Goal: Book appointment/travel/reservation

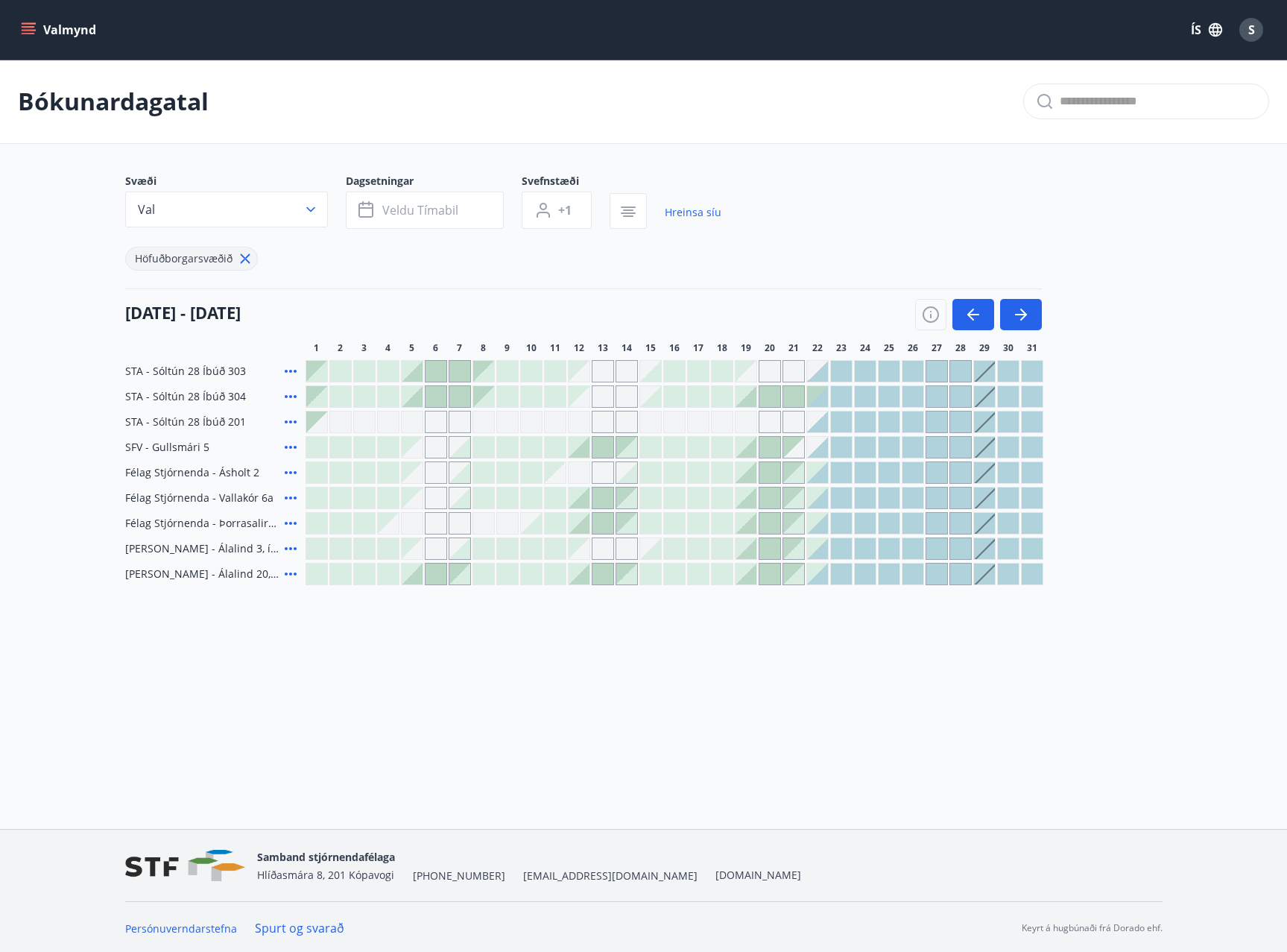
click at [676, 427] on div "Gráir dagar eru ekki bókanlegir" at bounding box center [675, 422] width 23 height 23
click at [585, 451] on div at bounding box center [579, 448] width 21 height 21
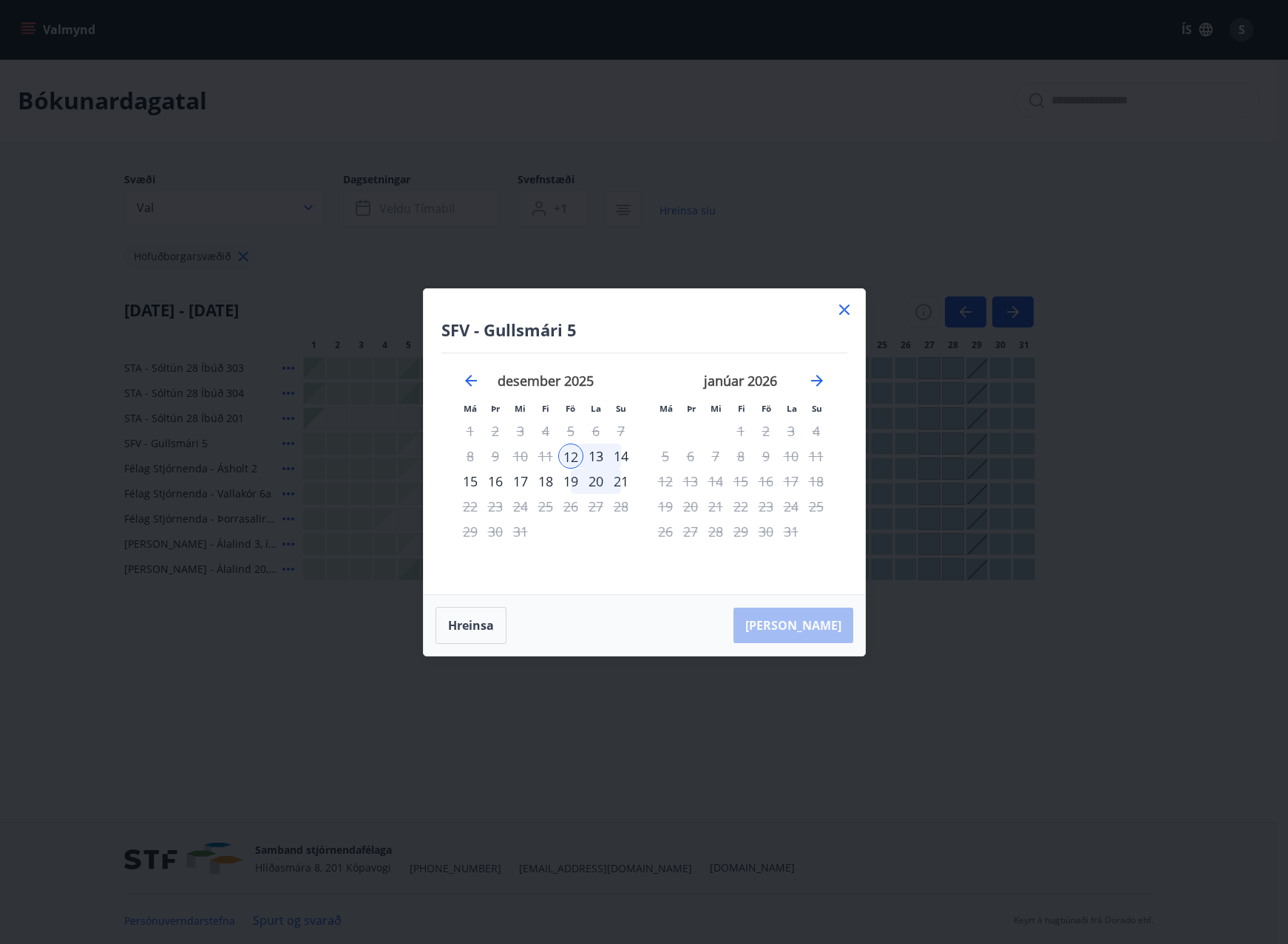
click at [845, 310] on icon at bounding box center [845, 310] width 11 height 10
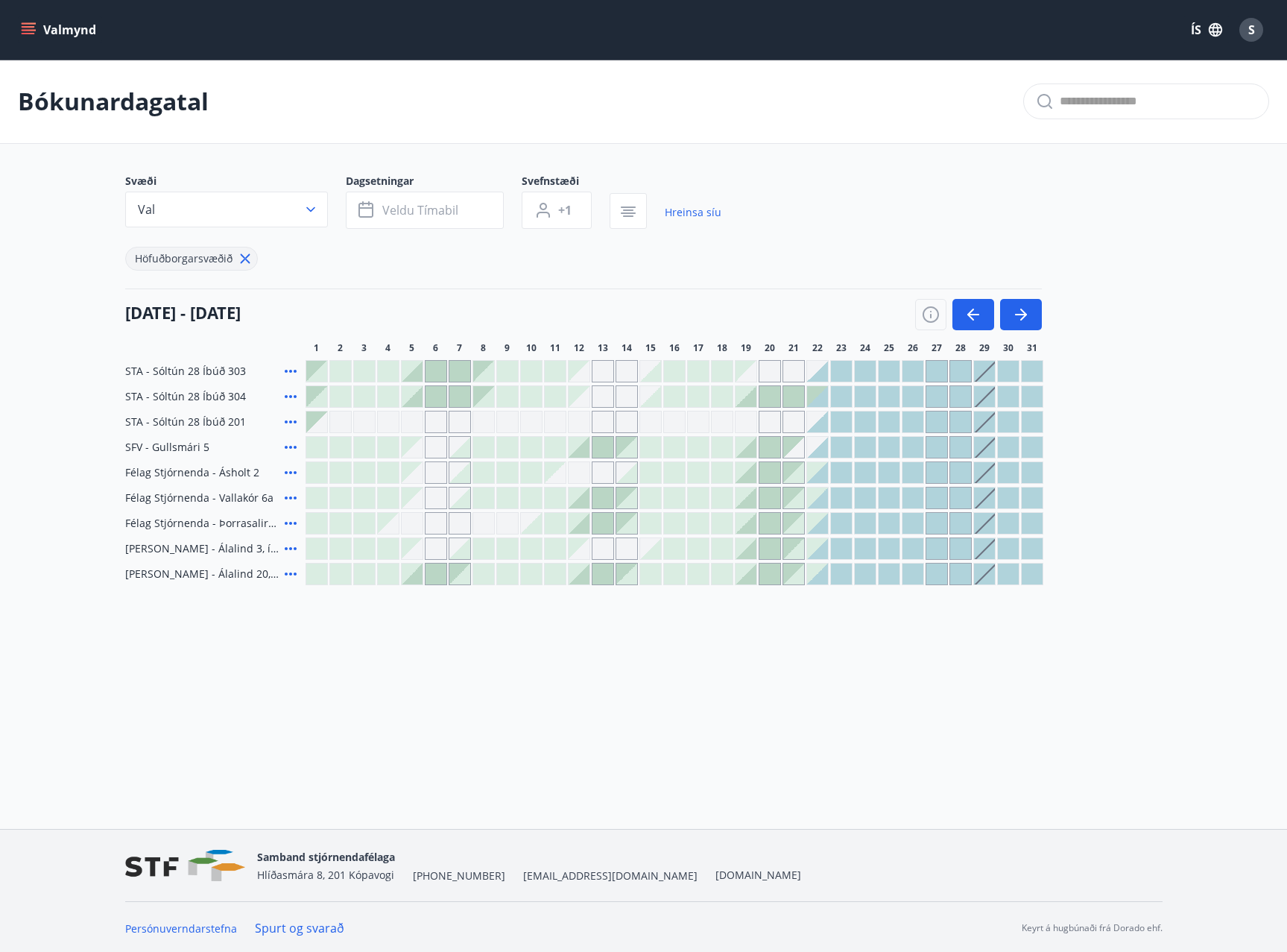
scroll to position [2, 0]
click at [910, 521] on div at bounding box center [913, 521] width 21 height 21
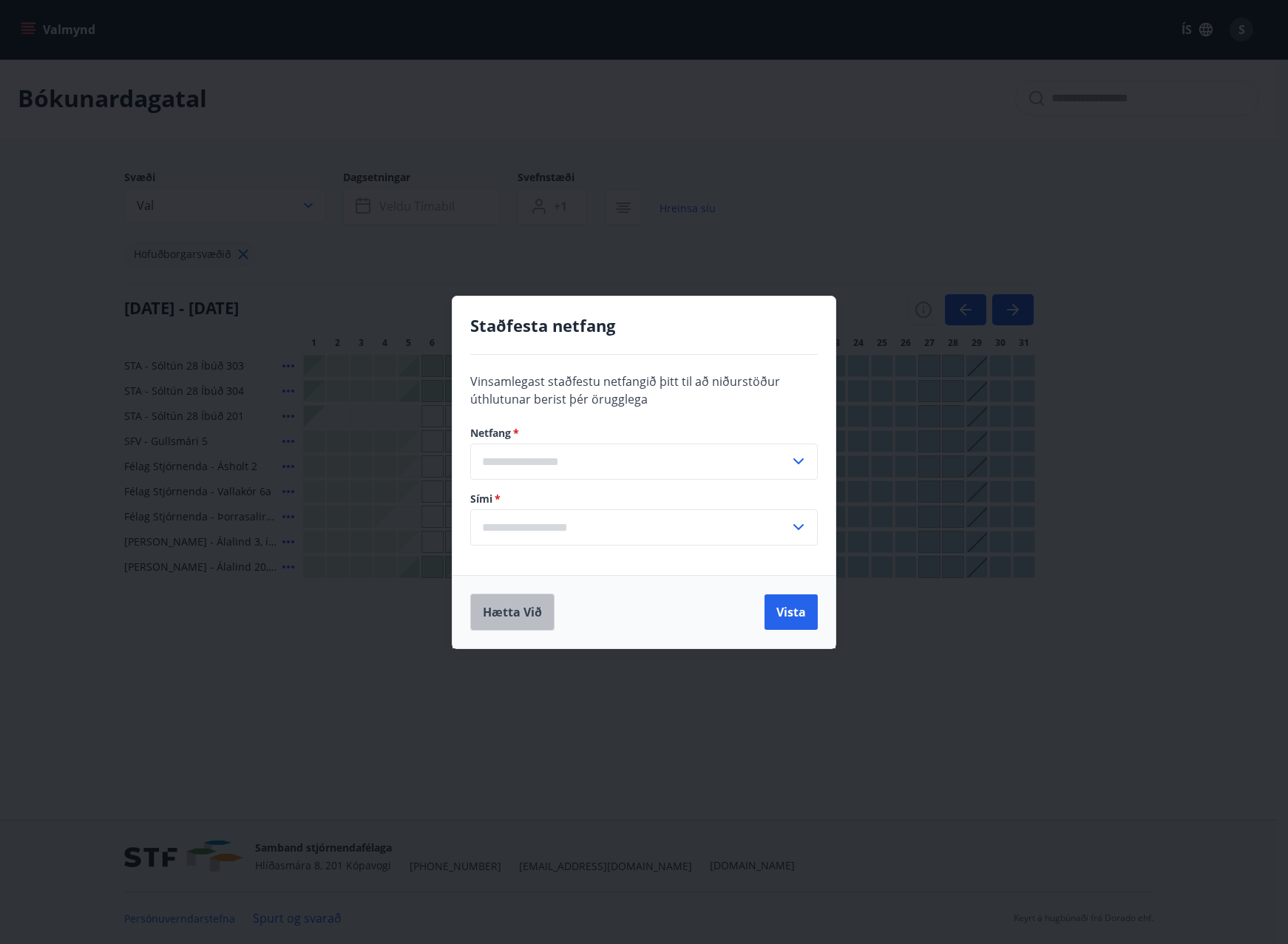
click at [527, 614] on button "Hætta við" at bounding box center [512, 611] width 84 height 37
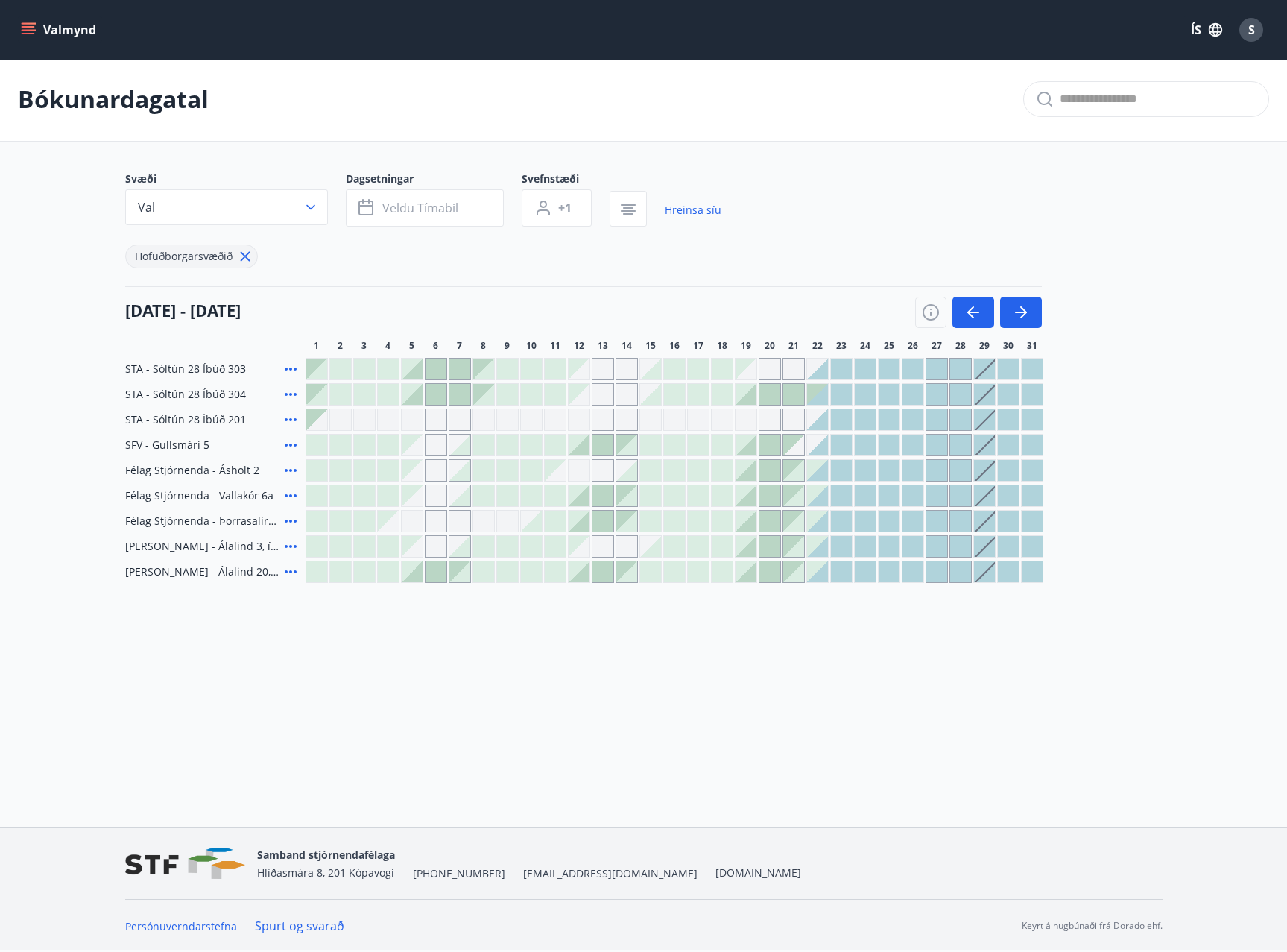
click at [765, 444] on div at bounding box center [770, 445] width 21 height 21
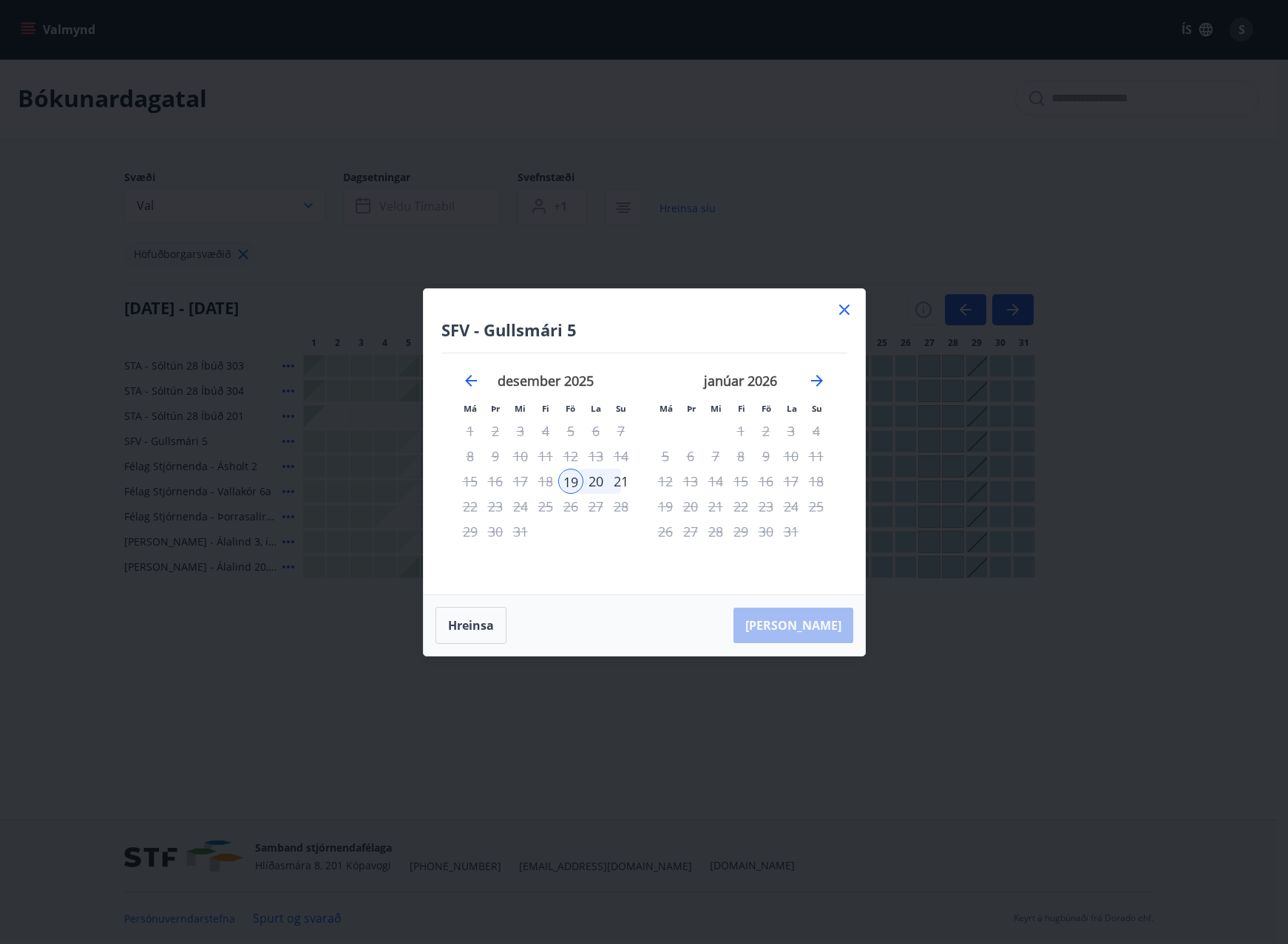
click at [848, 308] on icon at bounding box center [845, 310] width 18 height 18
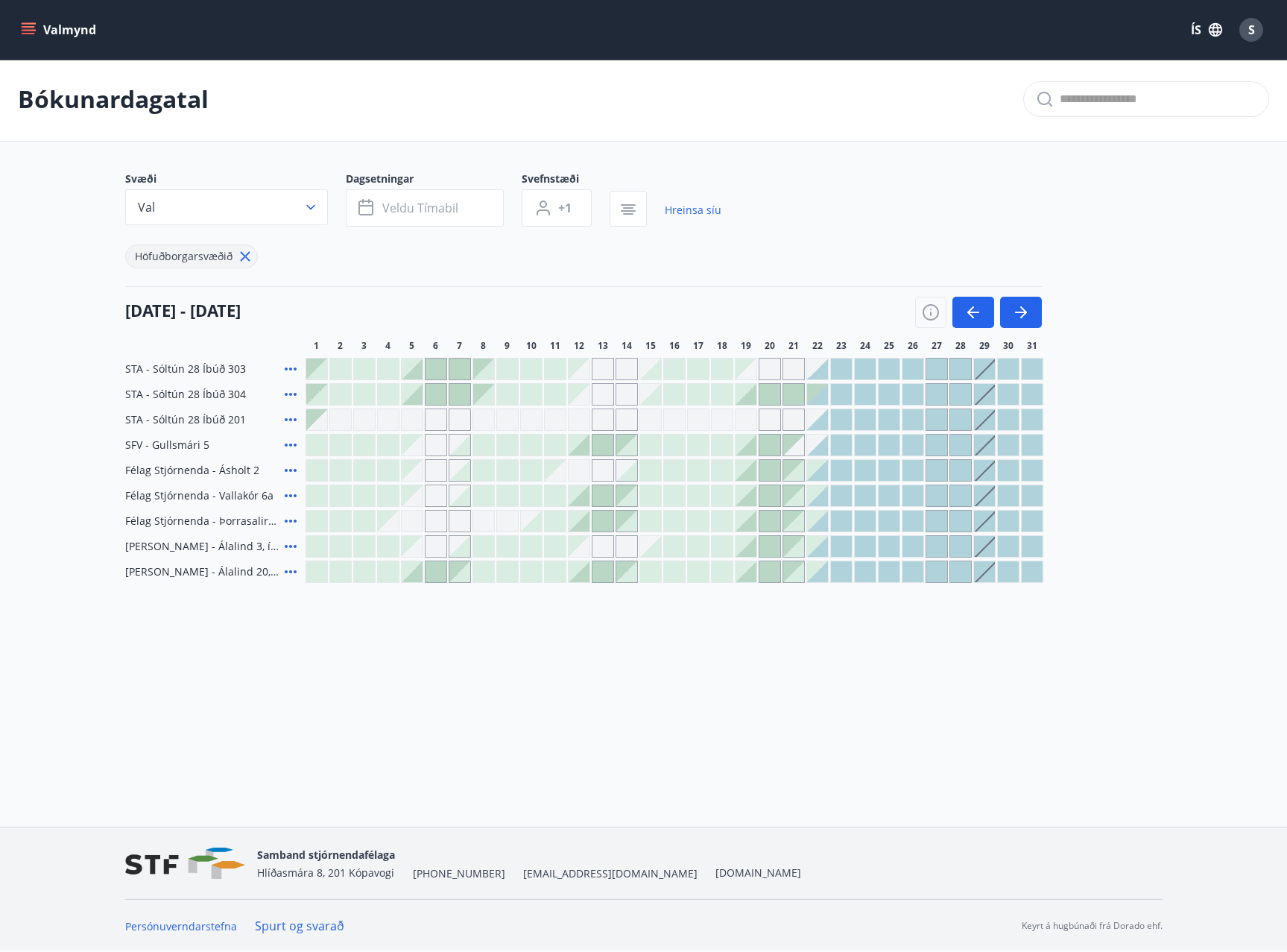
click at [485, 547] on div at bounding box center [484, 547] width 21 height 21
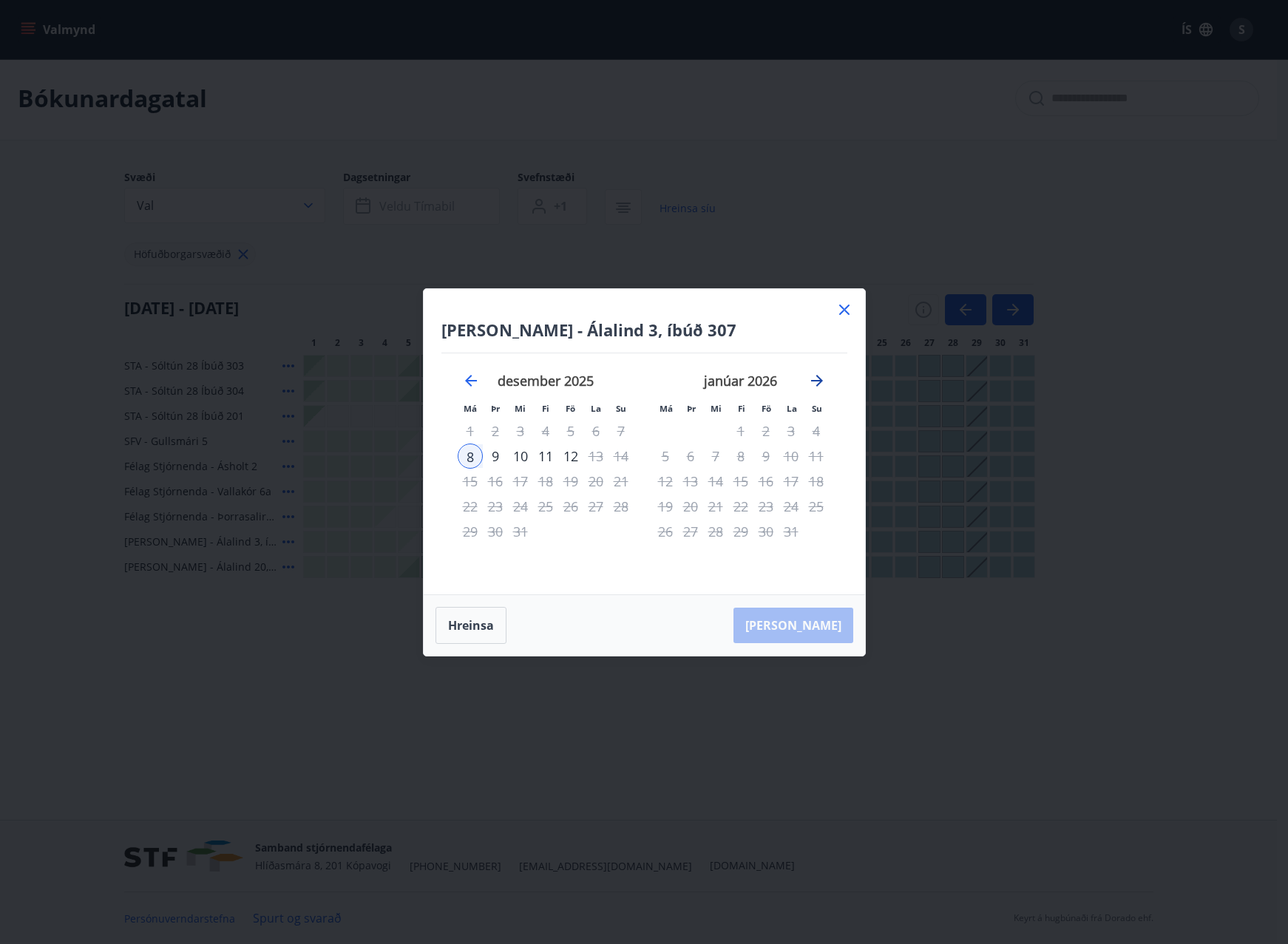
click at [808, 376] on icon "Move forward to switch to the next month." at bounding box center [817, 381] width 18 height 18
click at [845, 307] on icon at bounding box center [845, 310] width 18 height 18
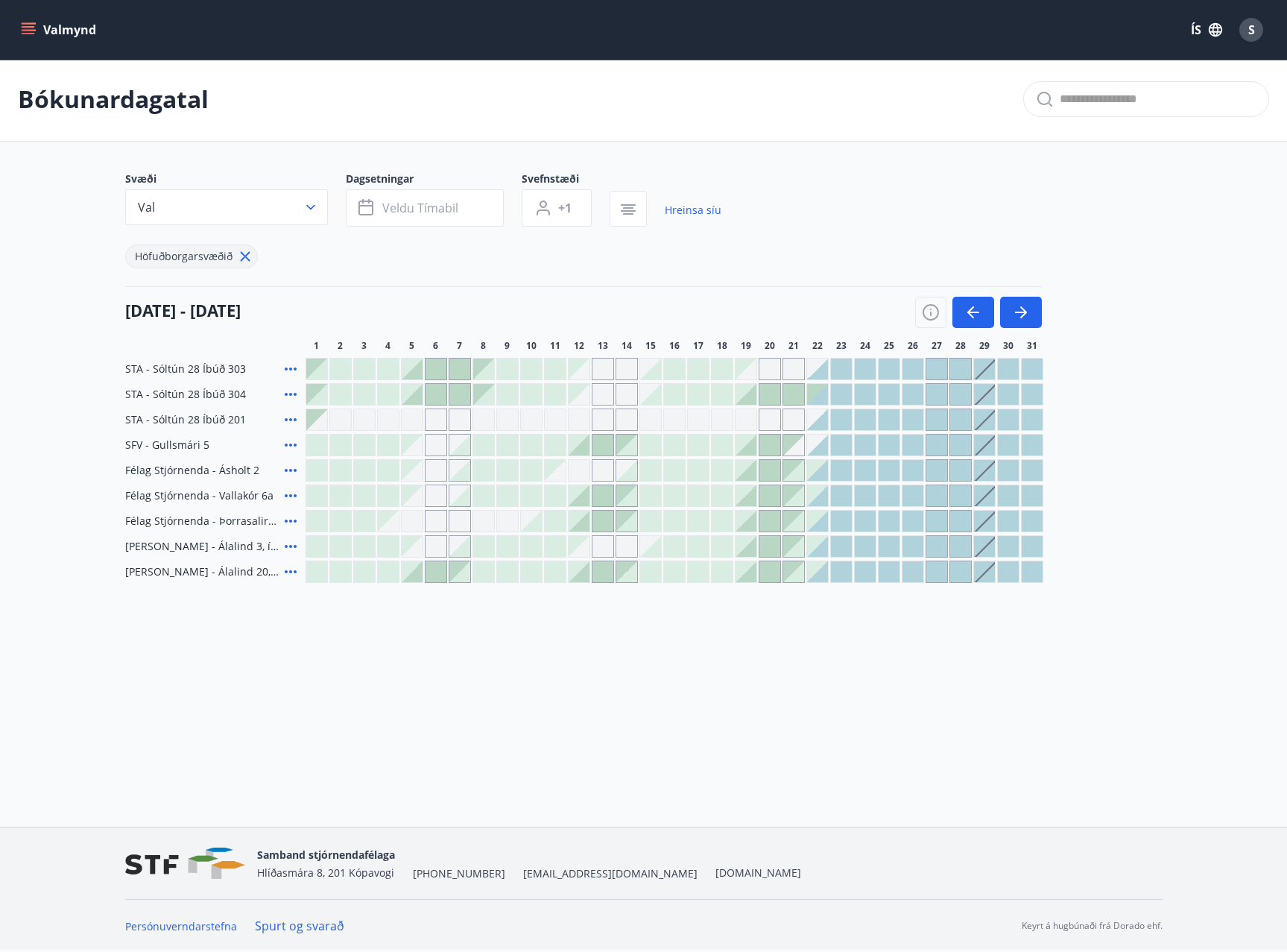
click at [209, 260] on span "Höfuðborgarsvæðið" at bounding box center [183, 256] width 98 height 14
click at [245, 255] on icon at bounding box center [244, 256] width 10 height 10
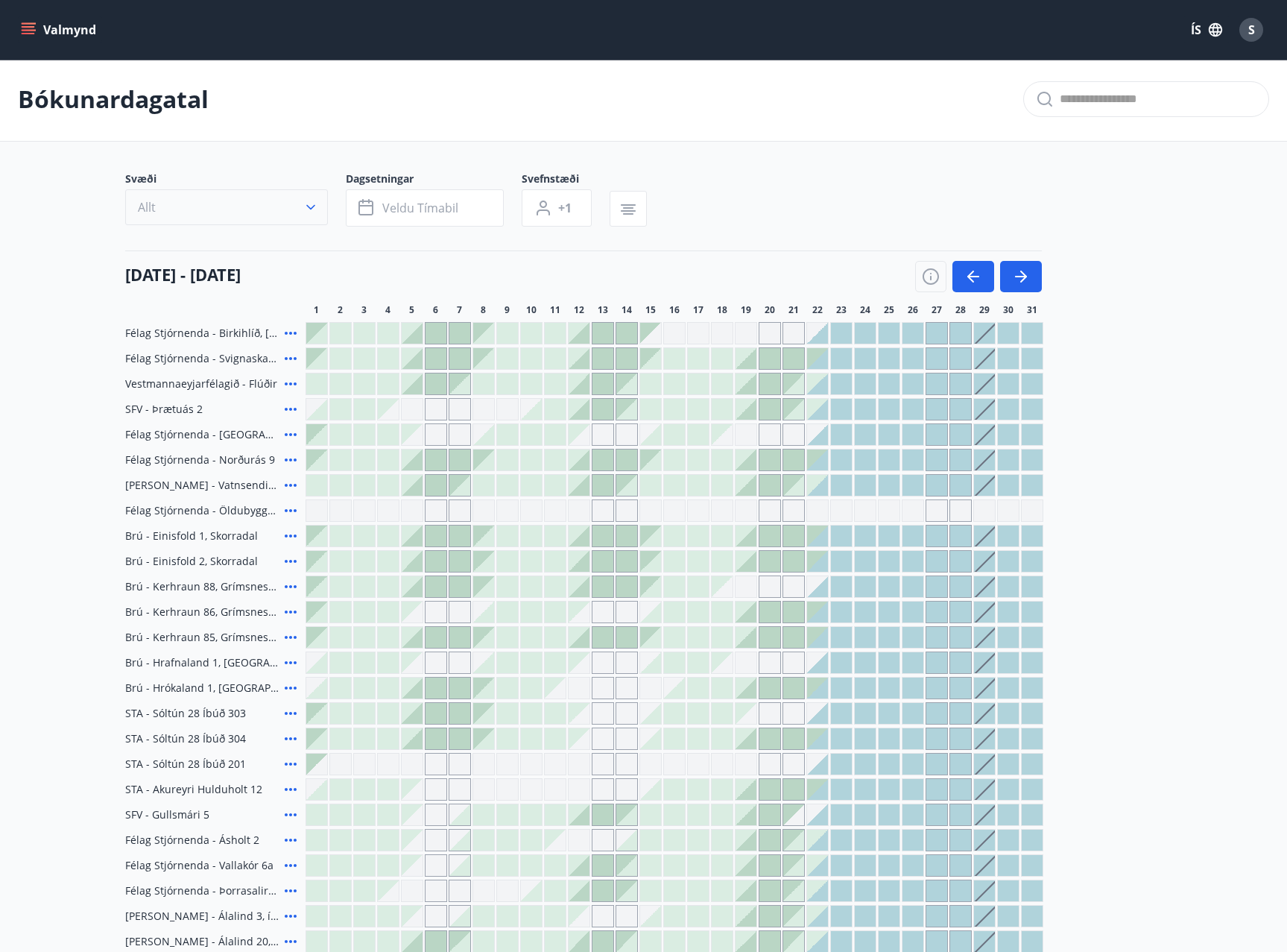
click at [309, 209] on icon "button" at bounding box center [311, 207] width 15 height 15
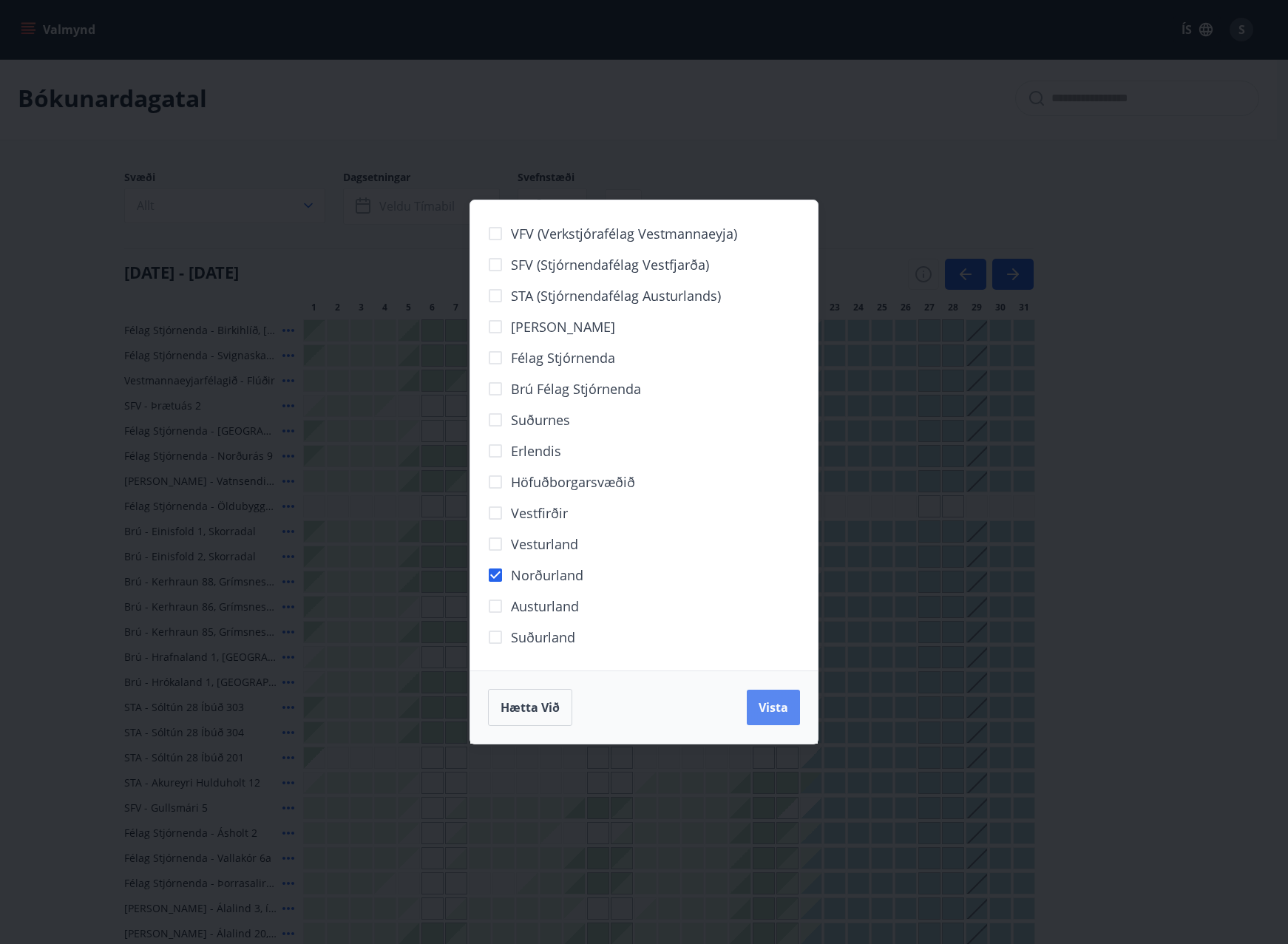
click at [764, 704] on span "Vista" at bounding box center [773, 707] width 29 height 16
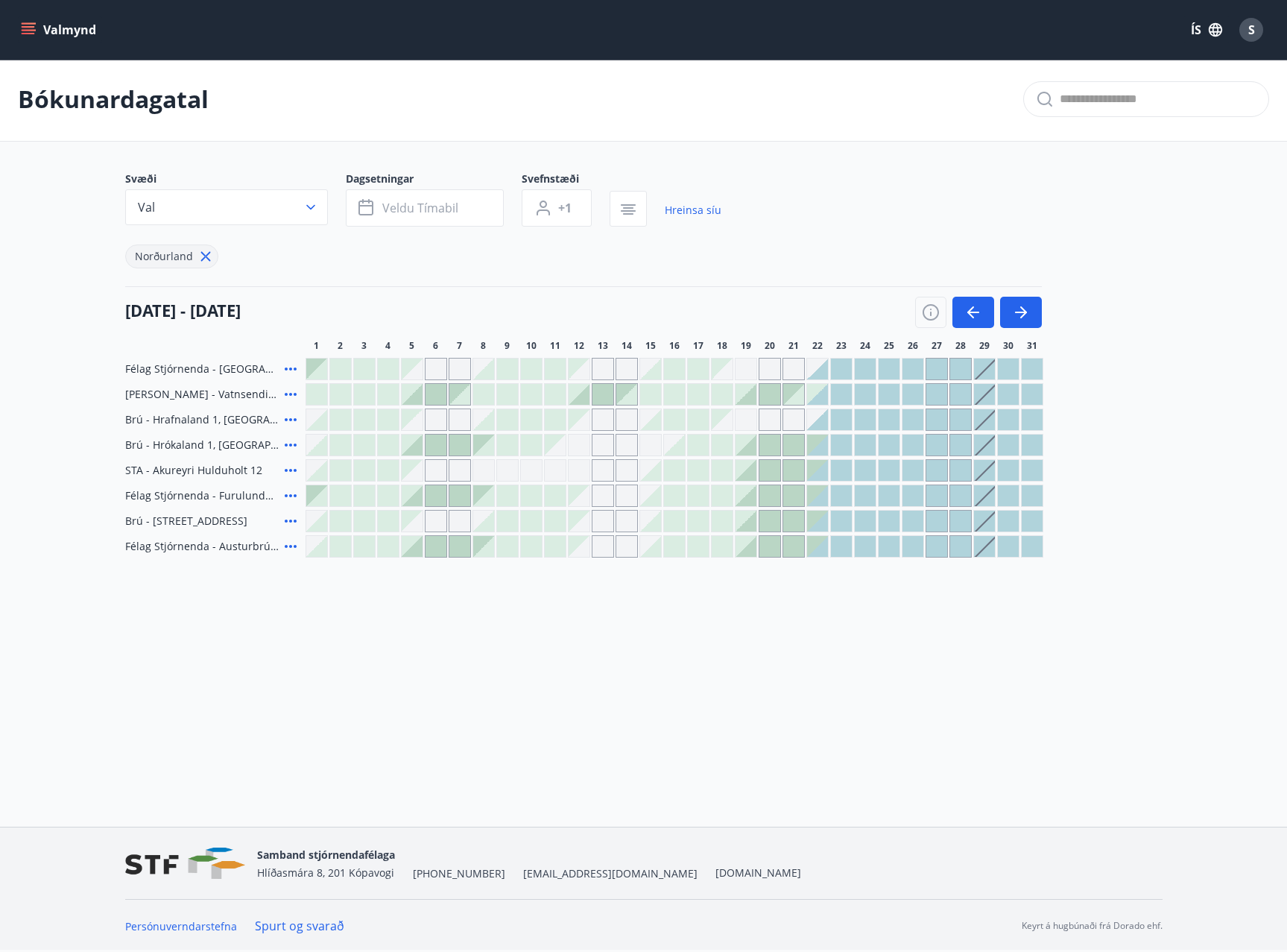
click at [417, 477] on div "Gráir dagar eru ekki bókanlegir" at bounding box center [412, 470] width 21 height 21
click at [415, 452] on div "Félag Stjórnenda - Hvassaland 7 Berg - Vatnsendi Ólafsfirði Brú - Hrafnaland 1,…" at bounding box center [644, 457] width 1037 height 200
click at [415, 452] on div at bounding box center [412, 445] width 21 height 21
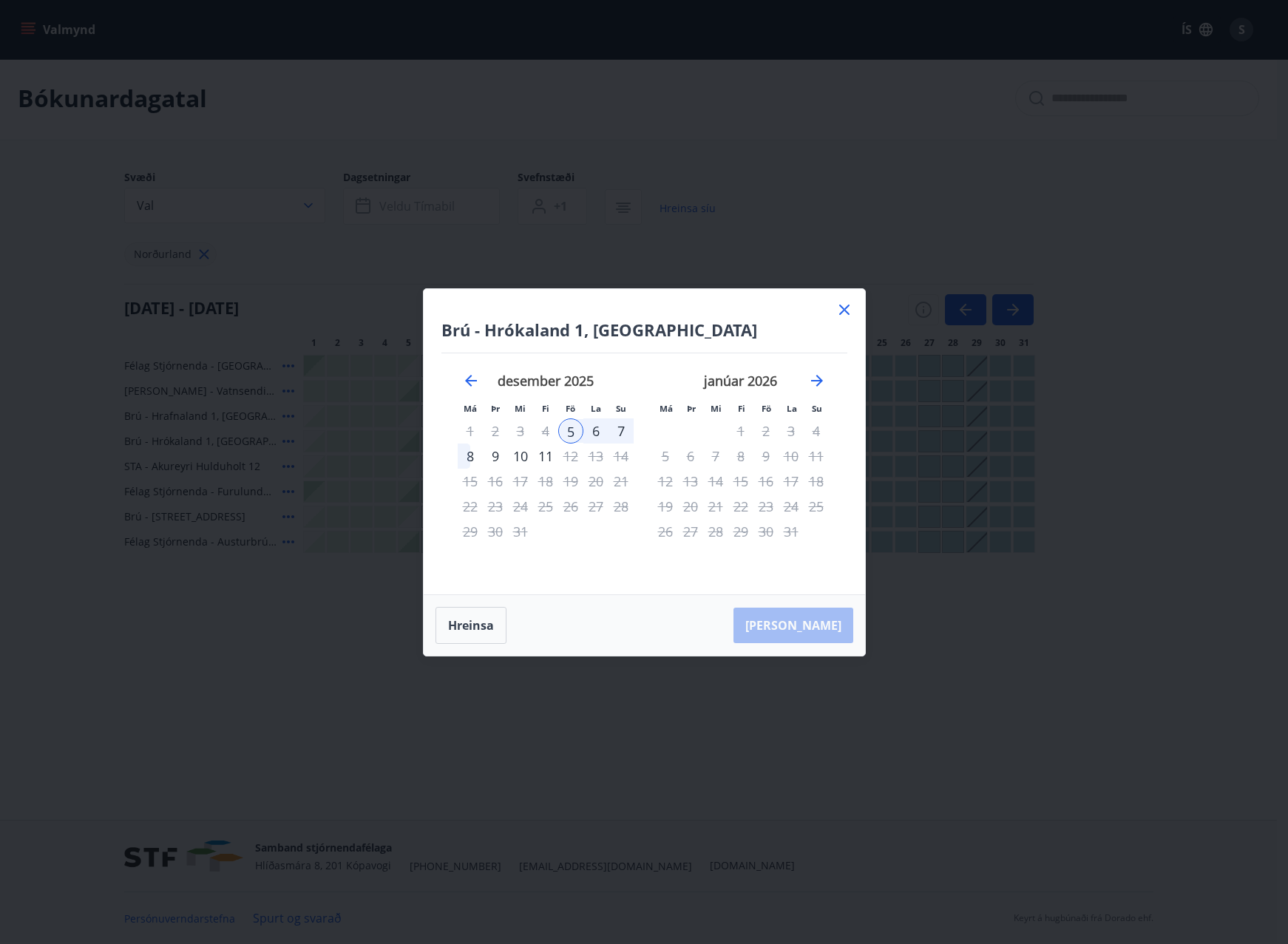
click at [845, 308] on icon at bounding box center [845, 310] width 11 height 10
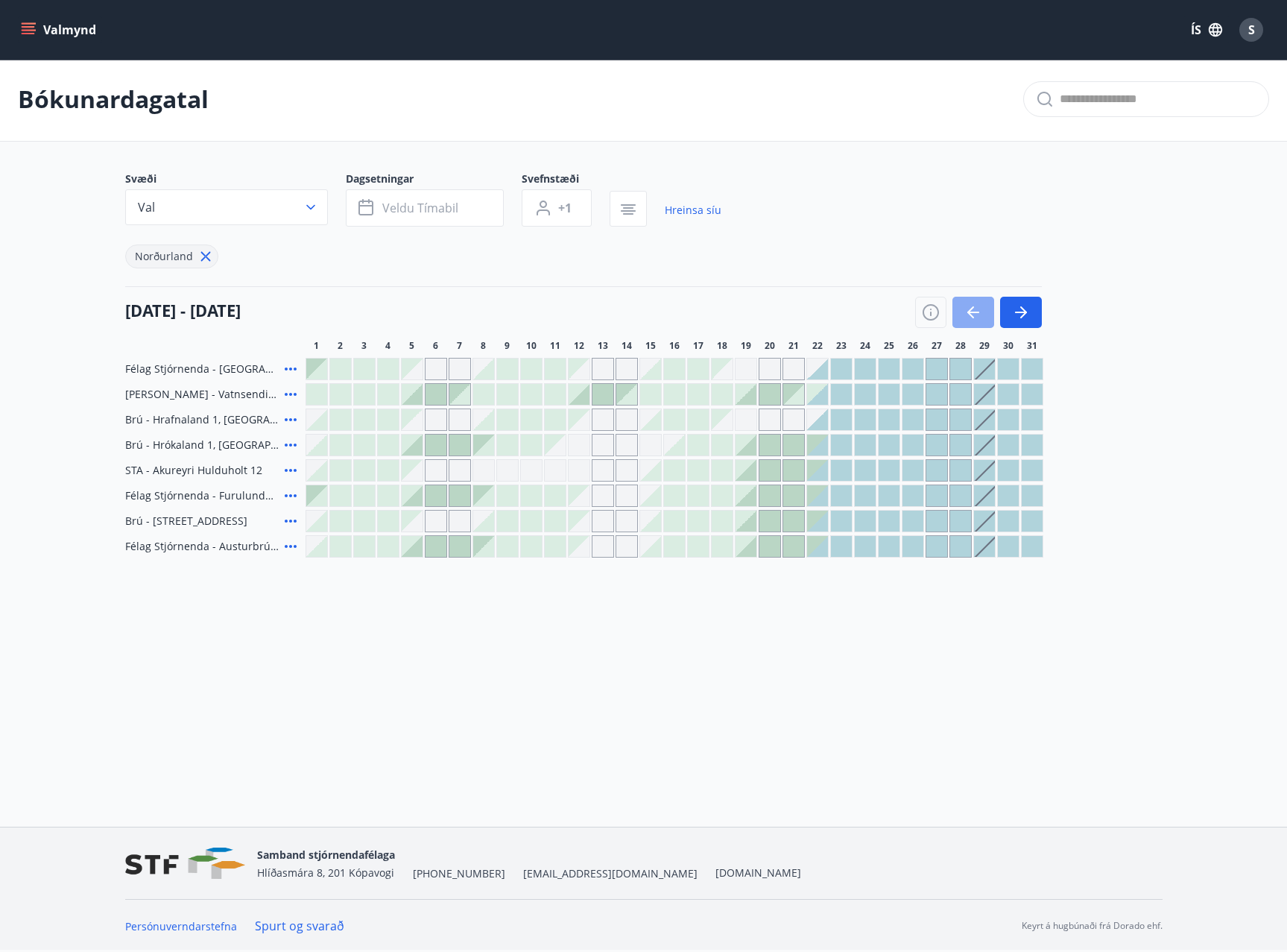
click at [975, 311] on icon "button" at bounding box center [973, 312] width 18 height 18
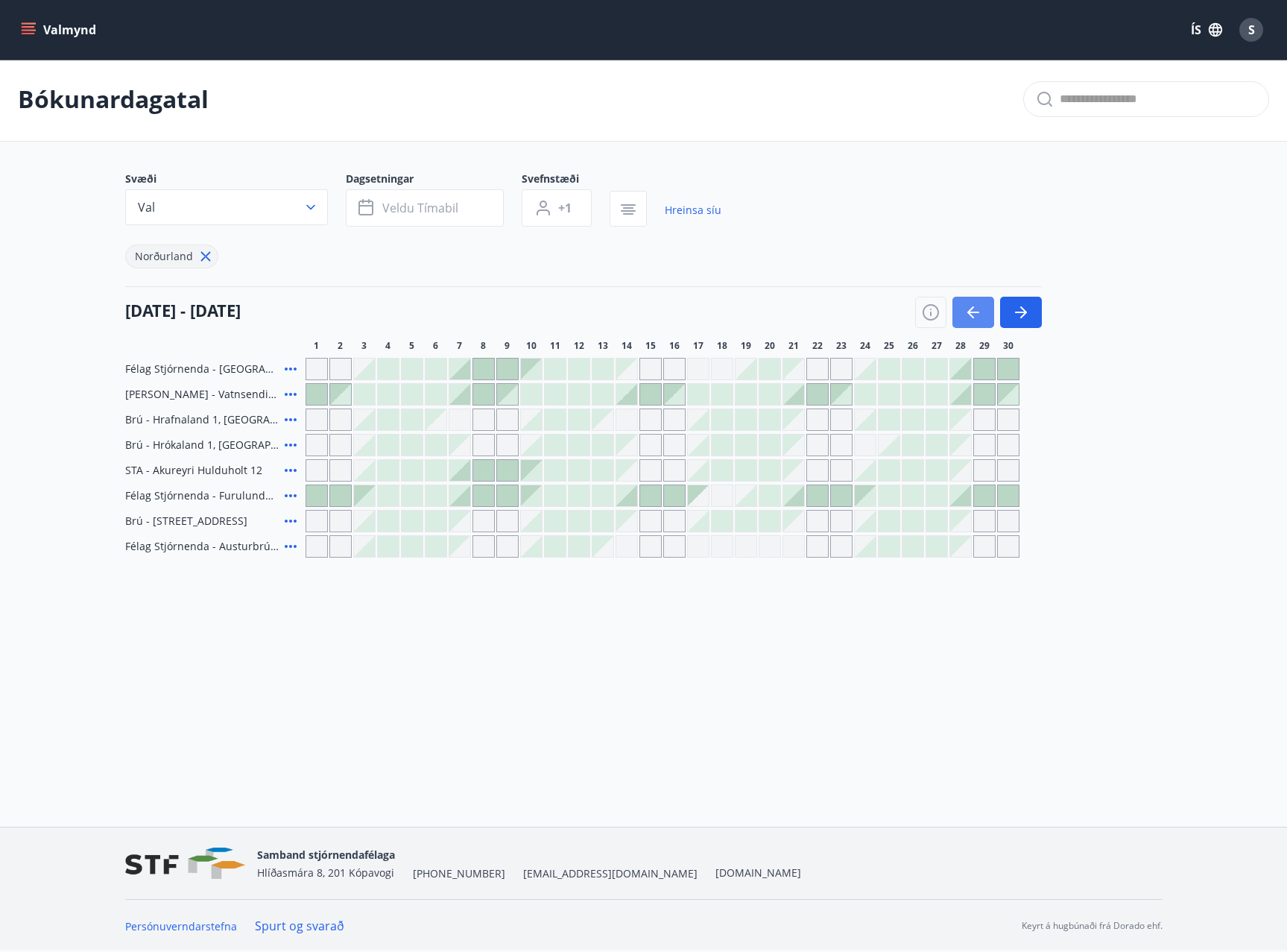
click at [975, 312] on icon "button" at bounding box center [973, 312] width 12 height 2
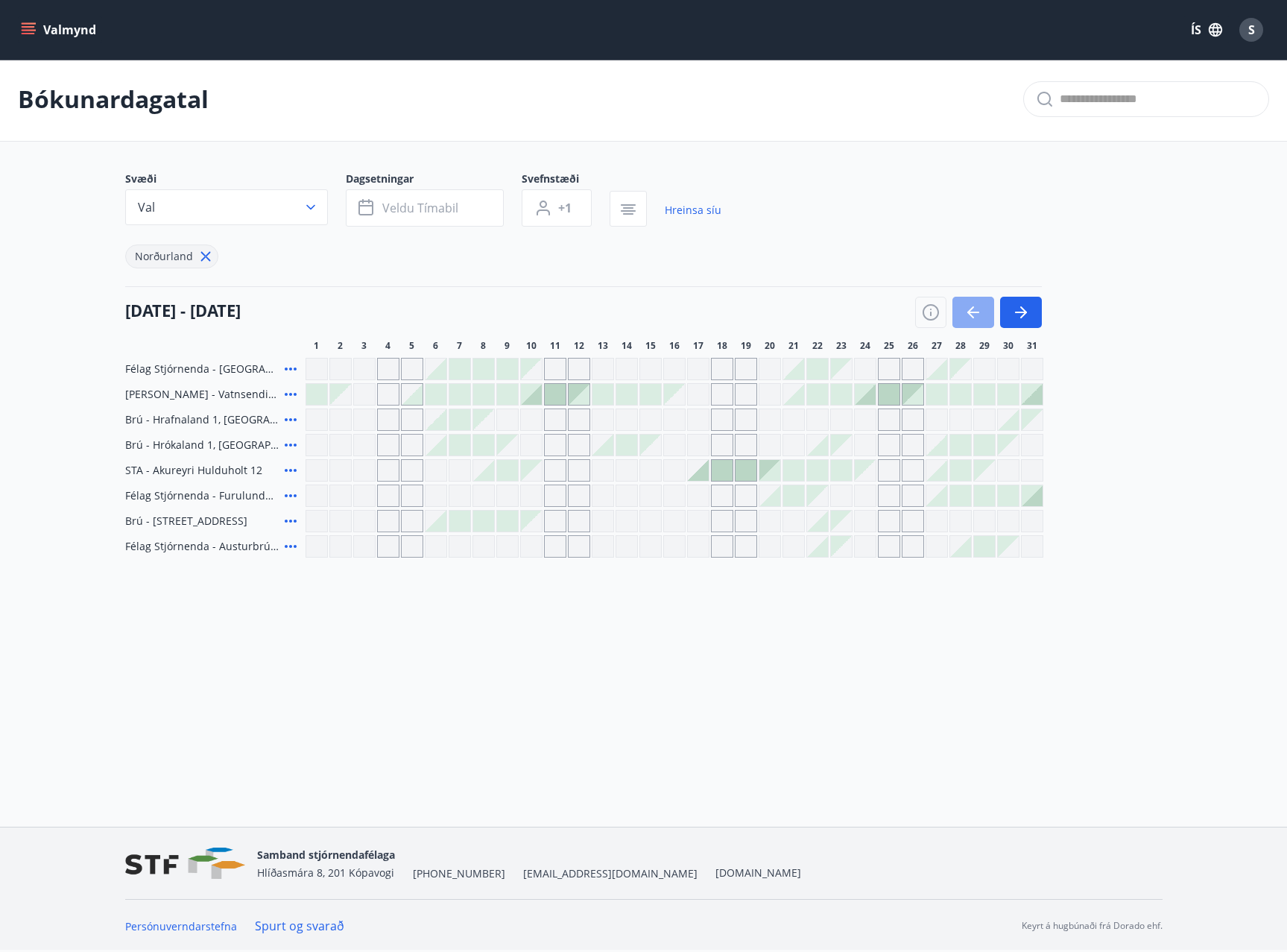
click at [975, 312] on icon "button" at bounding box center [973, 312] width 12 height 2
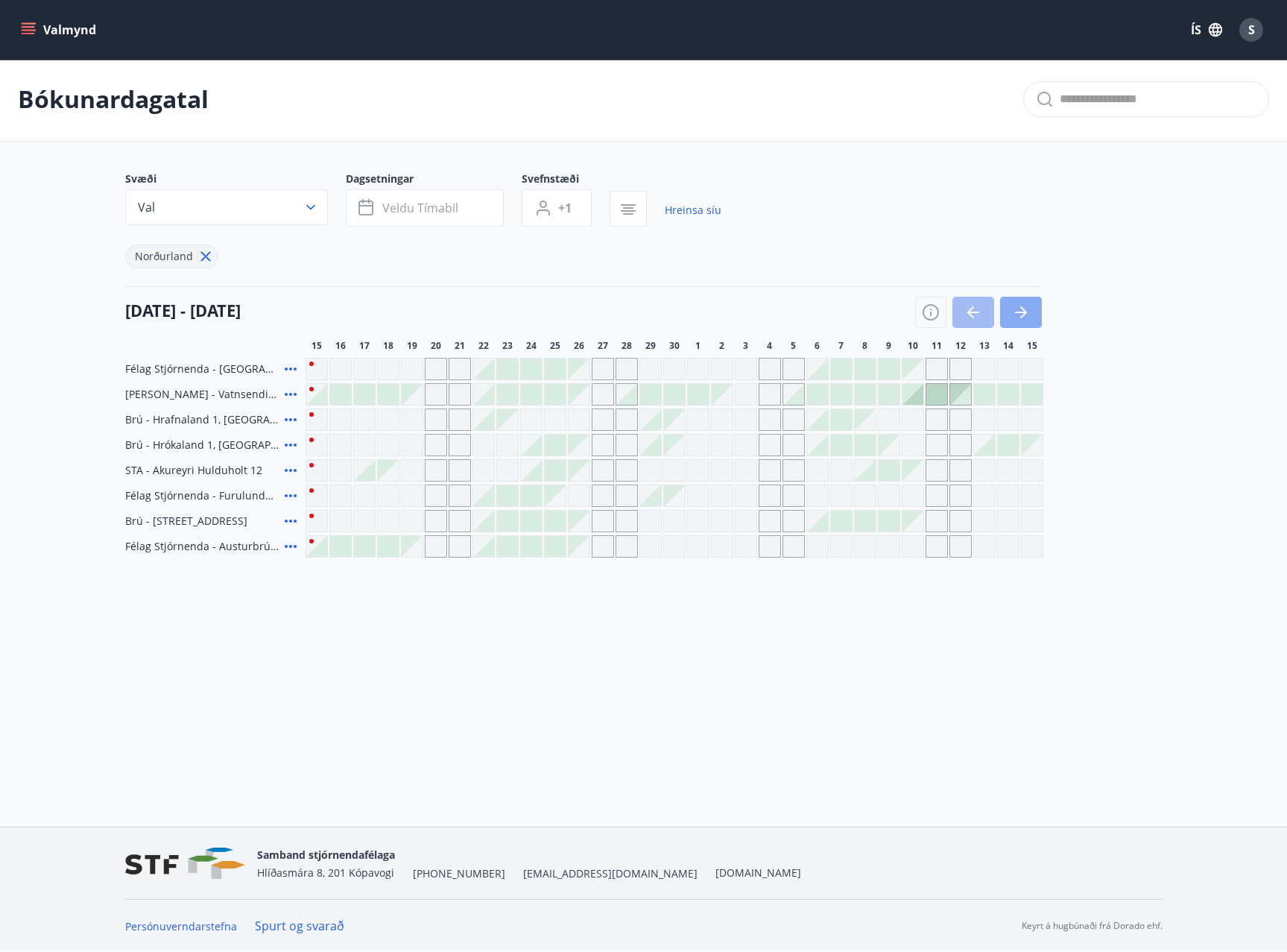
click at [1026, 318] on icon "button" at bounding box center [1021, 312] width 18 height 18
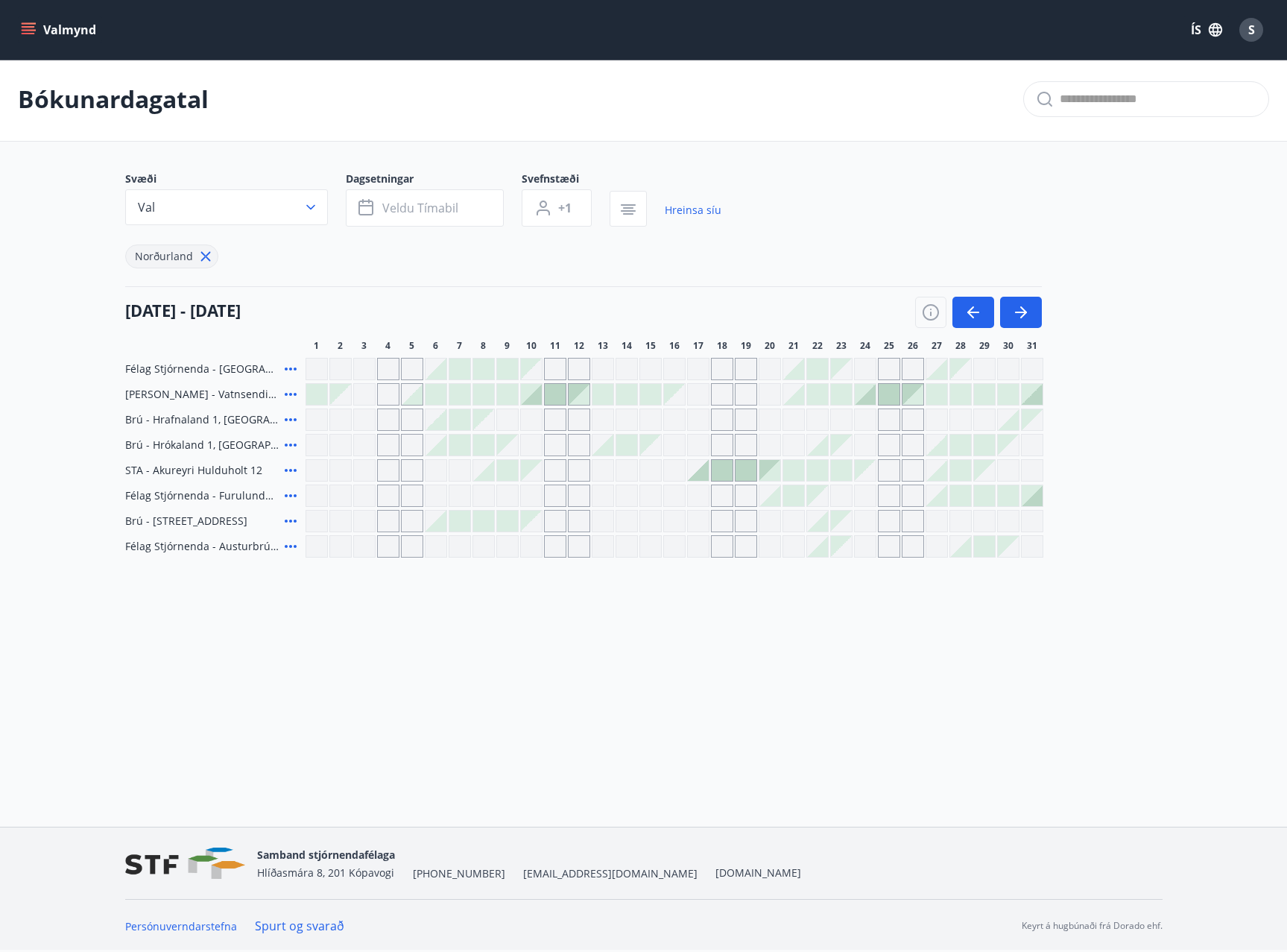
click at [800, 398] on div at bounding box center [794, 395] width 21 height 21
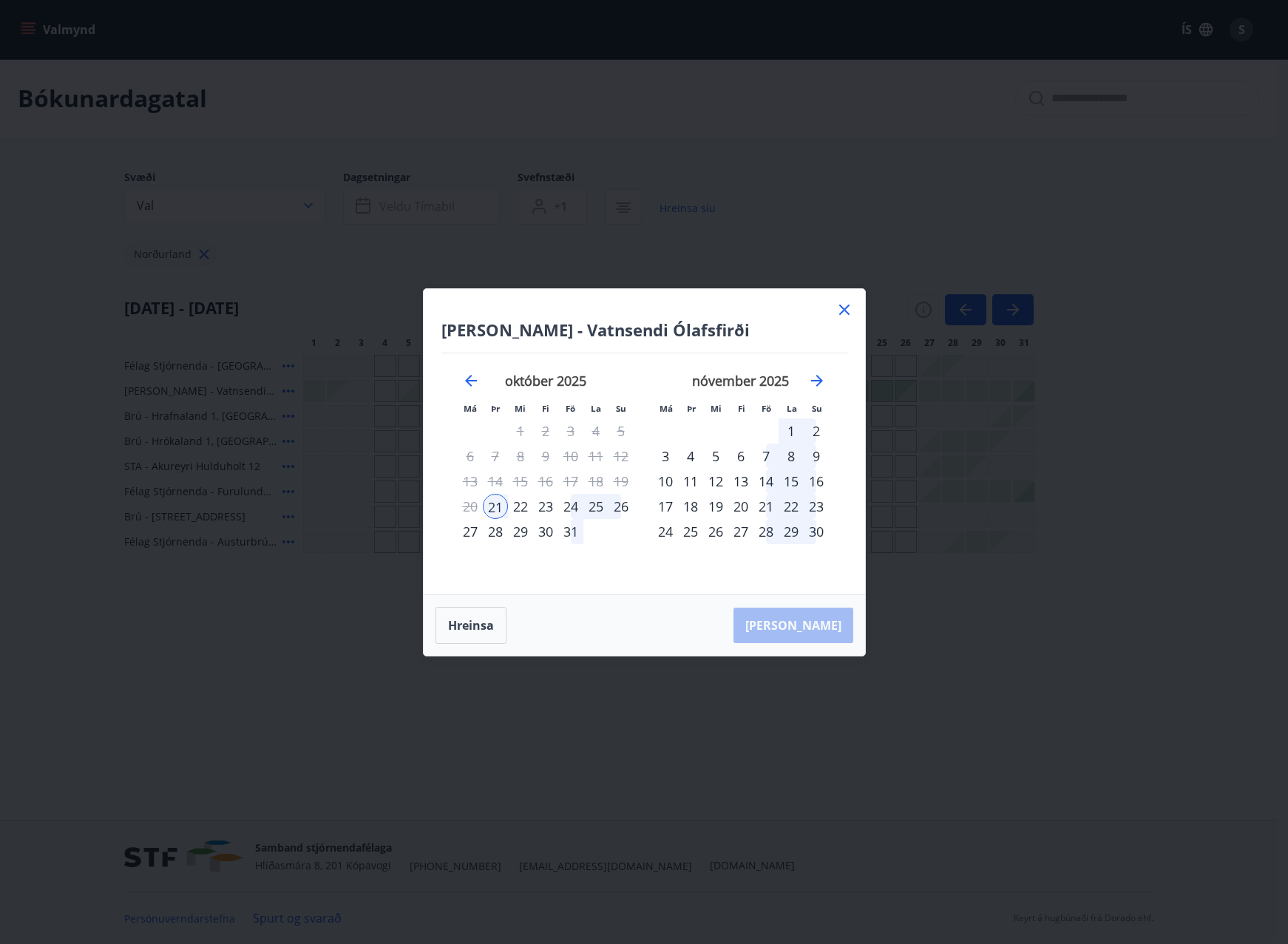
click at [843, 311] on icon at bounding box center [845, 310] width 11 height 10
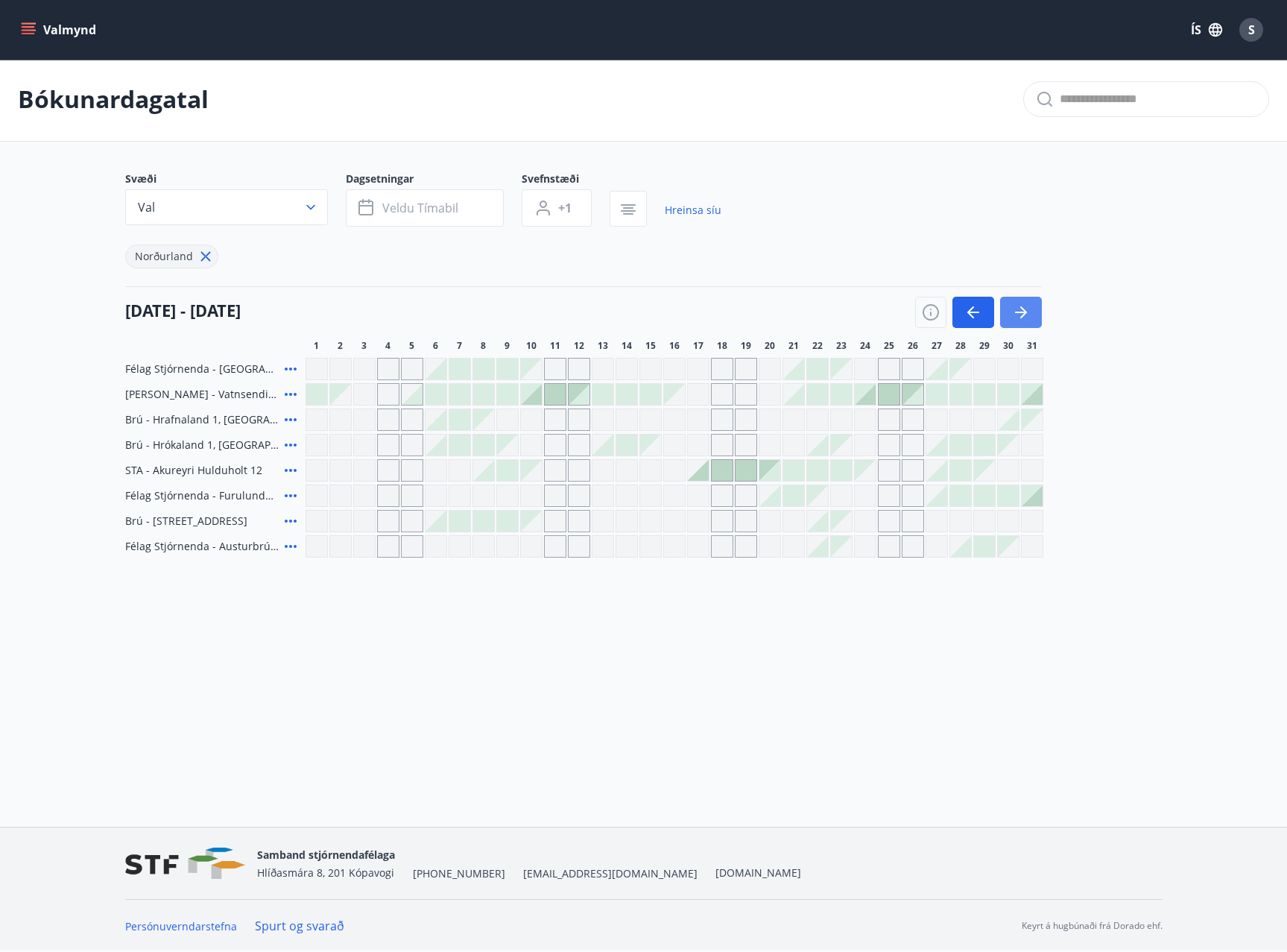
click at [1022, 315] on icon "button" at bounding box center [1021, 312] width 18 height 18
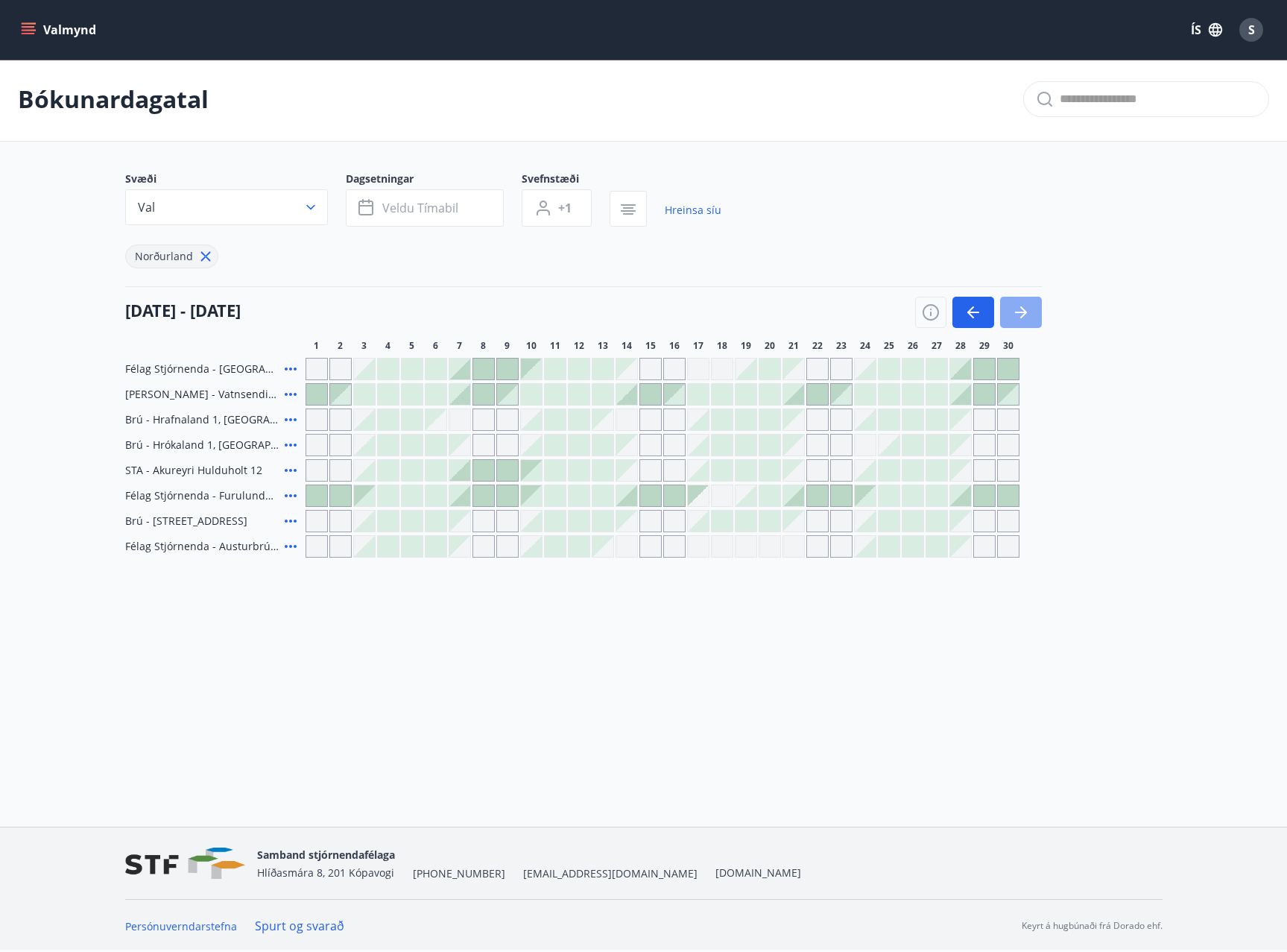
click at [1023, 321] on button "button" at bounding box center [1021, 312] width 42 height 31
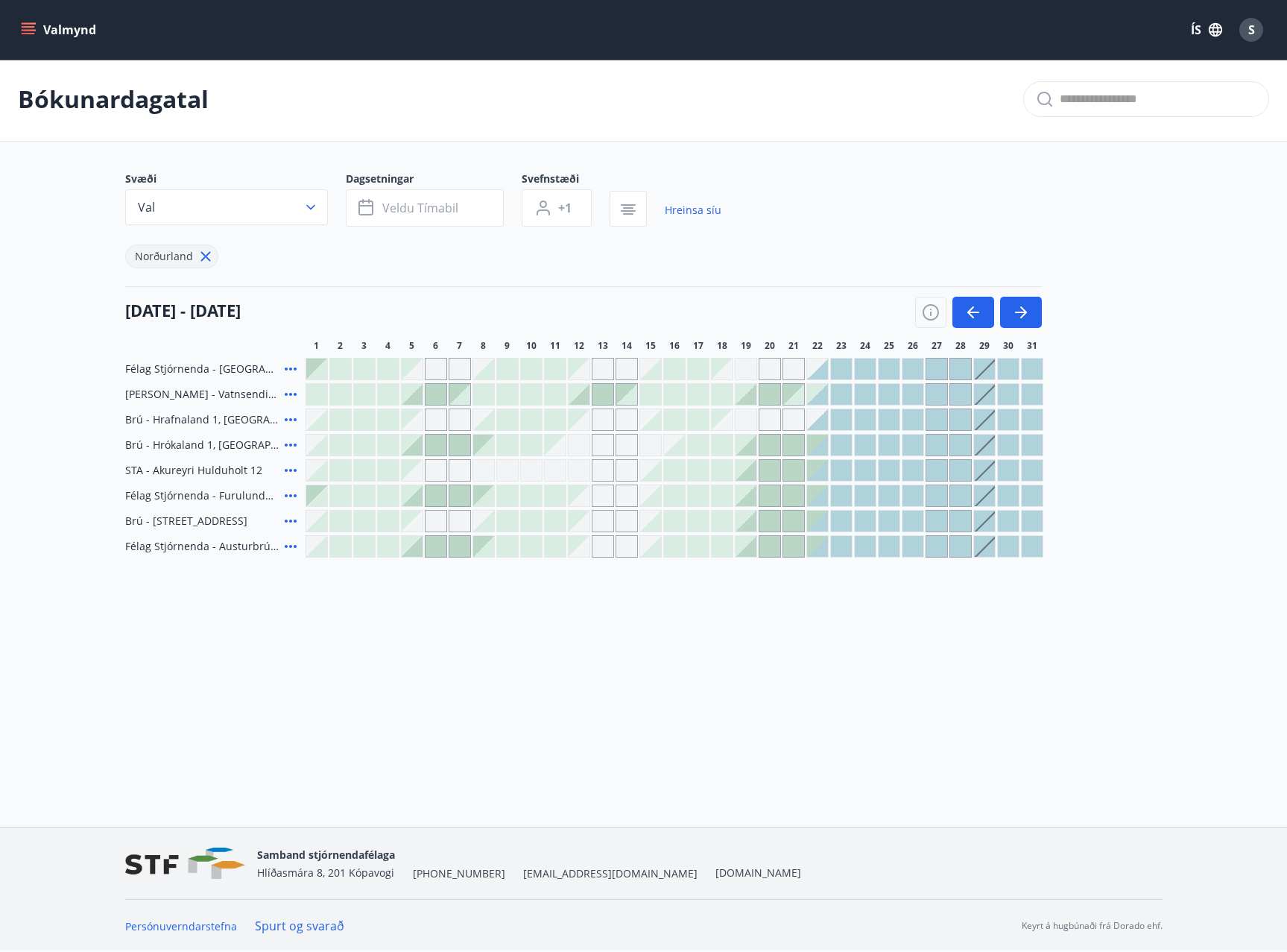
click at [676, 546] on div at bounding box center [675, 547] width 21 height 21
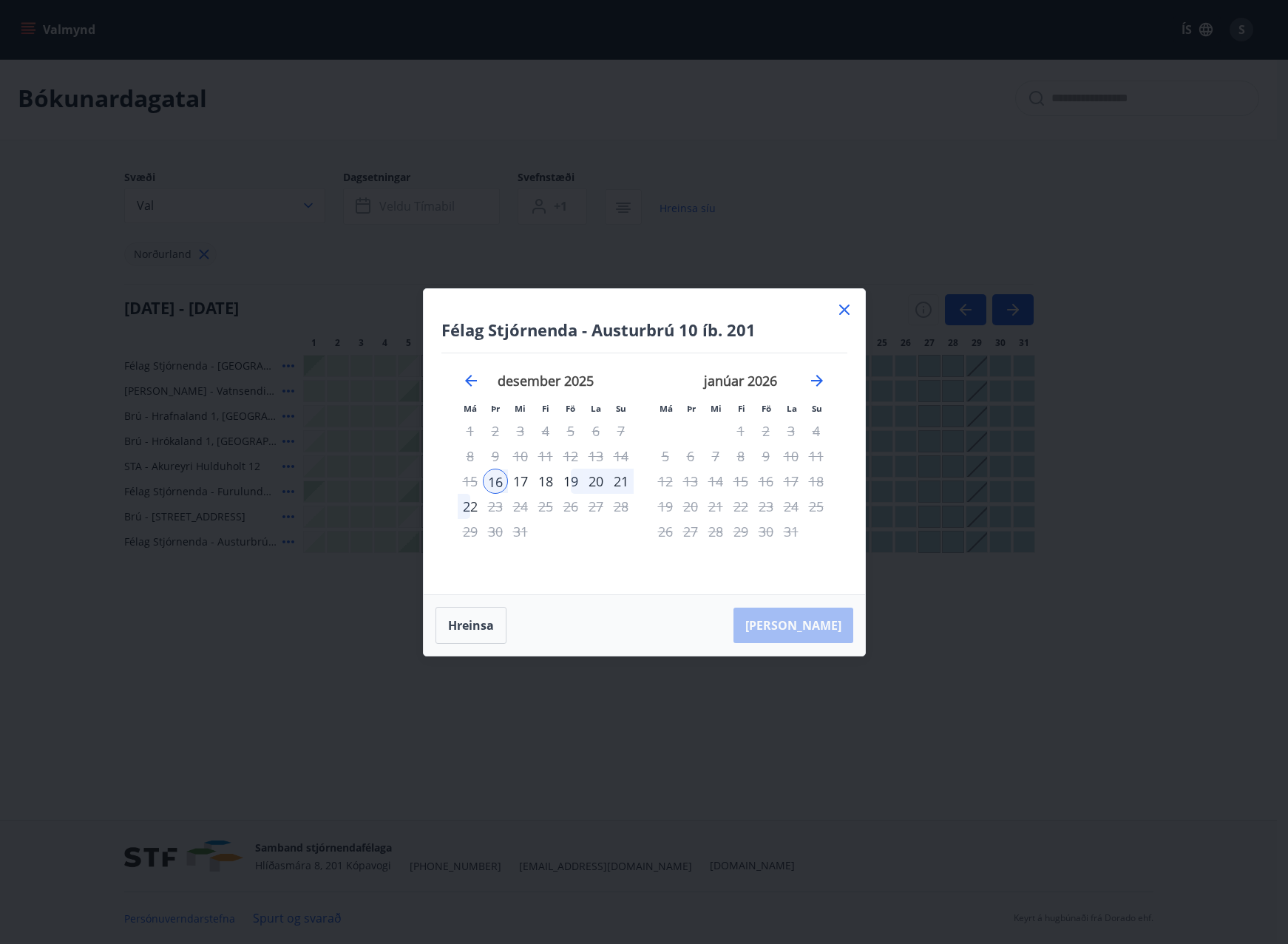
click at [847, 304] on icon at bounding box center [845, 310] width 18 height 18
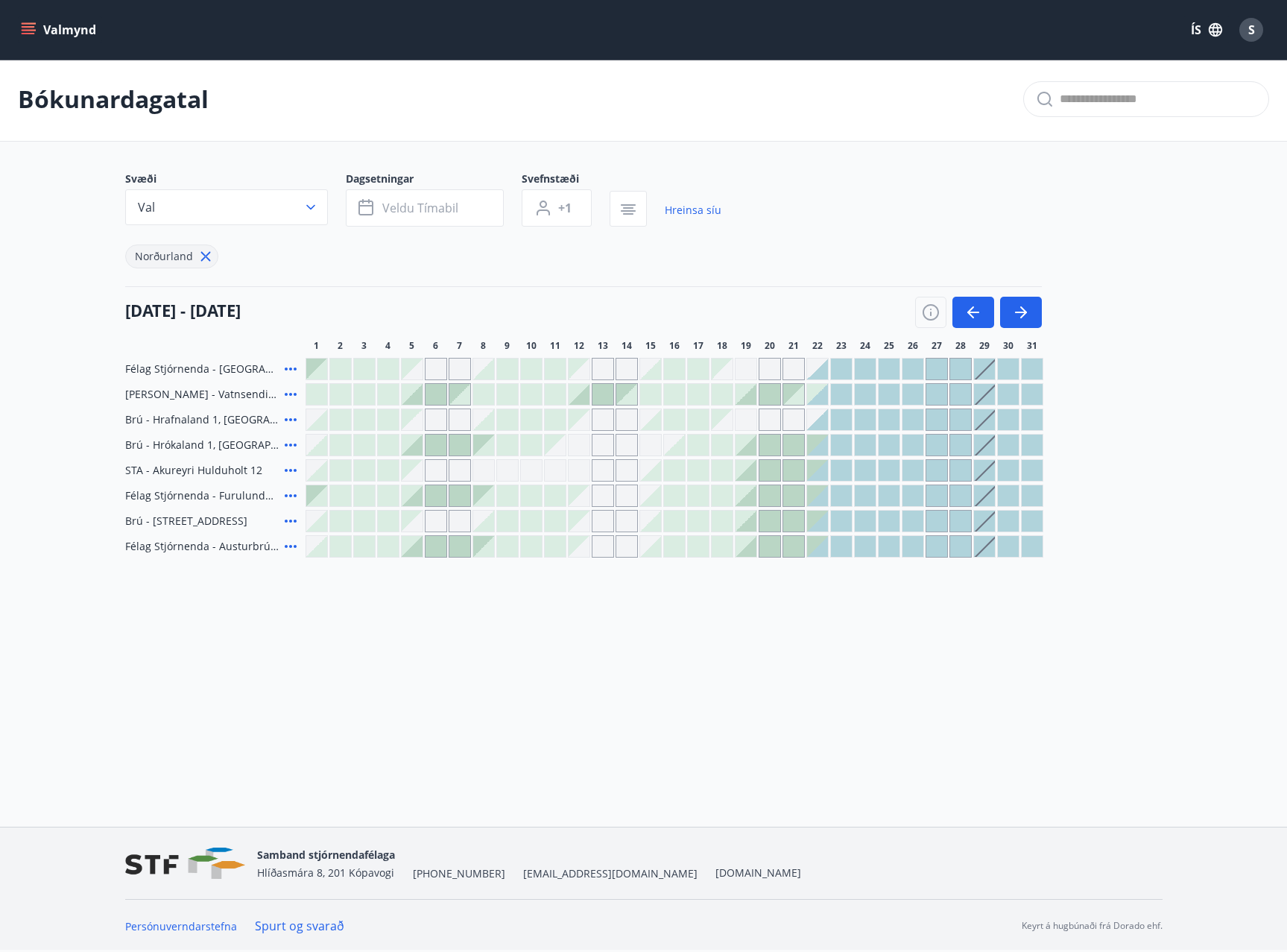
click at [600, 498] on div "Gráir dagar eru ekki bókanlegir" at bounding box center [603, 496] width 23 height 23
click at [585, 501] on div "Gráir dagar eru ekki bókanlegir" at bounding box center [579, 496] width 21 height 21
click at [419, 495] on div at bounding box center [412, 496] width 21 height 21
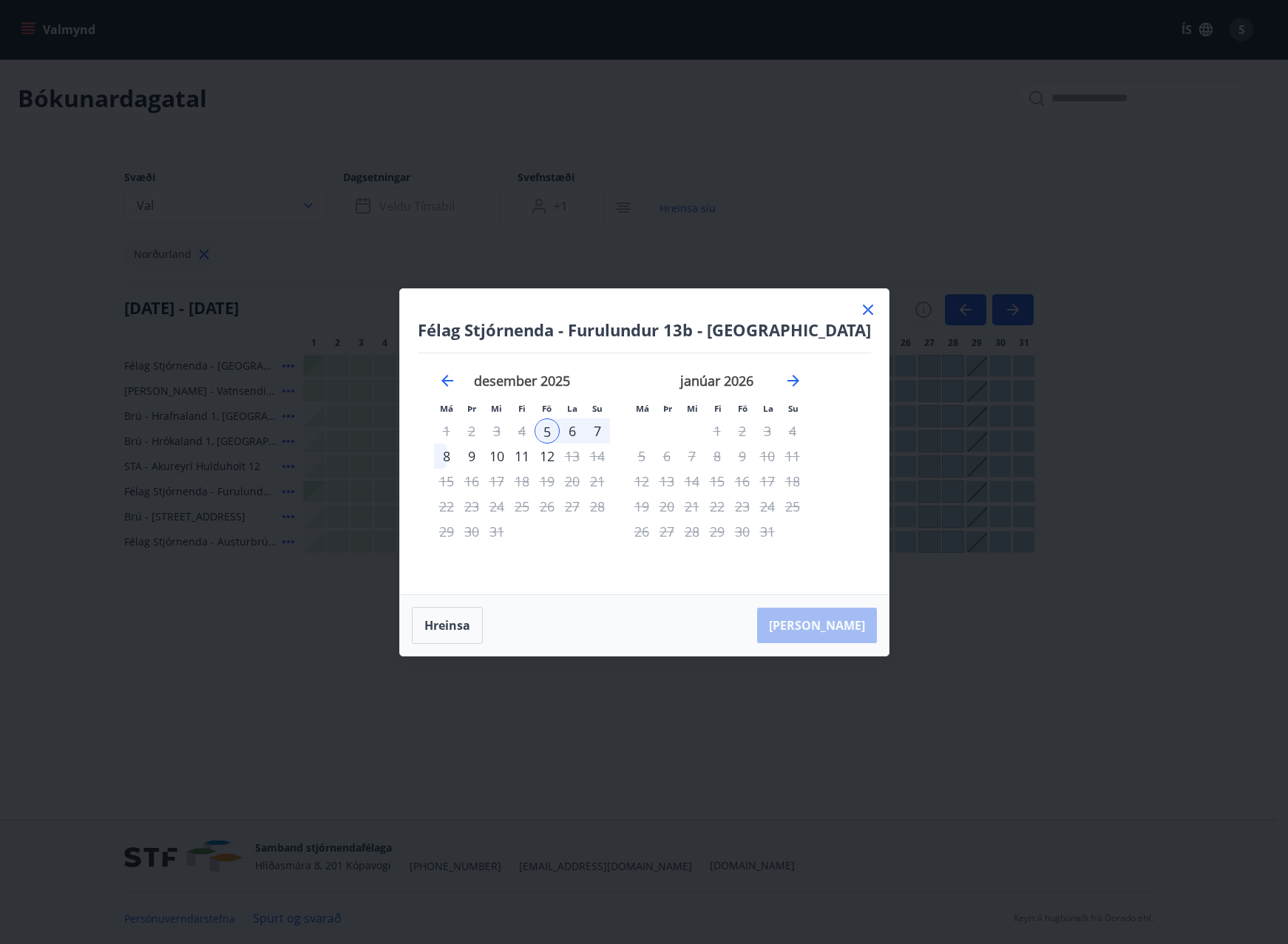
click at [859, 304] on icon at bounding box center [868, 310] width 18 height 18
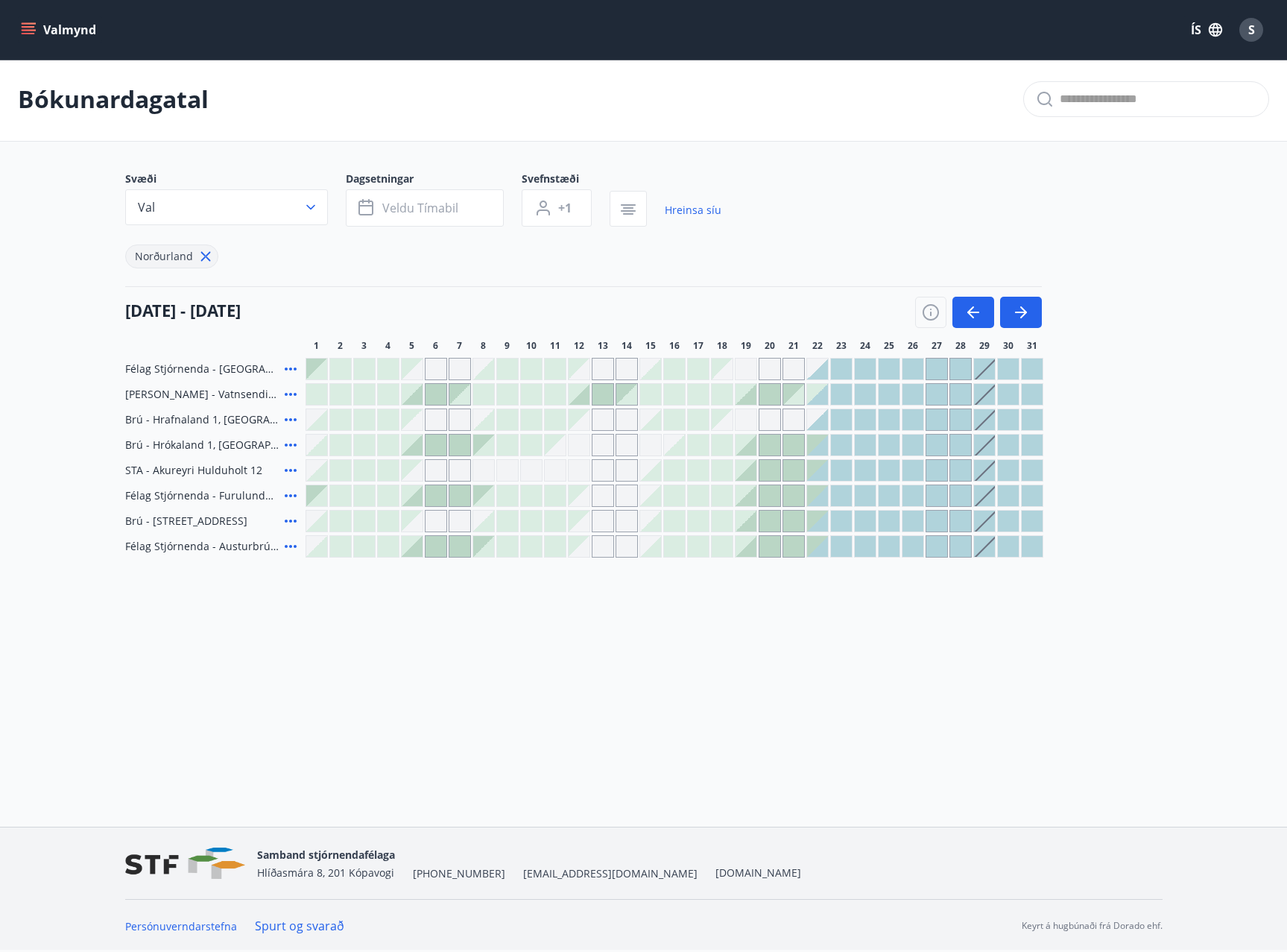
click at [44, 23] on button "Valmynd" at bounding box center [60, 29] width 84 height 26
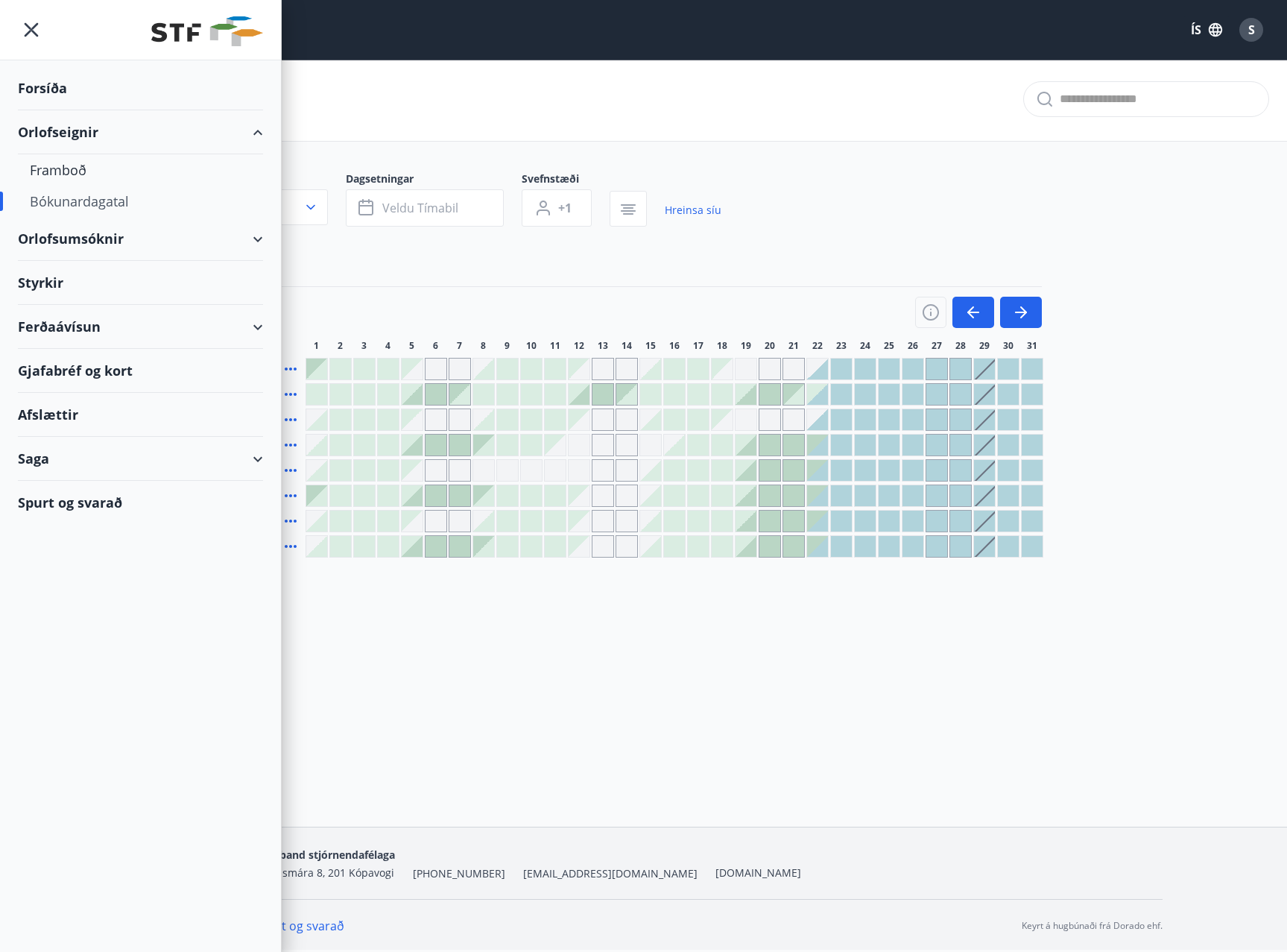
click at [431, 263] on div "Norðurland" at bounding box center [423, 247] width 596 height 42
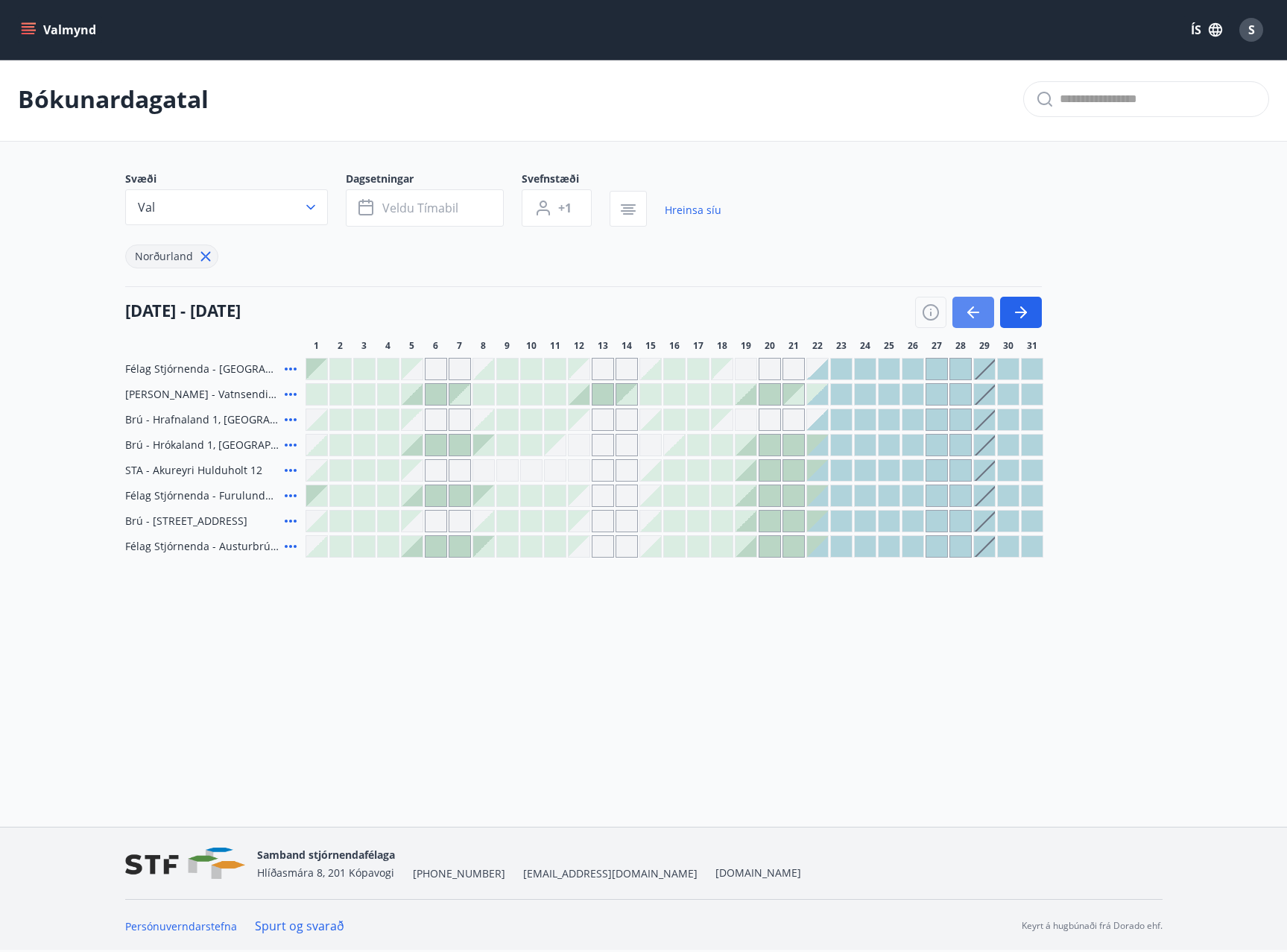
click at [973, 308] on icon "button" at bounding box center [973, 312] width 18 height 18
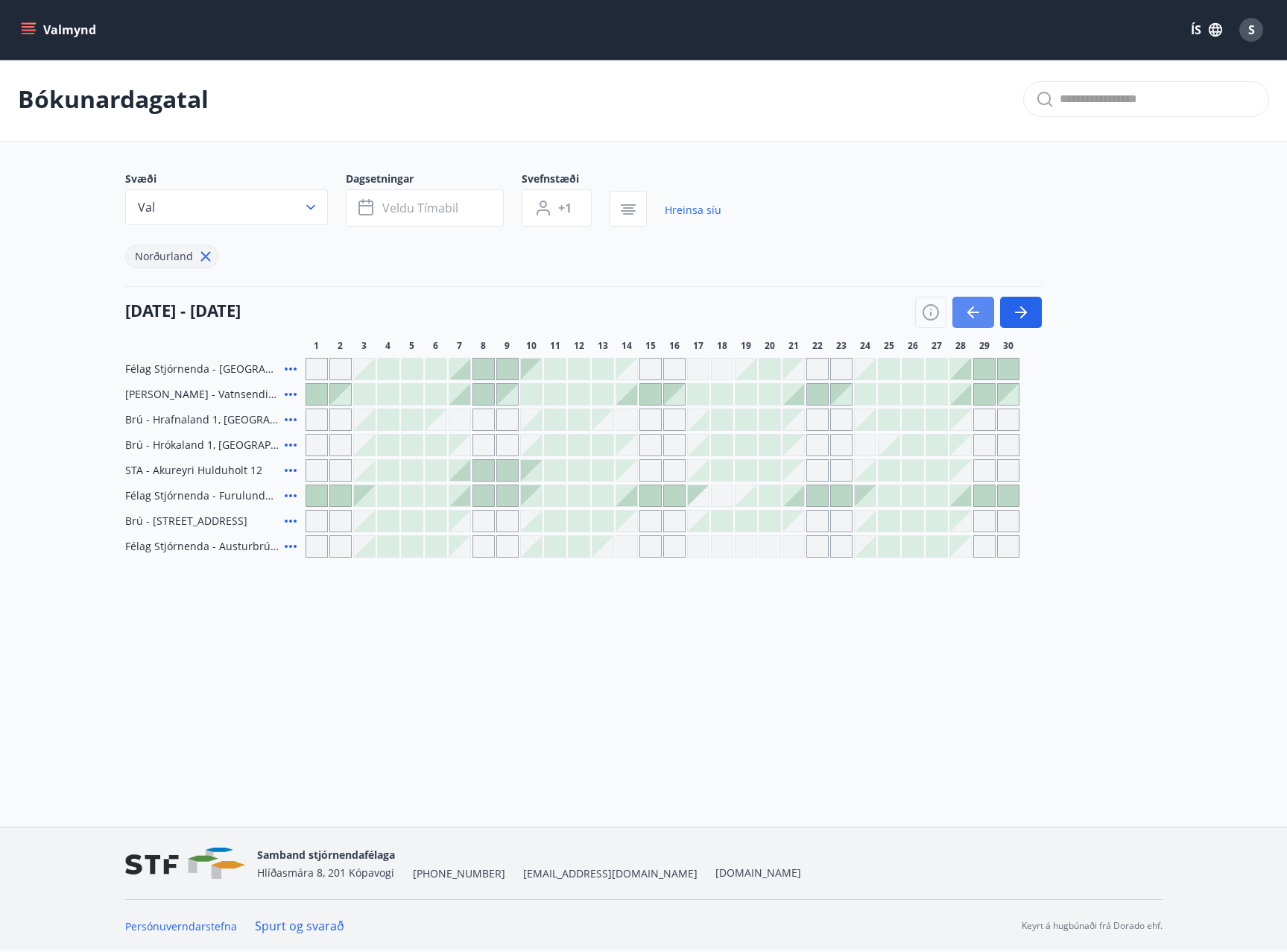
click at [971, 319] on icon "button" at bounding box center [973, 312] width 18 height 18
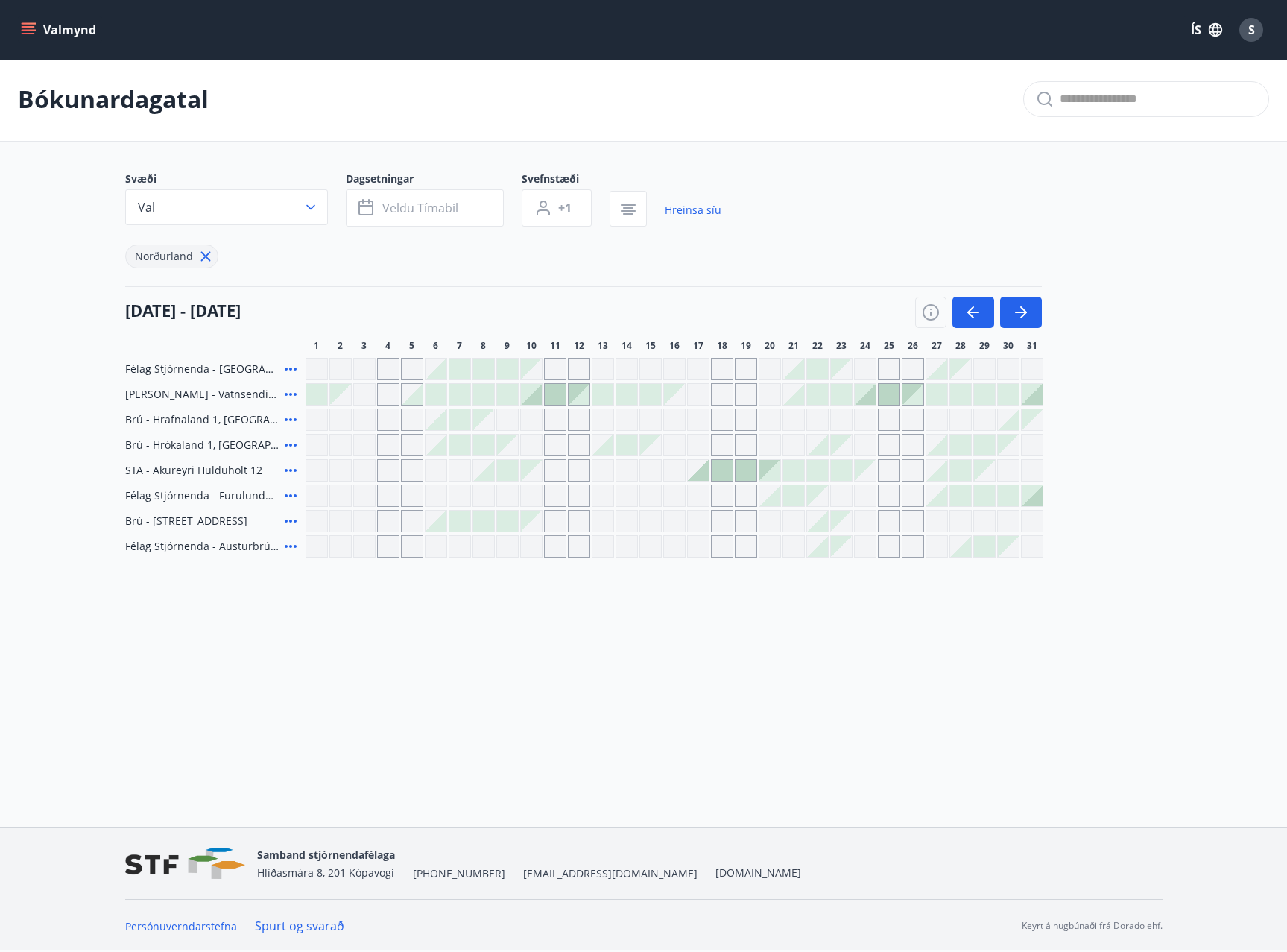
click at [699, 475] on div at bounding box center [699, 470] width 21 height 21
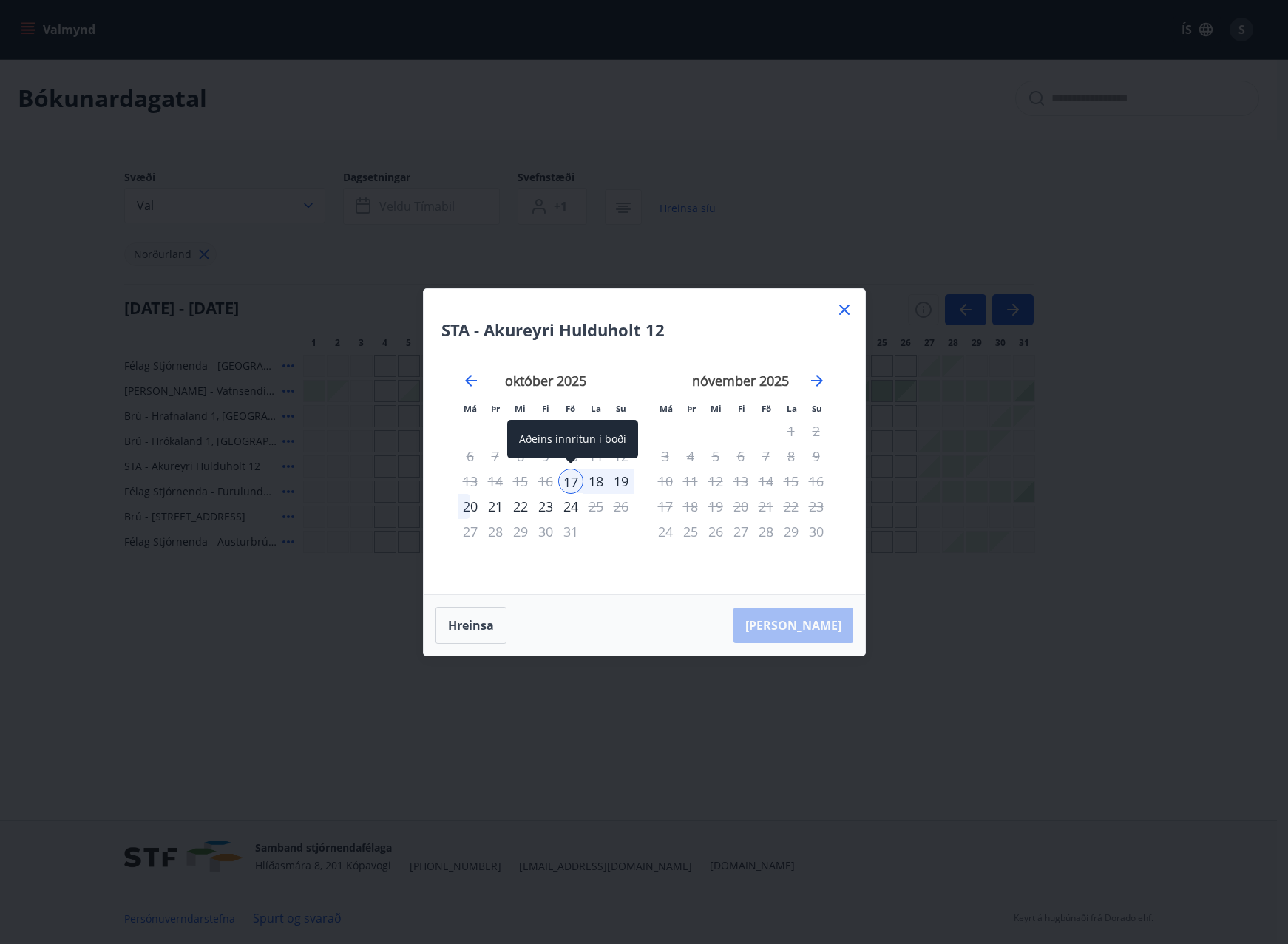
click at [570, 482] on div "17" at bounding box center [571, 481] width 26 height 25
click at [854, 310] on div "STA - Akureyri Hulduholt 12 Má Þr Mi Fi Fö La Su Má Þr Mi Fi Fö La Su september…" at bounding box center [644, 441] width 441 height 305
click at [846, 313] on icon at bounding box center [845, 310] width 11 height 10
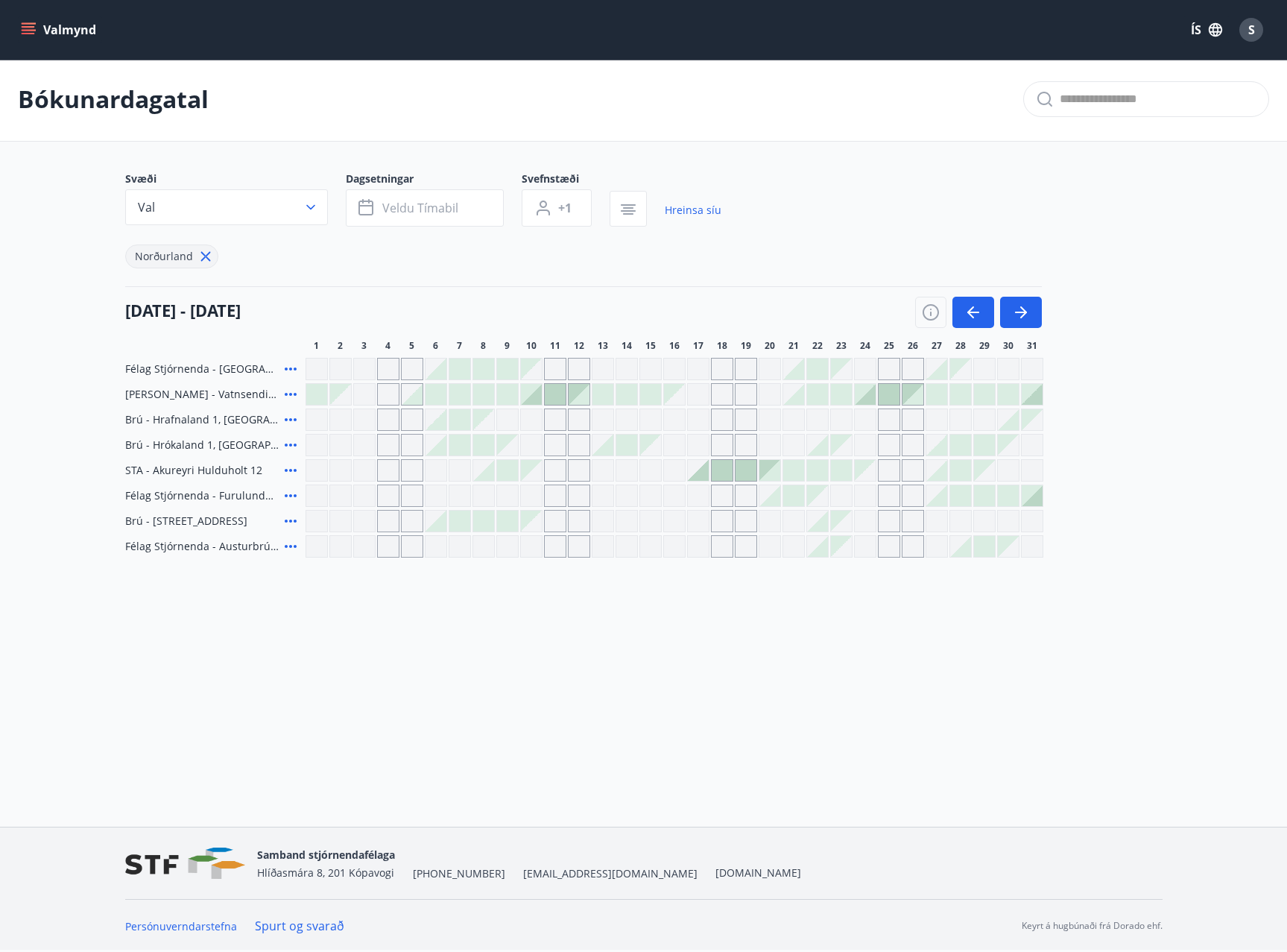
click at [154, 253] on span "Norðurland" at bounding box center [163, 256] width 58 height 14
click at [205, 257] on icon at bounding box center [205, 256] width 10 height 10
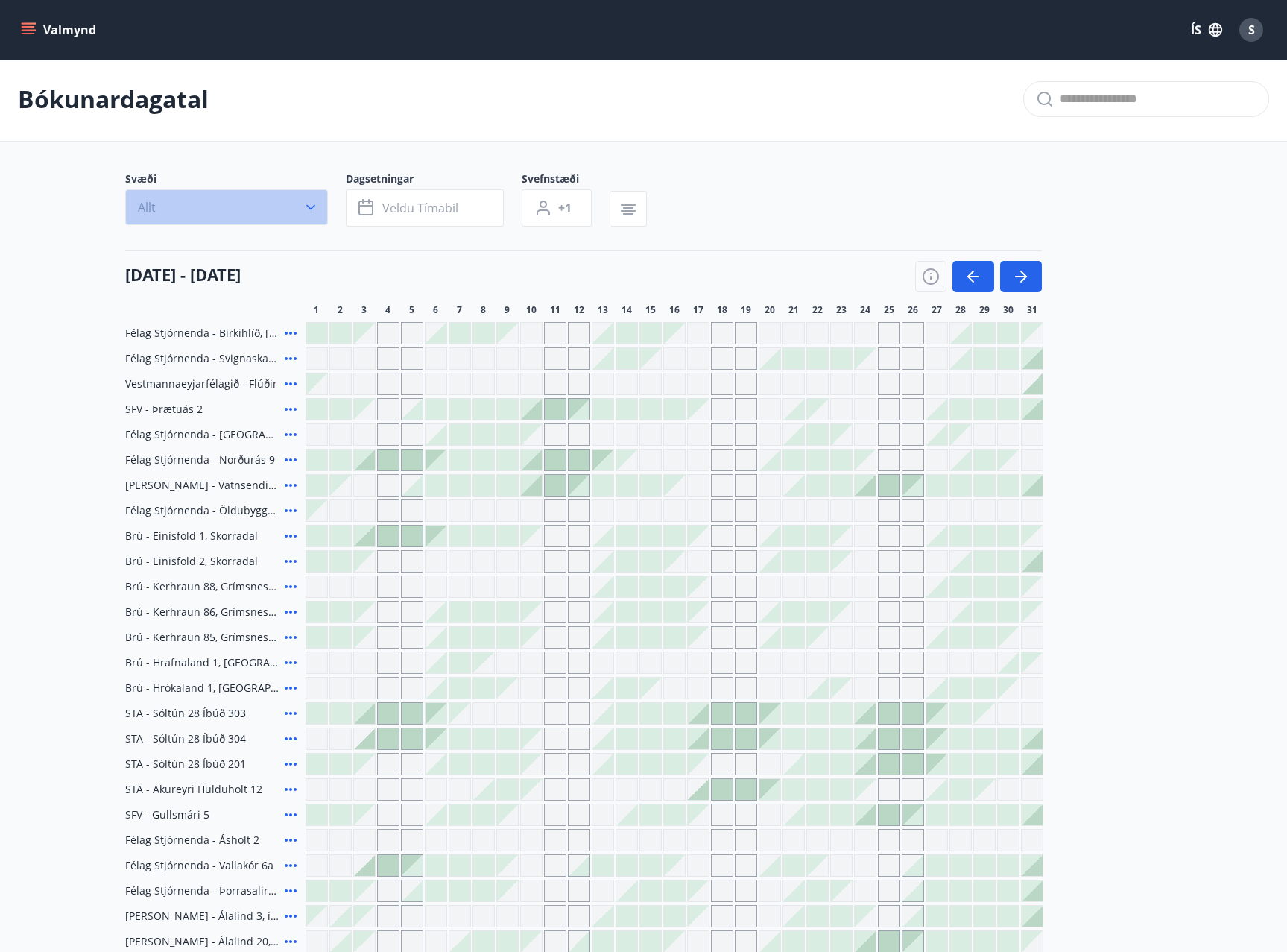
click at [315, 210] on icon "button" at bounding box center [311, 207] width 15 height 15
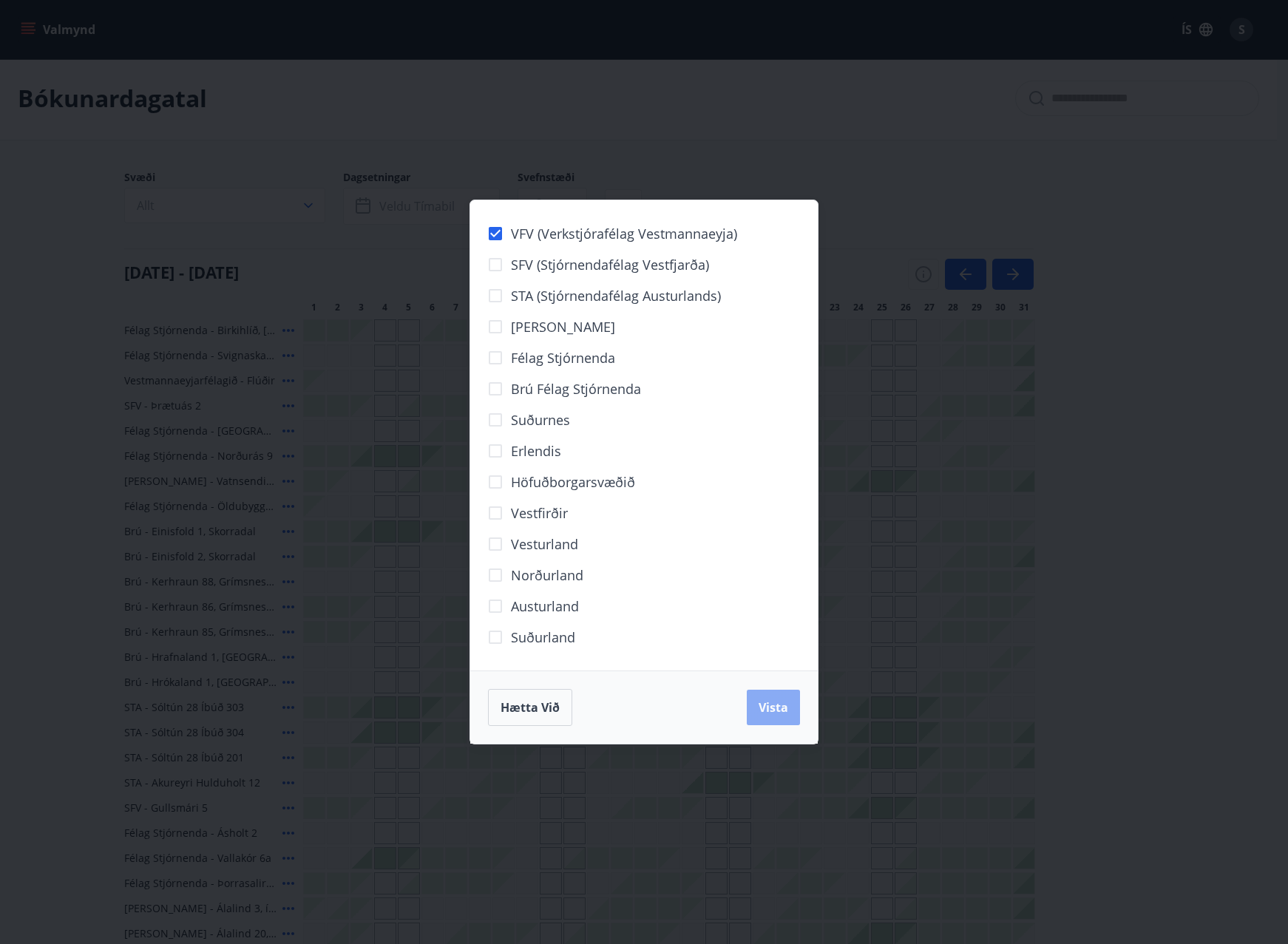
click at [768, 714] on span "Vista" at bounding box center [773, 707] width 29 height 16
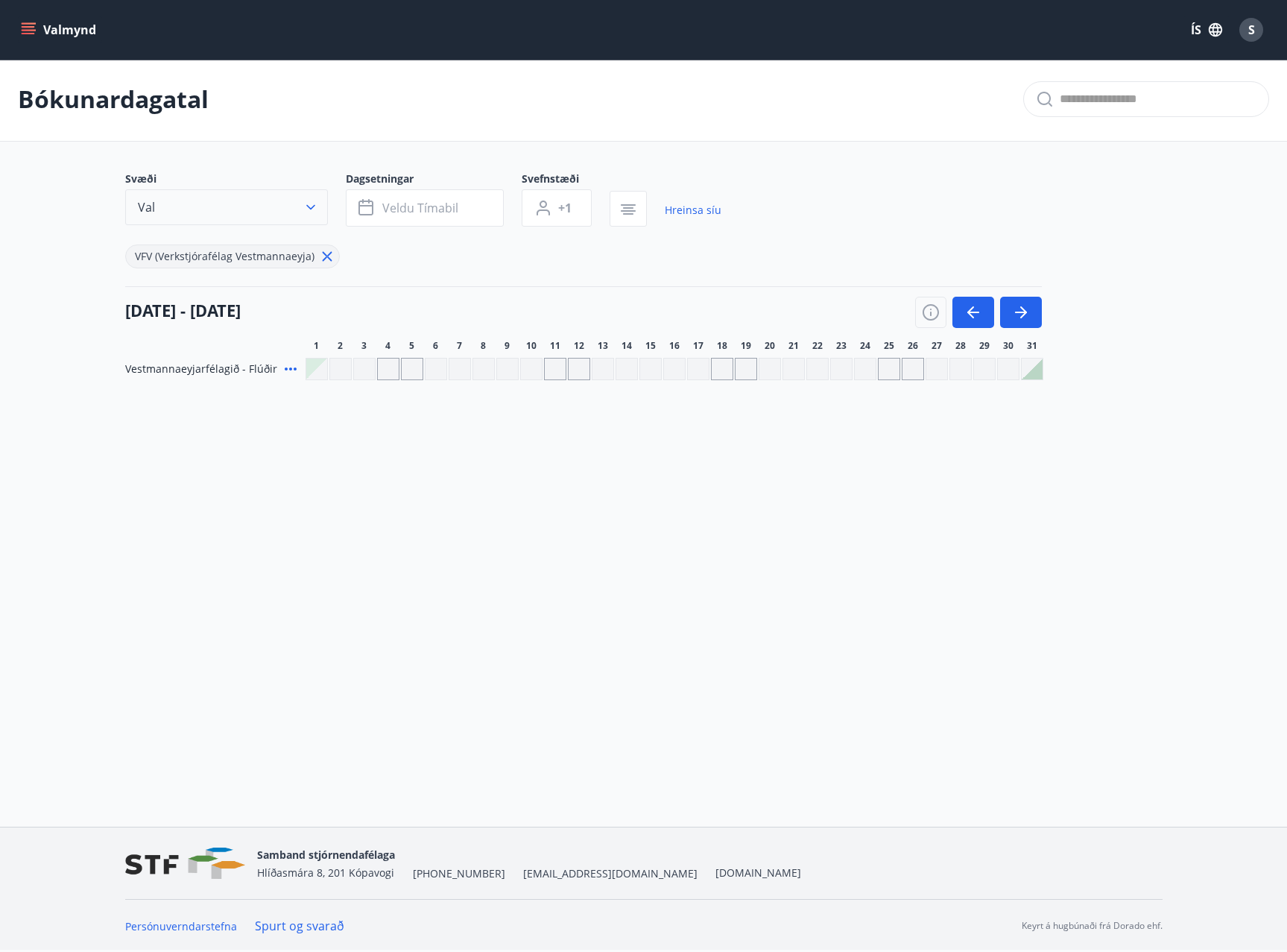
click at [317, 199] on button "Val" at bounding box center [227, 206] width 203 height 36
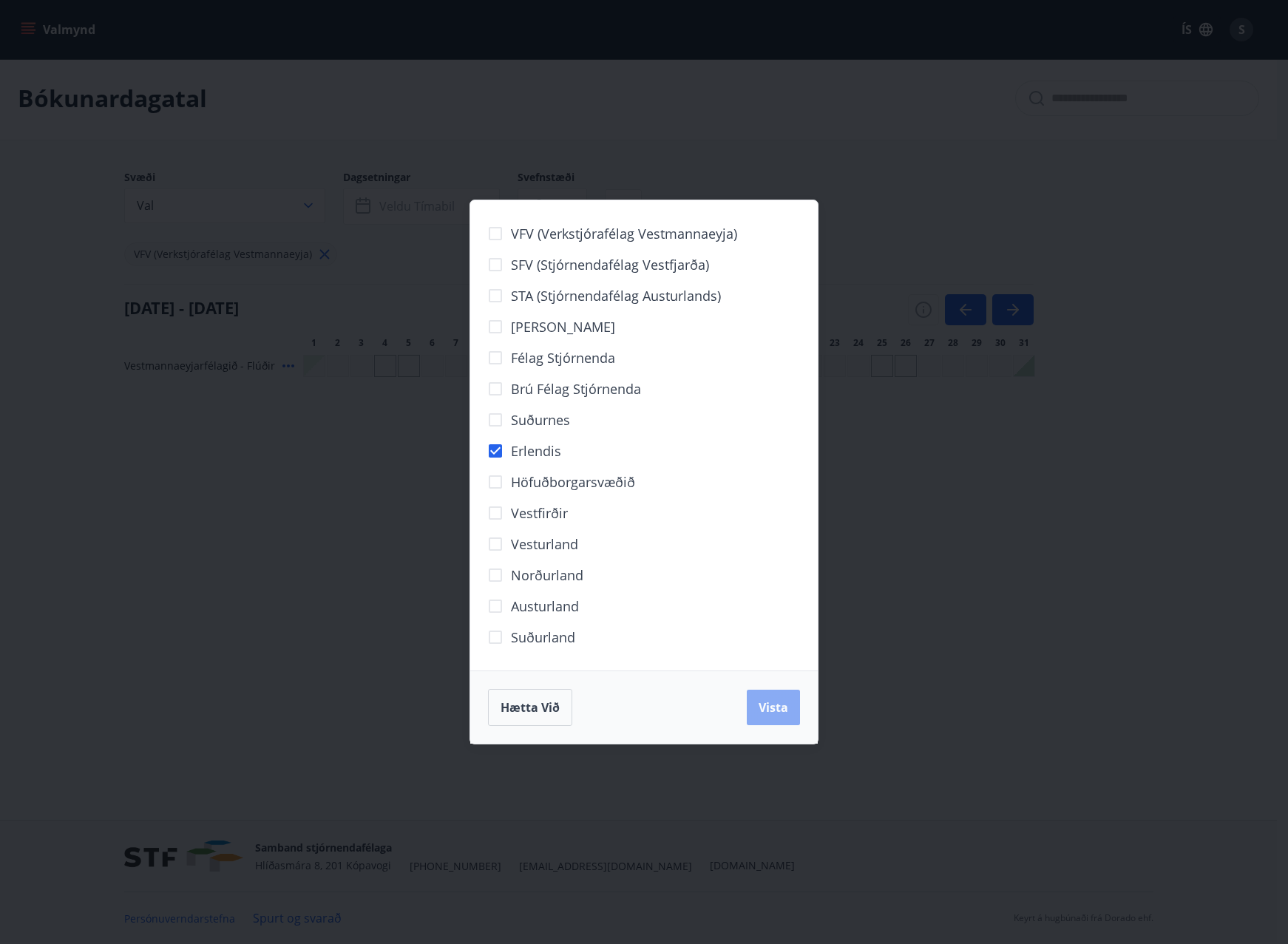
click at [761, 709] on span "Vista" at bounding box center [773, 707] width 29 height 16
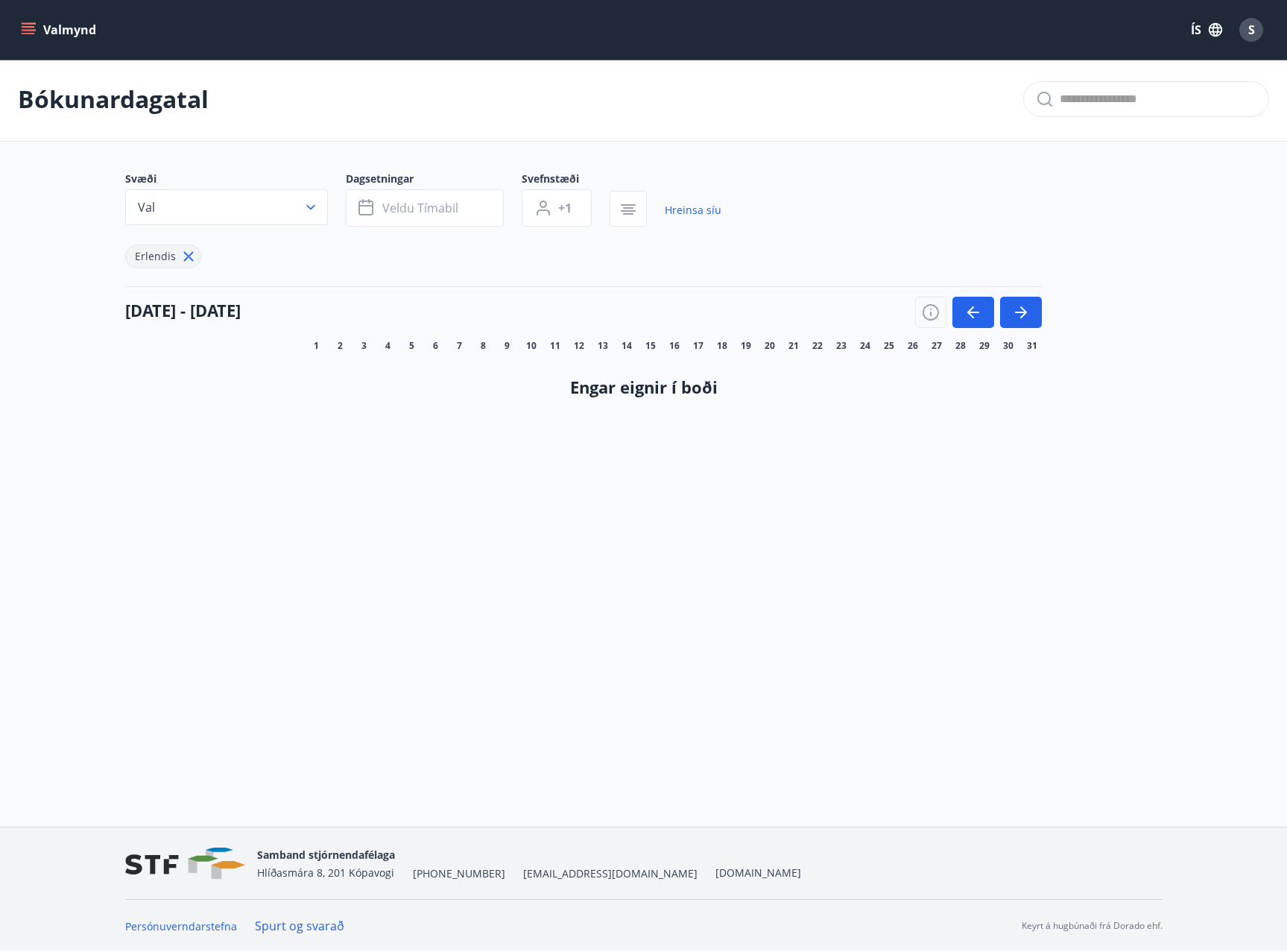
click at [165, 257] on span "Erlendis" at bounding box center [155, 256] width 41 height 14
click at [181, 254] on icon at bounding box center [189, 256] width 17 height 17
click at [265, 206] on button "Val" at bounding box center [227, 206] width 203 height 36
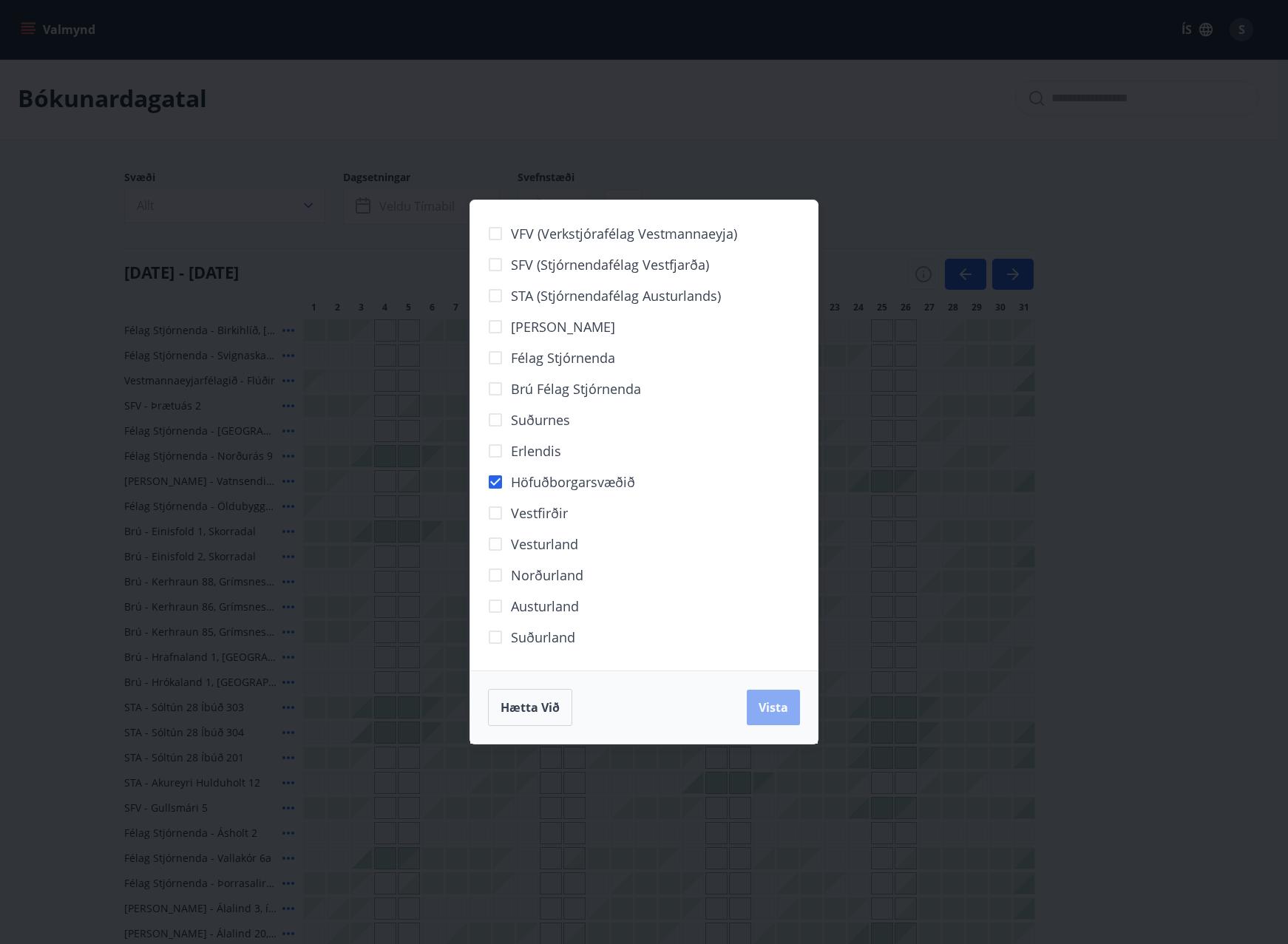
click at [784, 715] on button "Vista" at bounding box center [773, 707] width 53 height 35
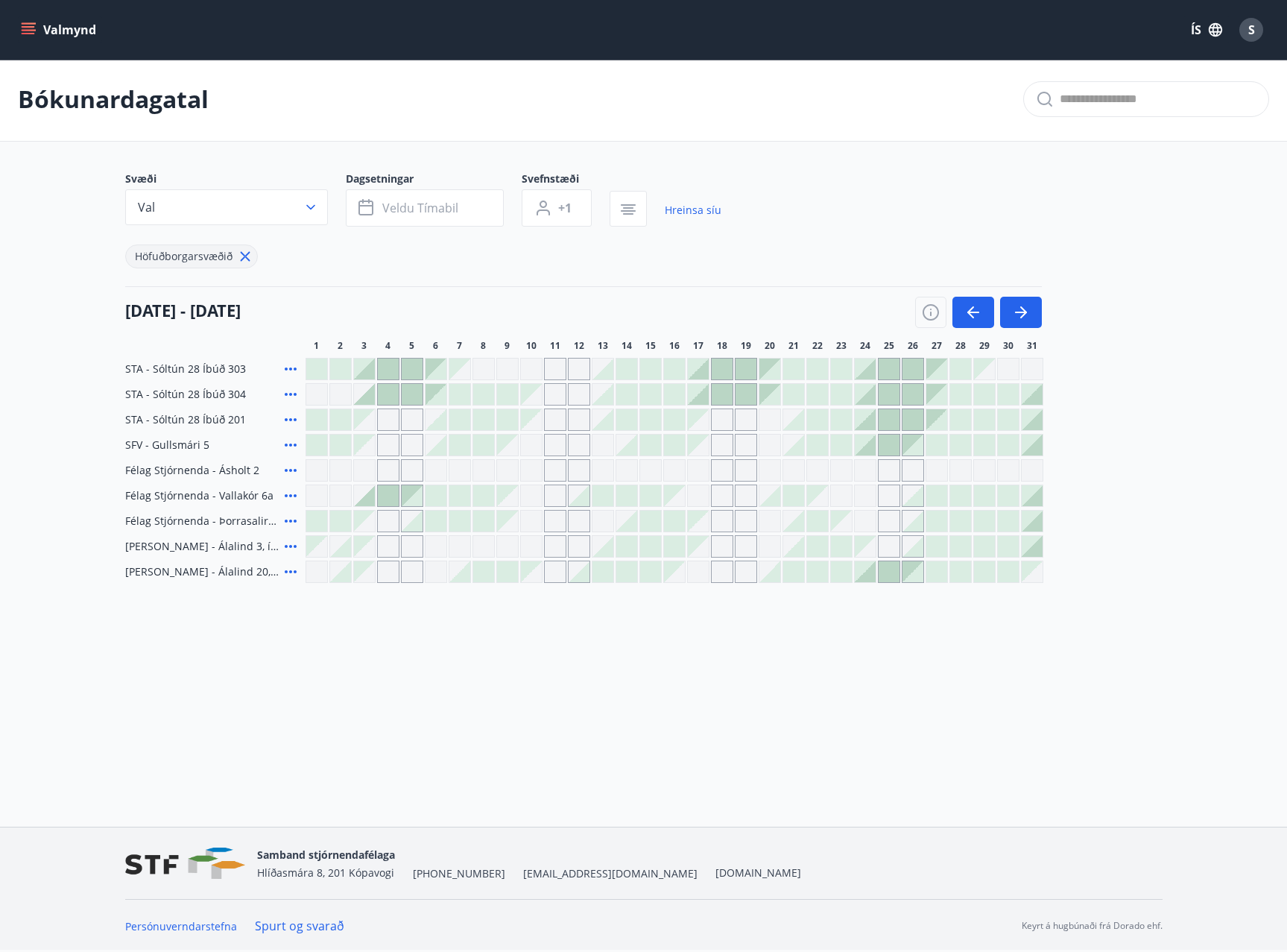
drag, startPoint x: 704, startPoint y: 369, endPoint x: 705, endPoint y: 293, distance: 76.0
click at [705, 293] on div "01 október - 31 október" at bounding box center [584, 306] width 916 height 42
click at [702, 367] on div at bounding box center [699, 369] width 21 height 21
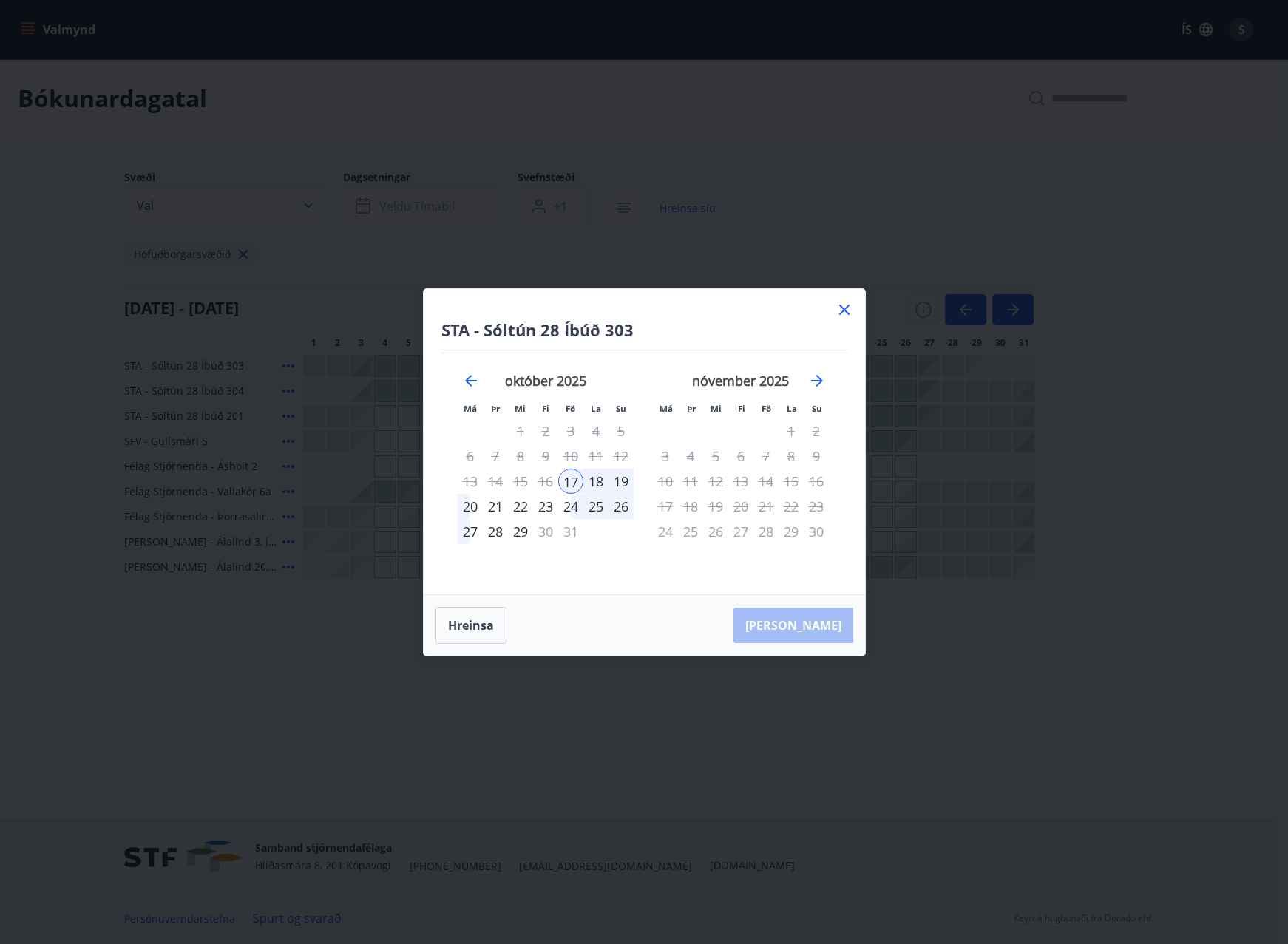
click at [569, 484] on div "17" at bounding box center [571, 481] width 26 height 25
click at [623, 479] on div "19" at bounding box center [621, 481] width 26 height 25
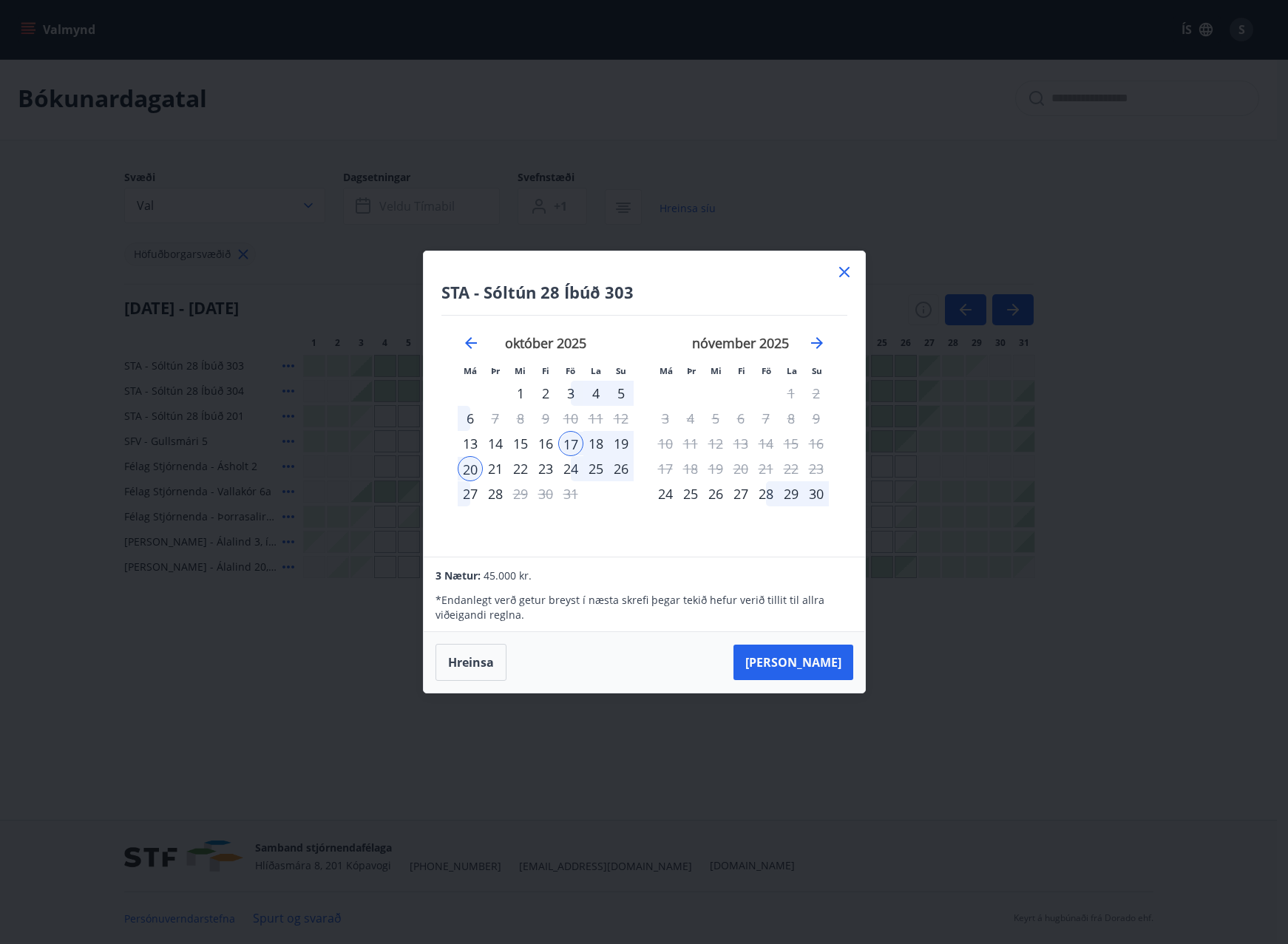
click at [843, 268] on icon at bounding box center [845, 272] width 18 height 18
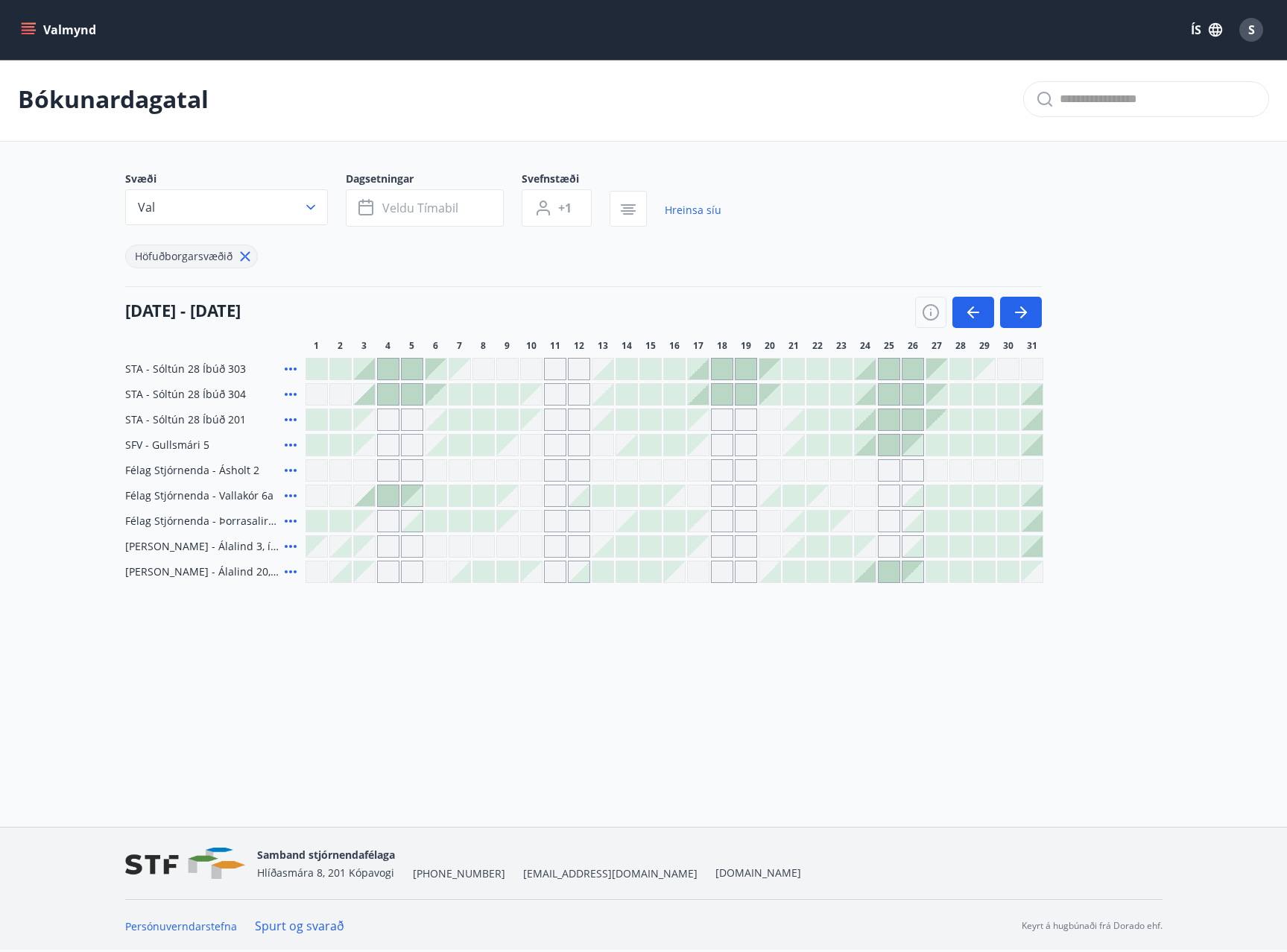
click at [370, 398] on div at bounding box center [364, 395] width 21 height 21
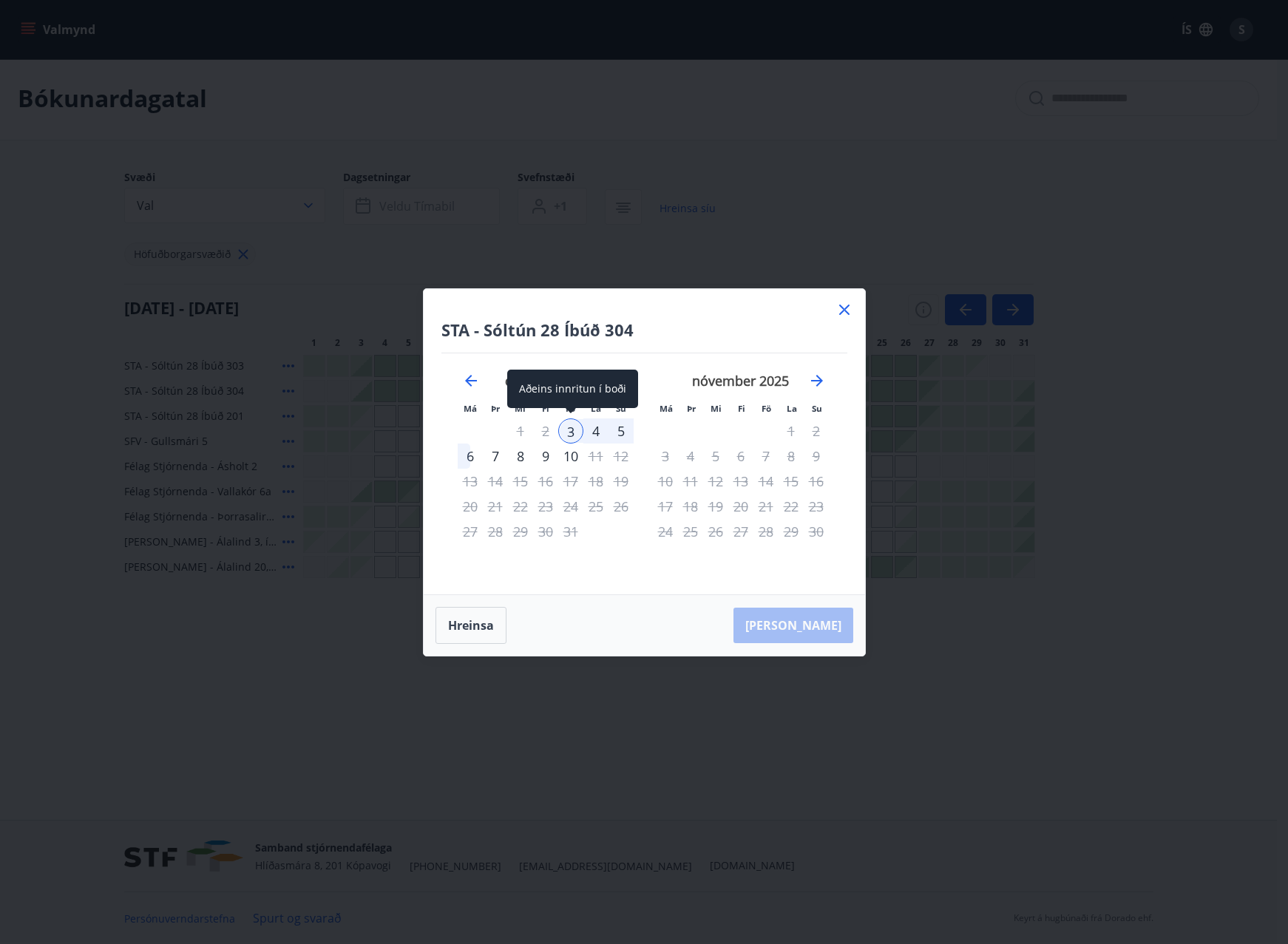
click at [569, 430] on div "3" at bounding box center [571, 431] width 26 height 25
click at [464, 456] on div "6" at bounding box center [470, 456] width 26 height 25
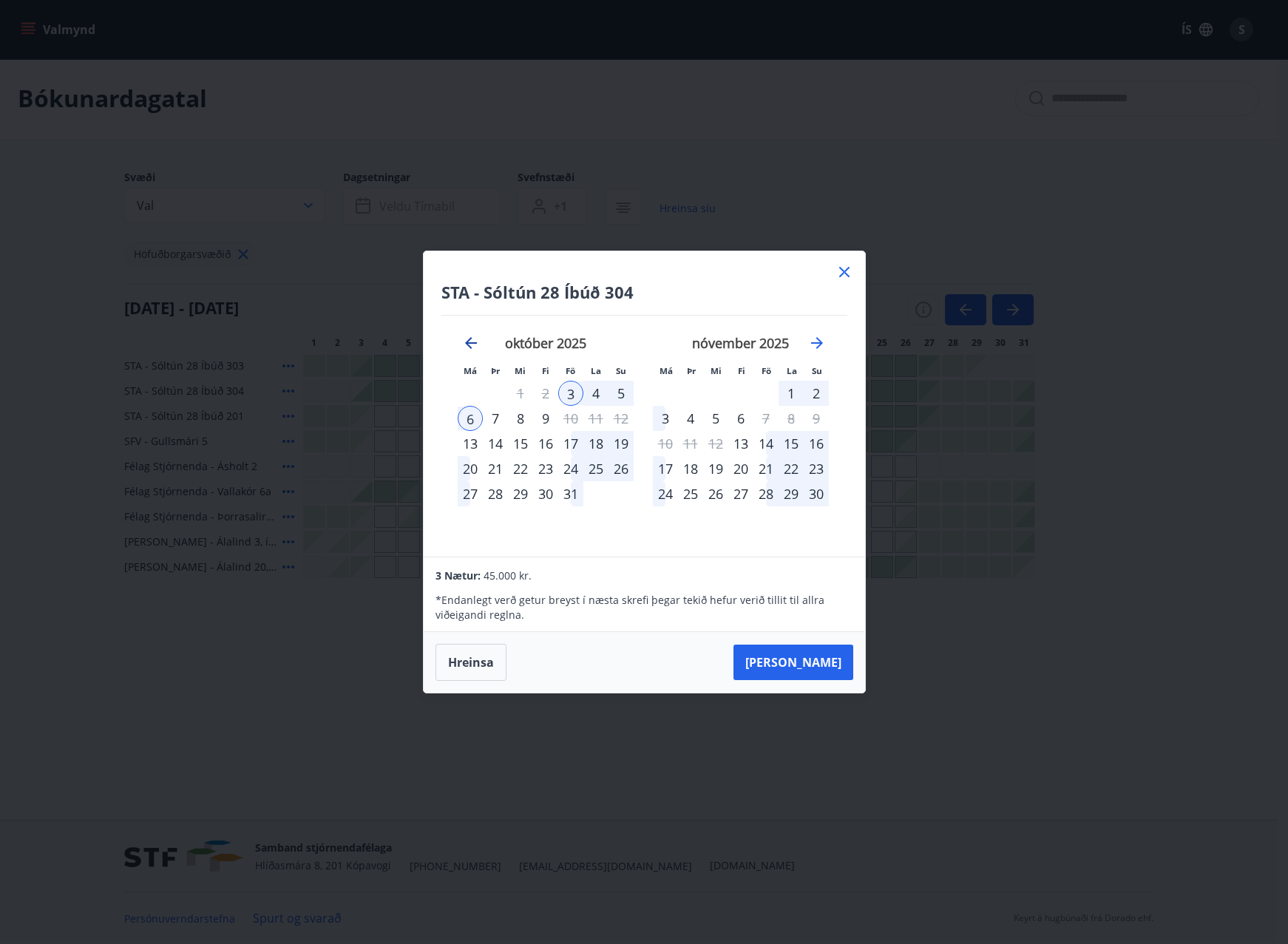
click at [462, 340] on icon "Move backward to switch to the previous month." at bounding box center [471, 343] width 18 height 18
click at [819, 335] on icon "Move forward to switch to the next month." at bounding box center [817, 343] width 18 height 18
click at [574, 442] on div "17" at bounding box center [571, 444] width 26 height 25
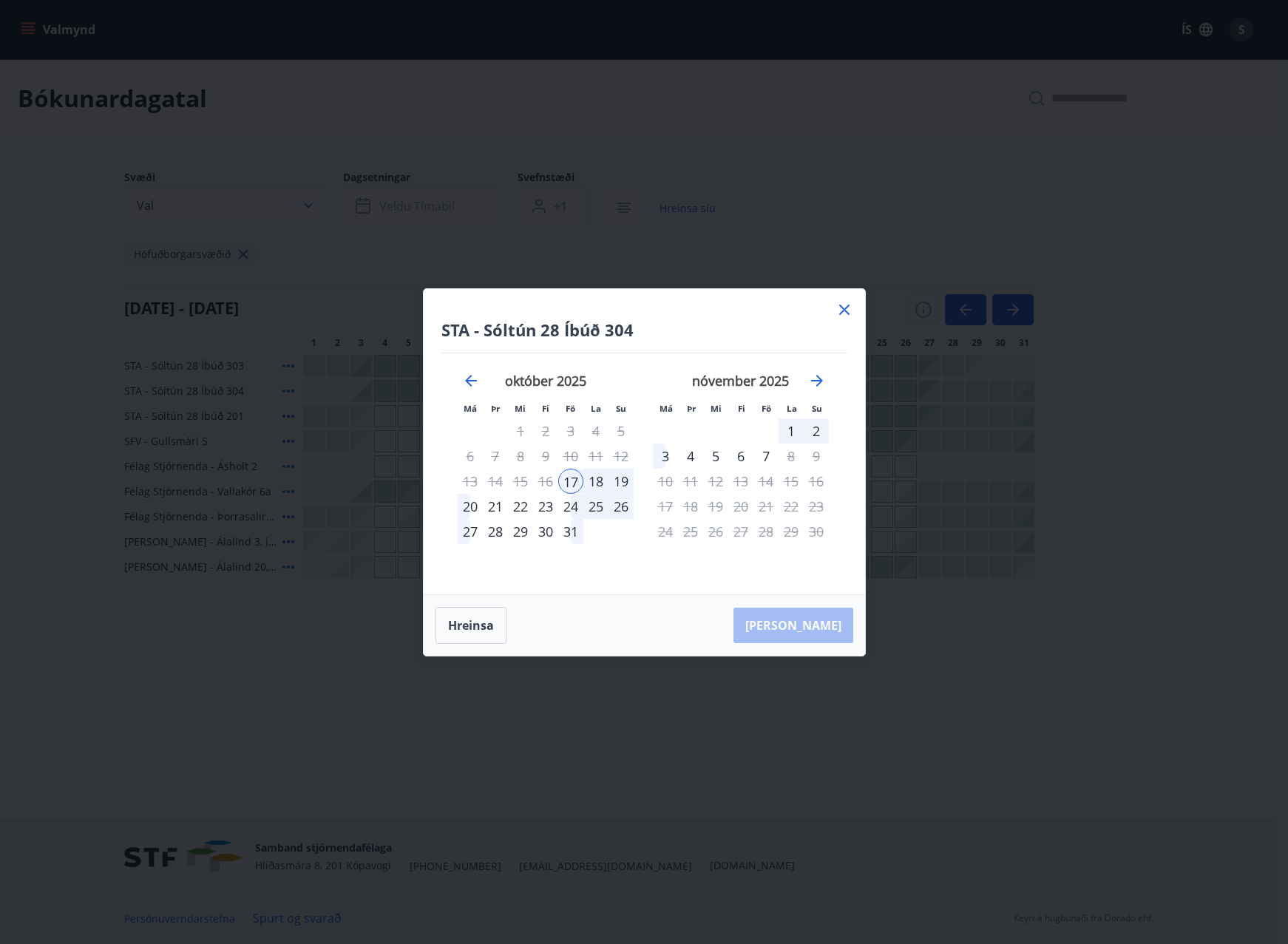
click at [623, 480] on div "19" at bounding box center [621, 481] width 26 height 25
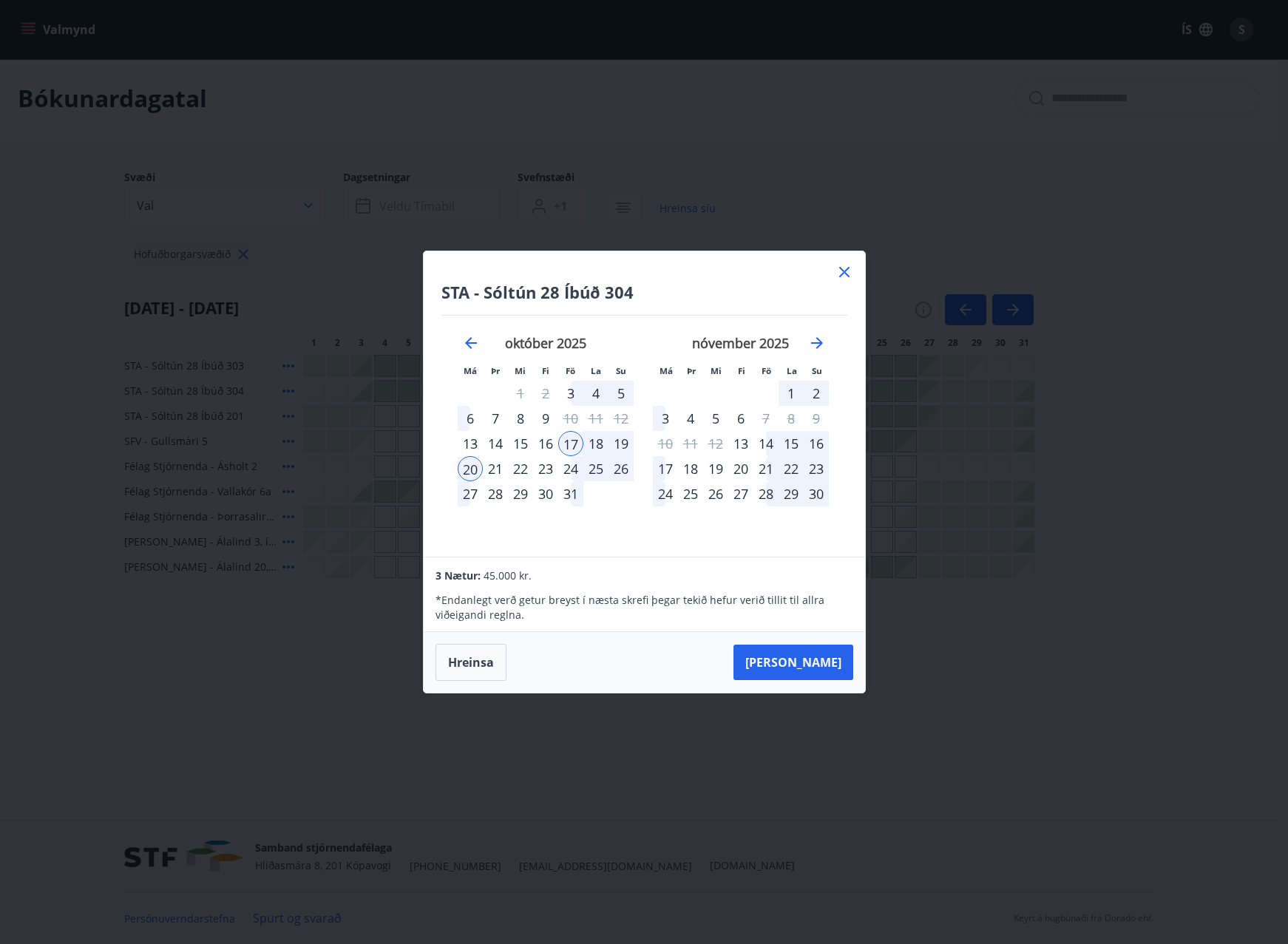
click at [845, 268] on icon at bounding box center [845, 272] width 18 height 18
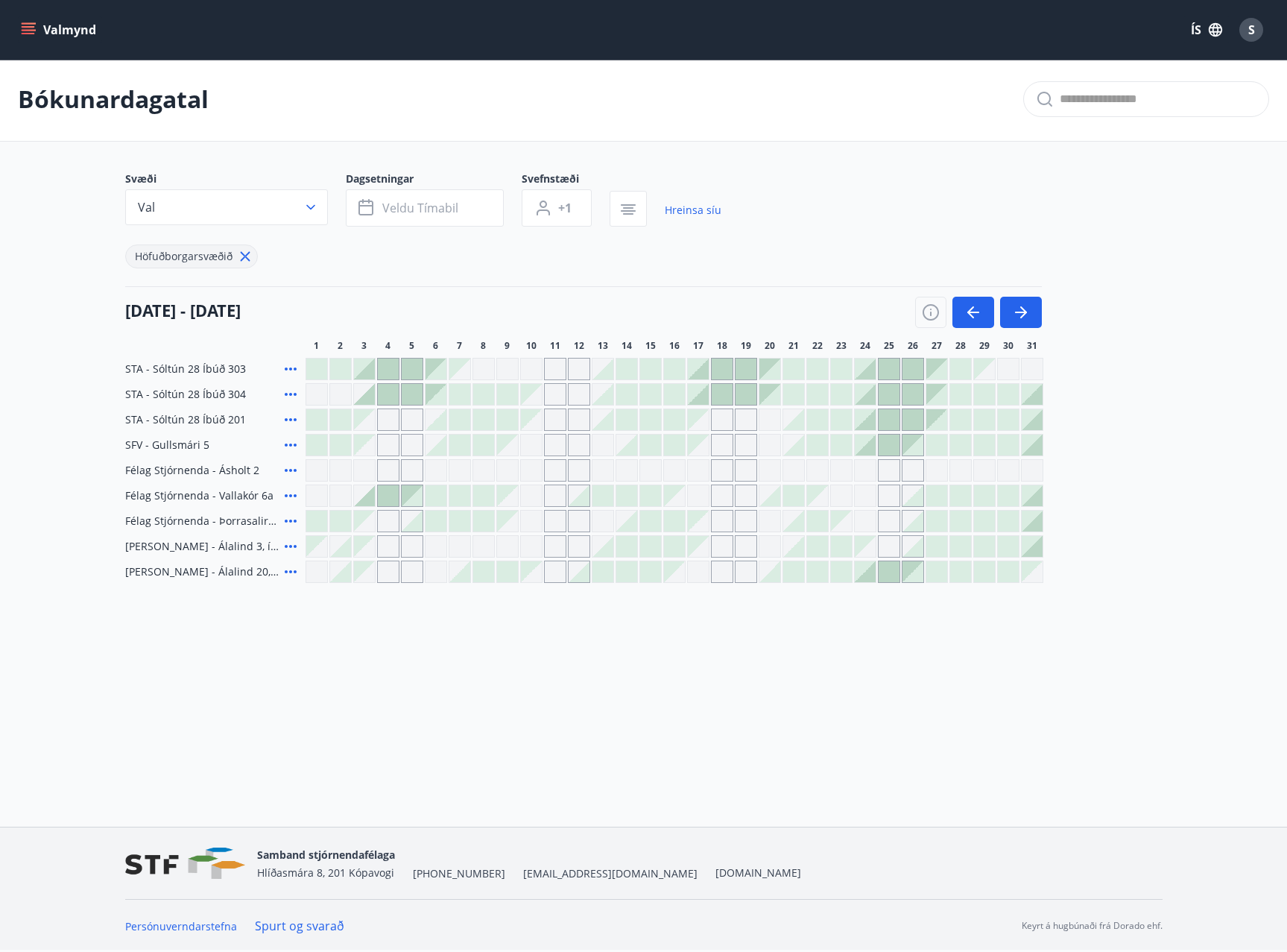
click at [673, 395] on div at bounding box center [675, 395] width 21 height 21
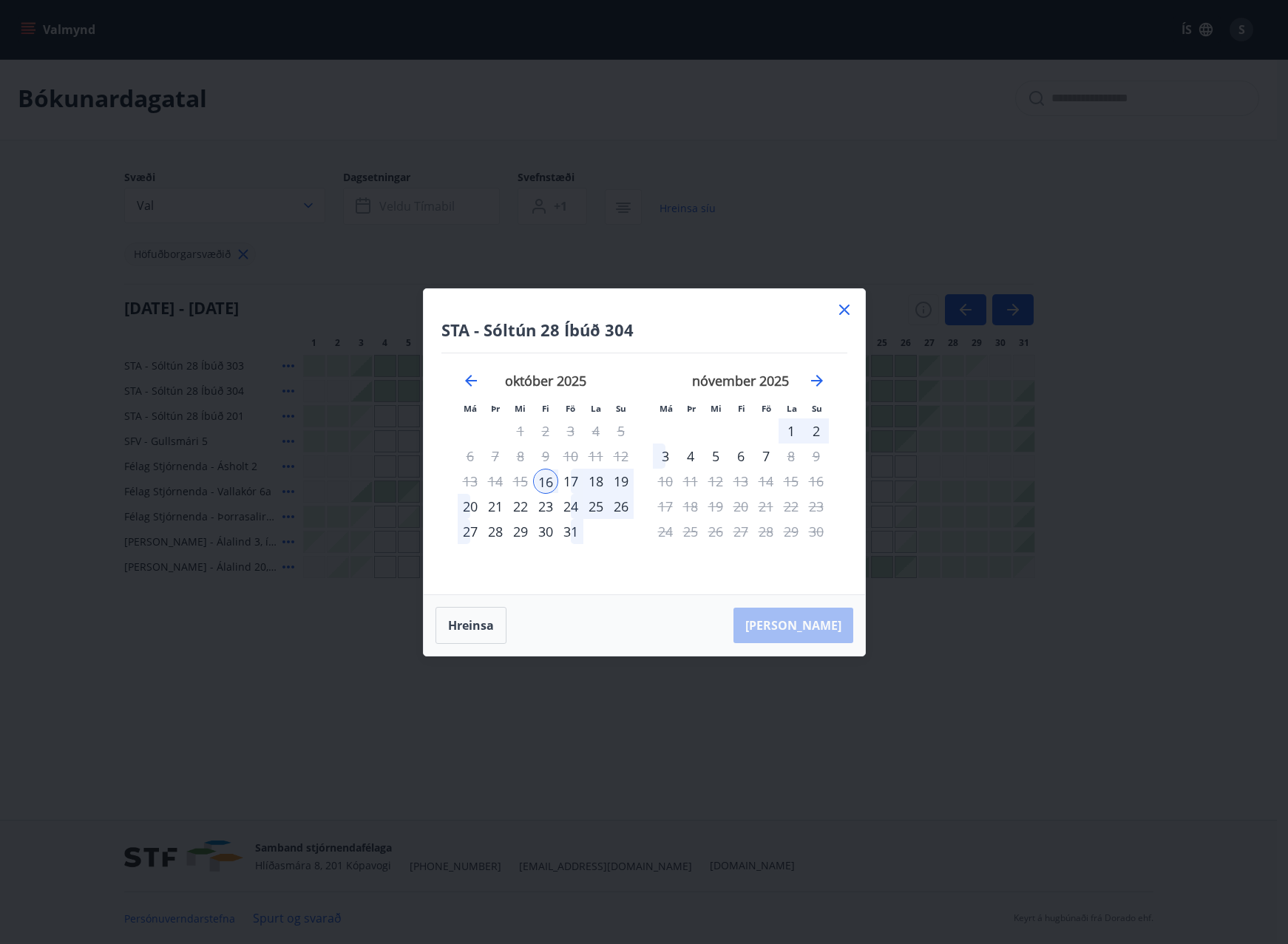
click at [545, 483] on div "16" at bounding box center [546, 481] width 26 height 25
click at [575, 480] on div "17" at bounding box center [571, 481] width 26 height 25
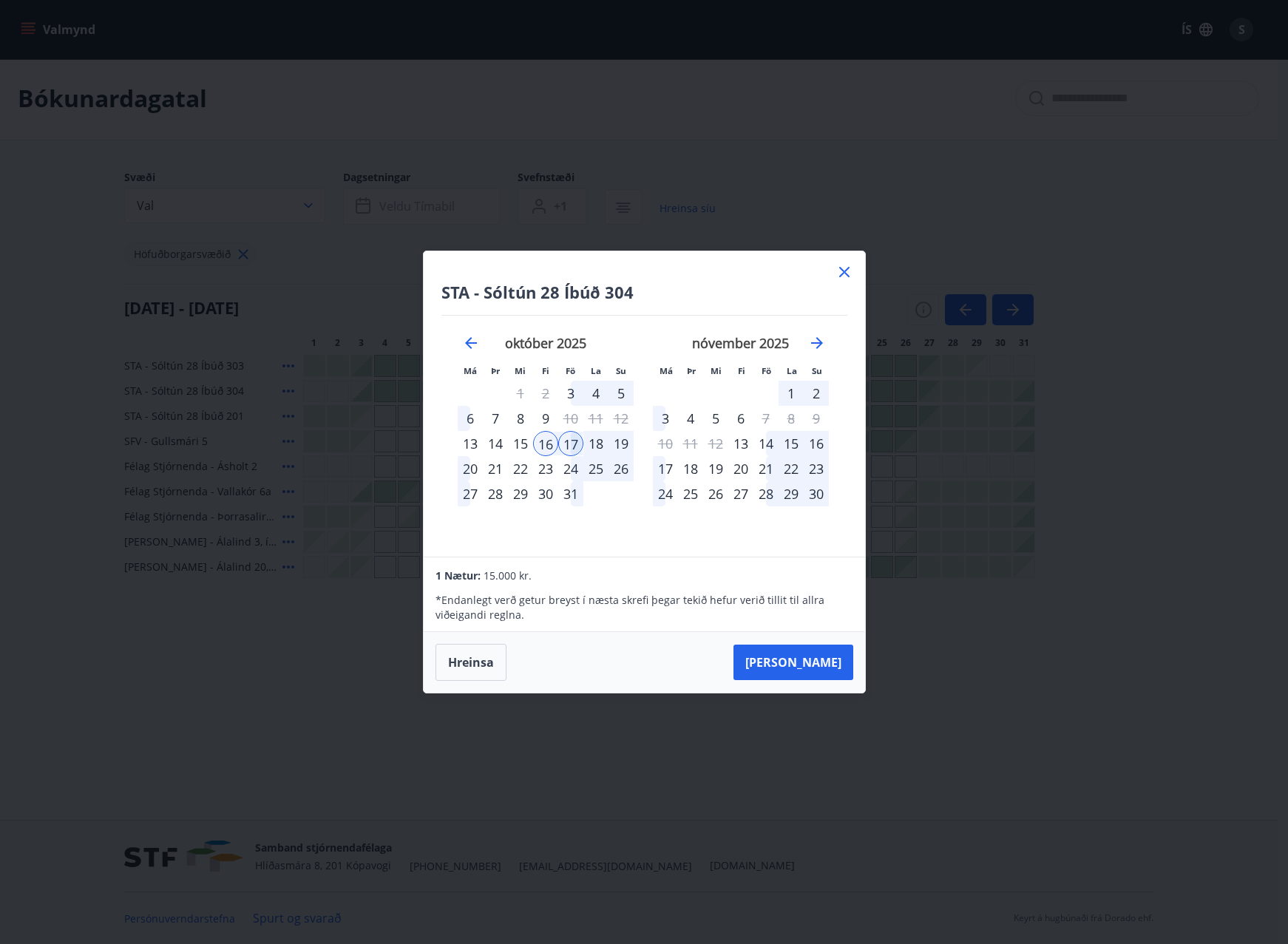
click at [845, 272] on icon at bounding box center [844, 272] width 2 height 2
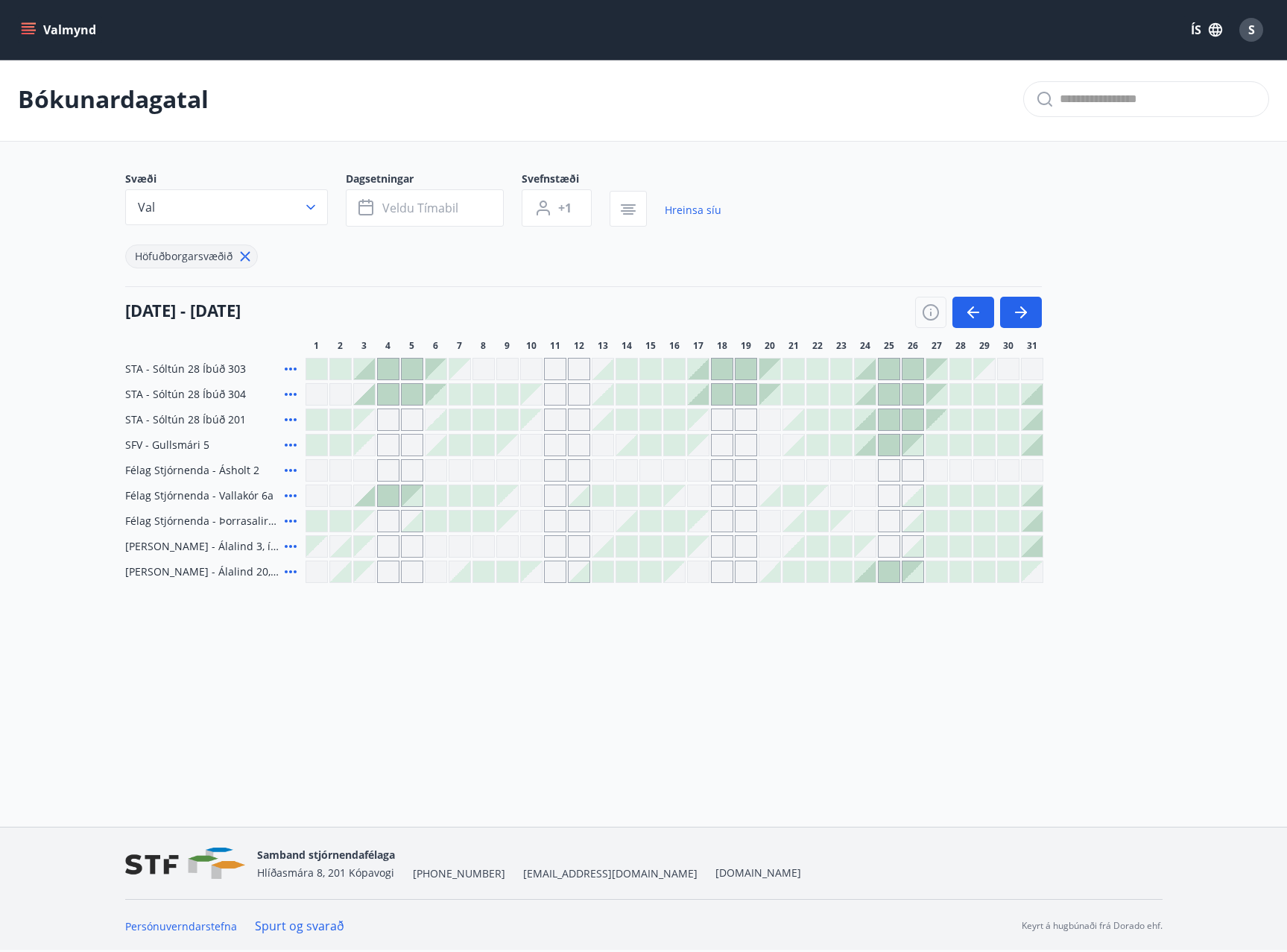
click at [33, 30] on icon "menu" at bounding box center [30, 29] width 17 height 2
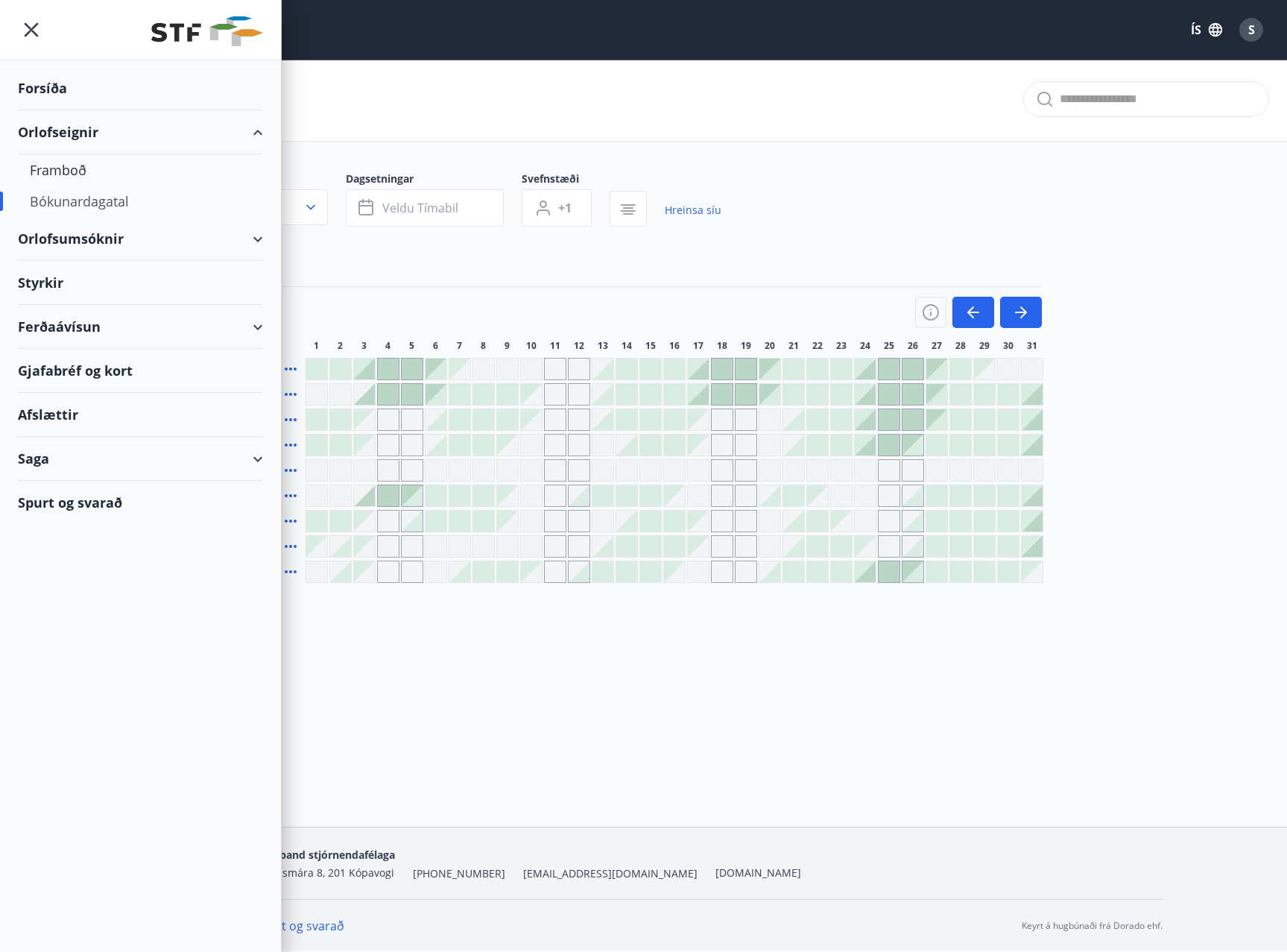
click at [53, 130] on div "Orlofseignir" at bounding box center [141, 132] width 245 height 44
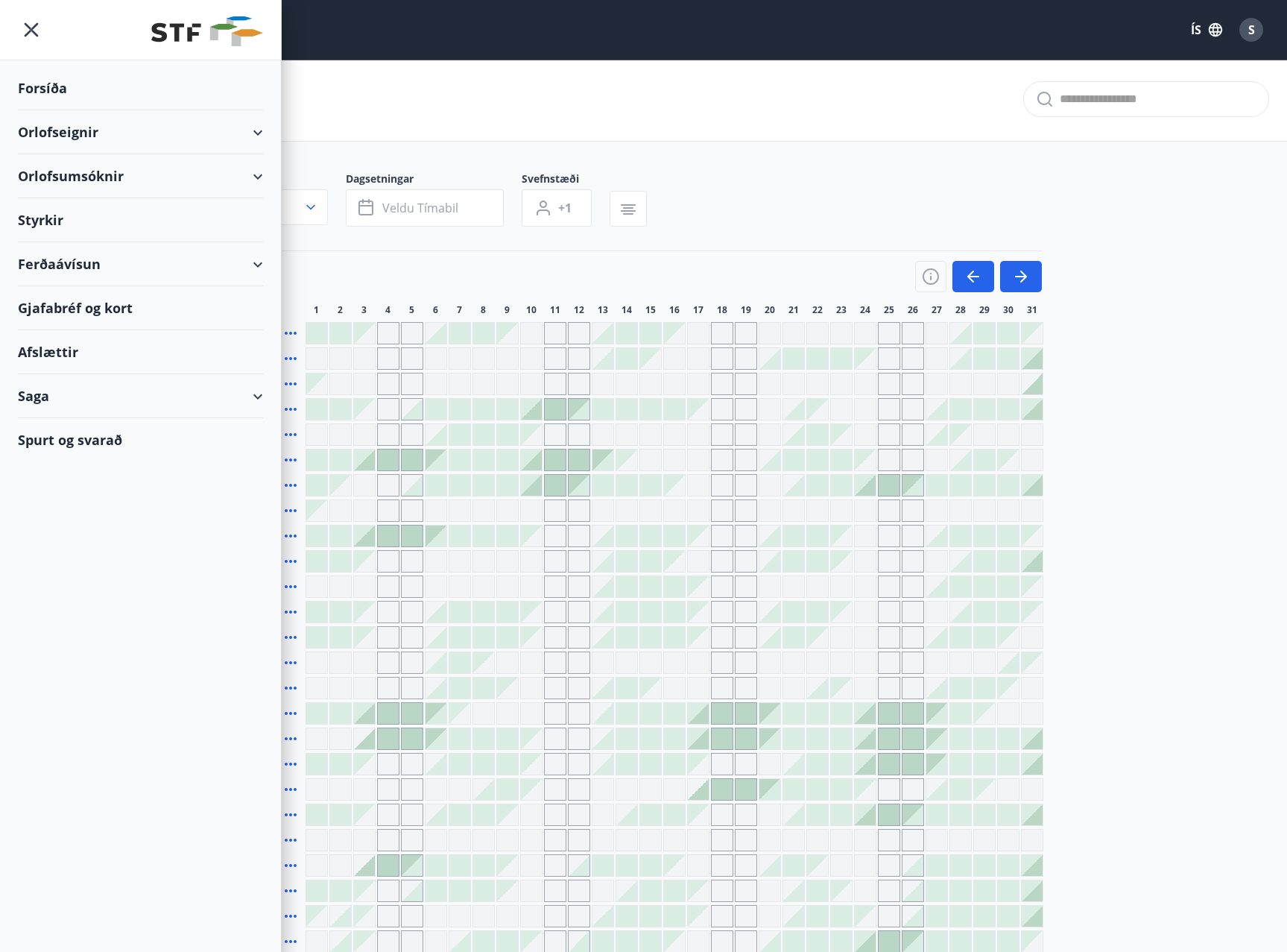
click at [1149, 344] on div "Félag Stjórnenda - Birkihlíð, Brekkuheiði Félag Stjórnenda - Svignaskarð 32 Ves…" at bounding box center [644, 675] width 1037 height 706
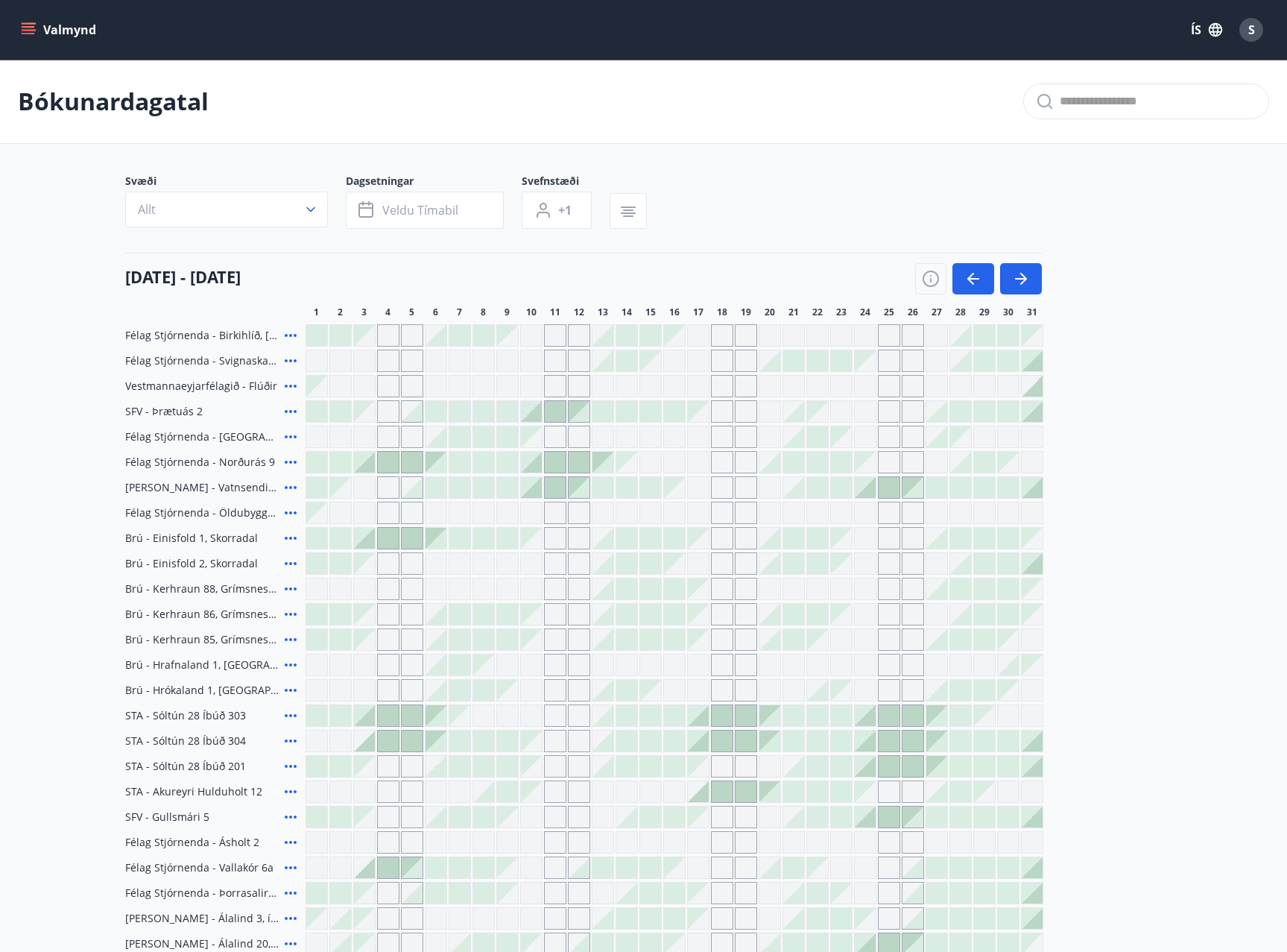
click at [45, 28] on button "Valmynd" at bounding box center [60, 29] width 84 height 26
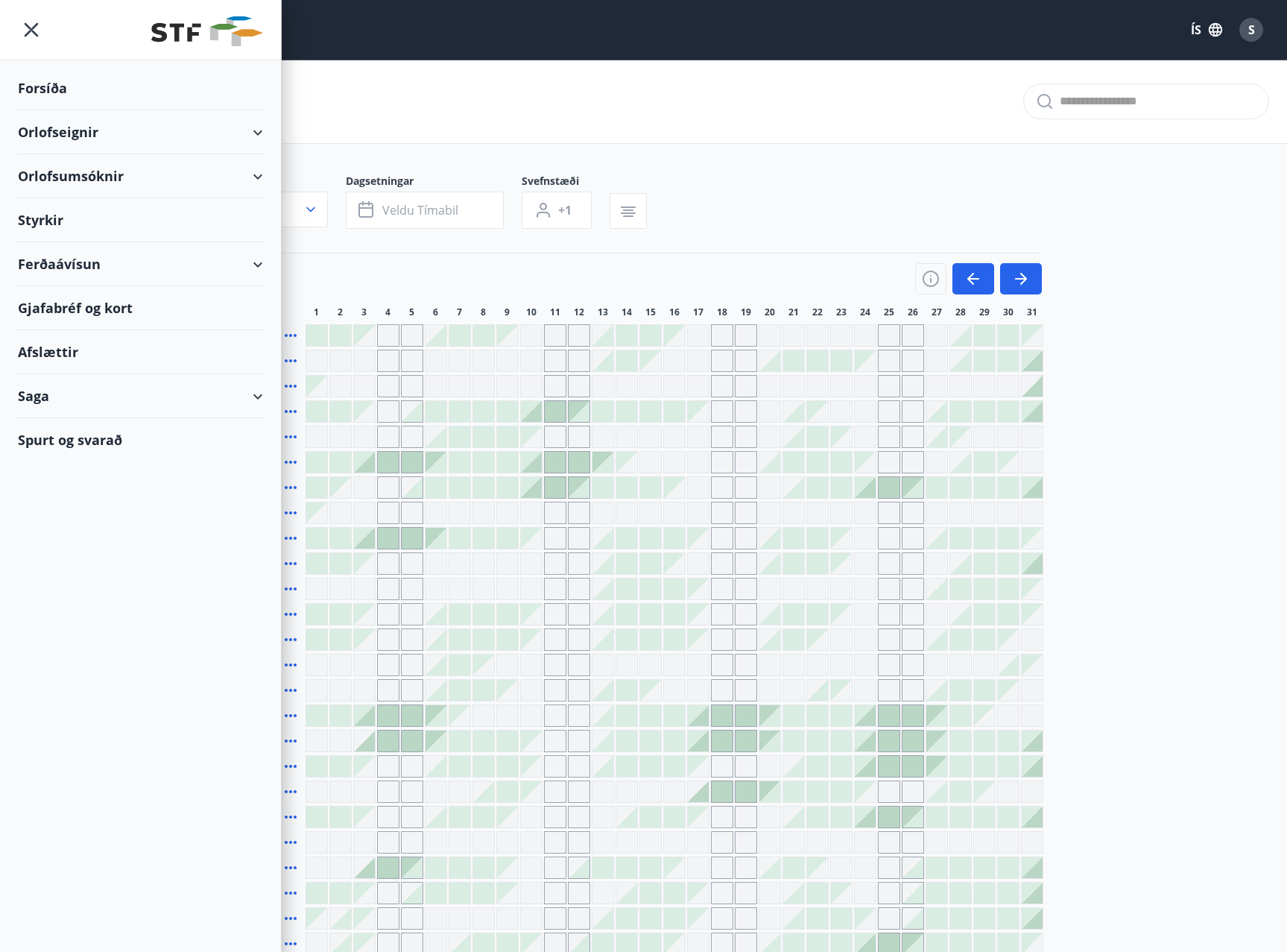
click at [54, 129] on div "Orlofseignir" at bounding box center [141, 132] width 245 height 44
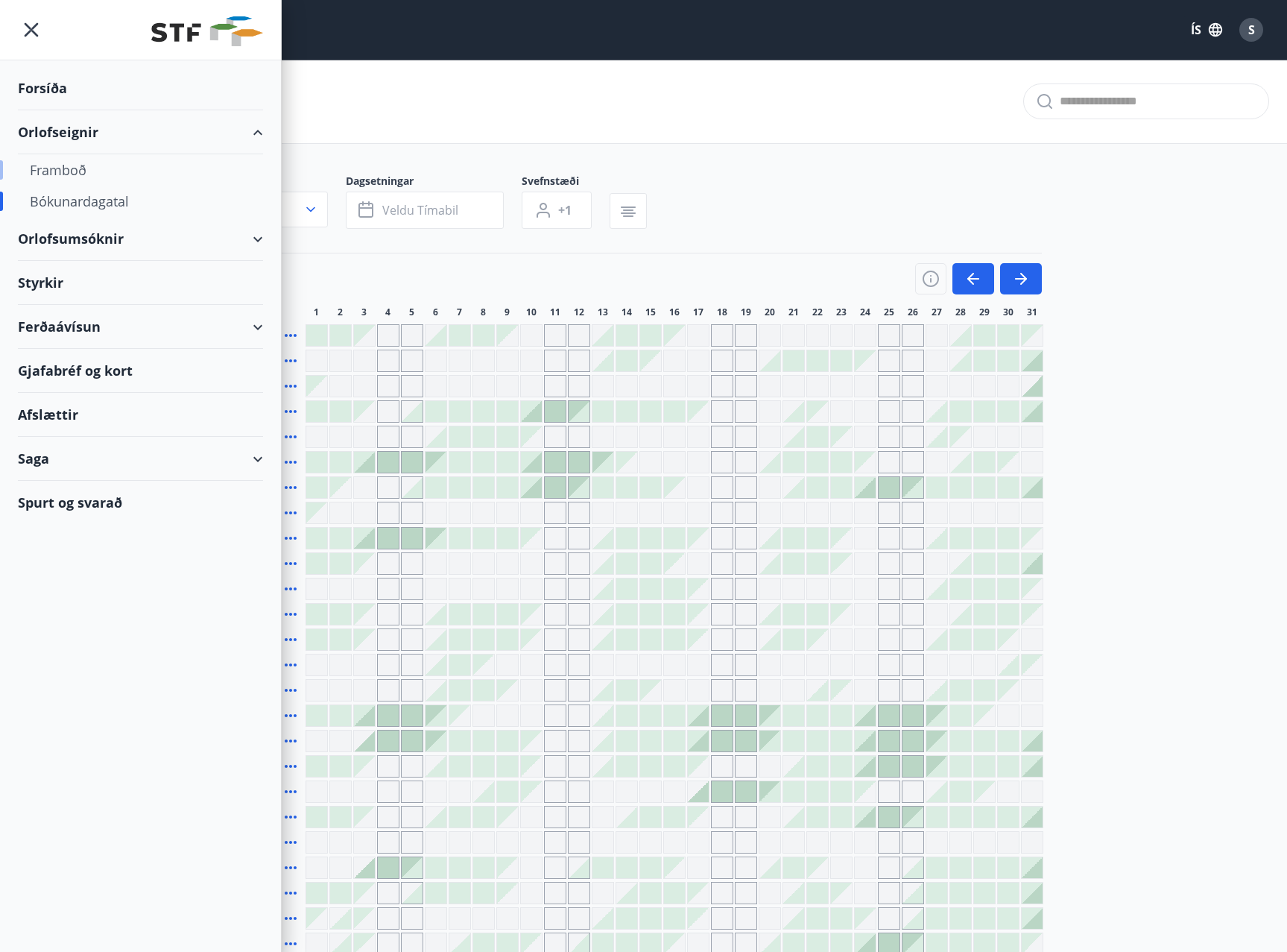
click at [72, 172] on div "Framboð" at bounding box center [140, 169] width 222 height 31
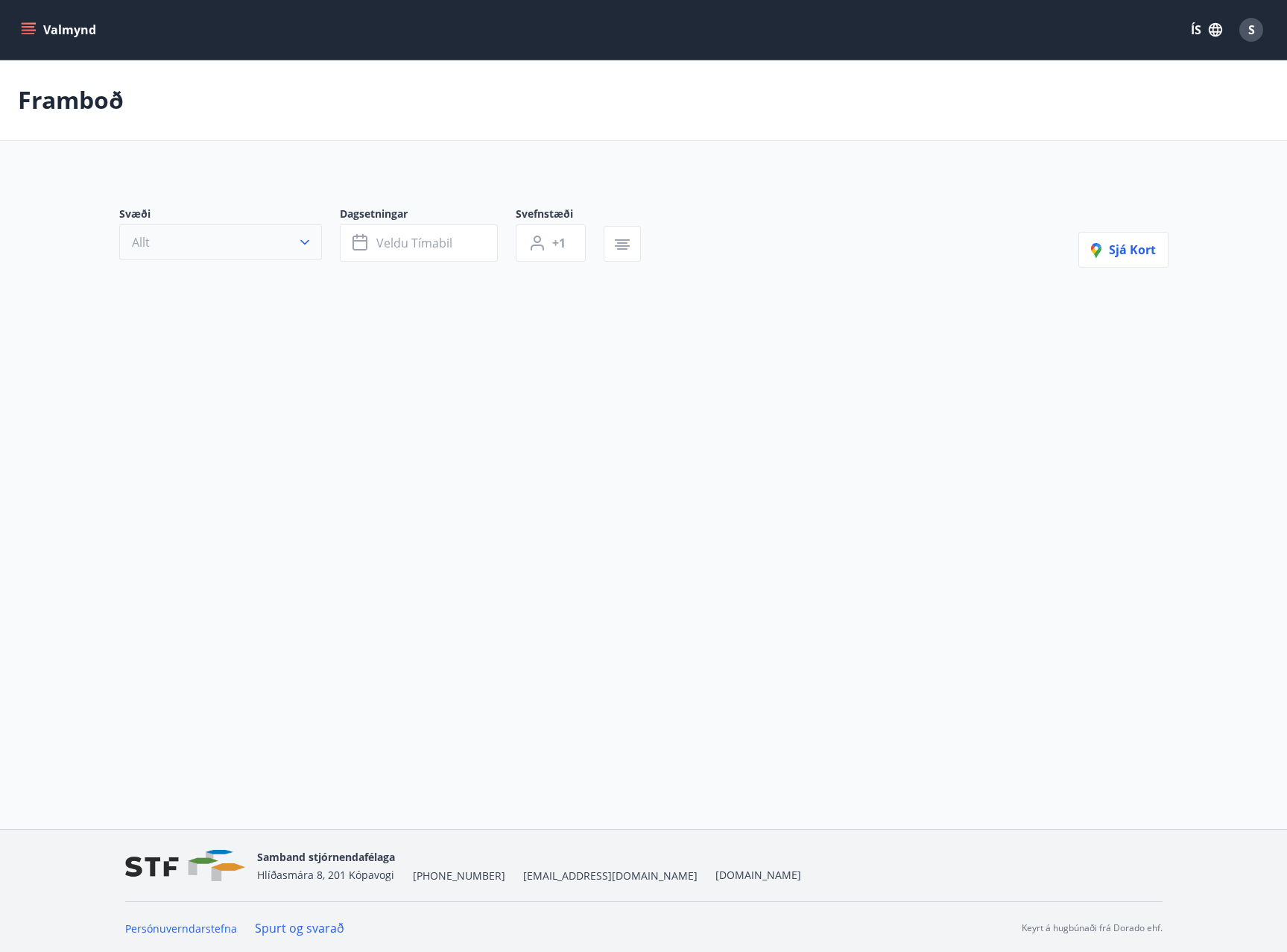
click at [234, 226] on button "Allt" at bounding box center [221, 242] width 203 height 36
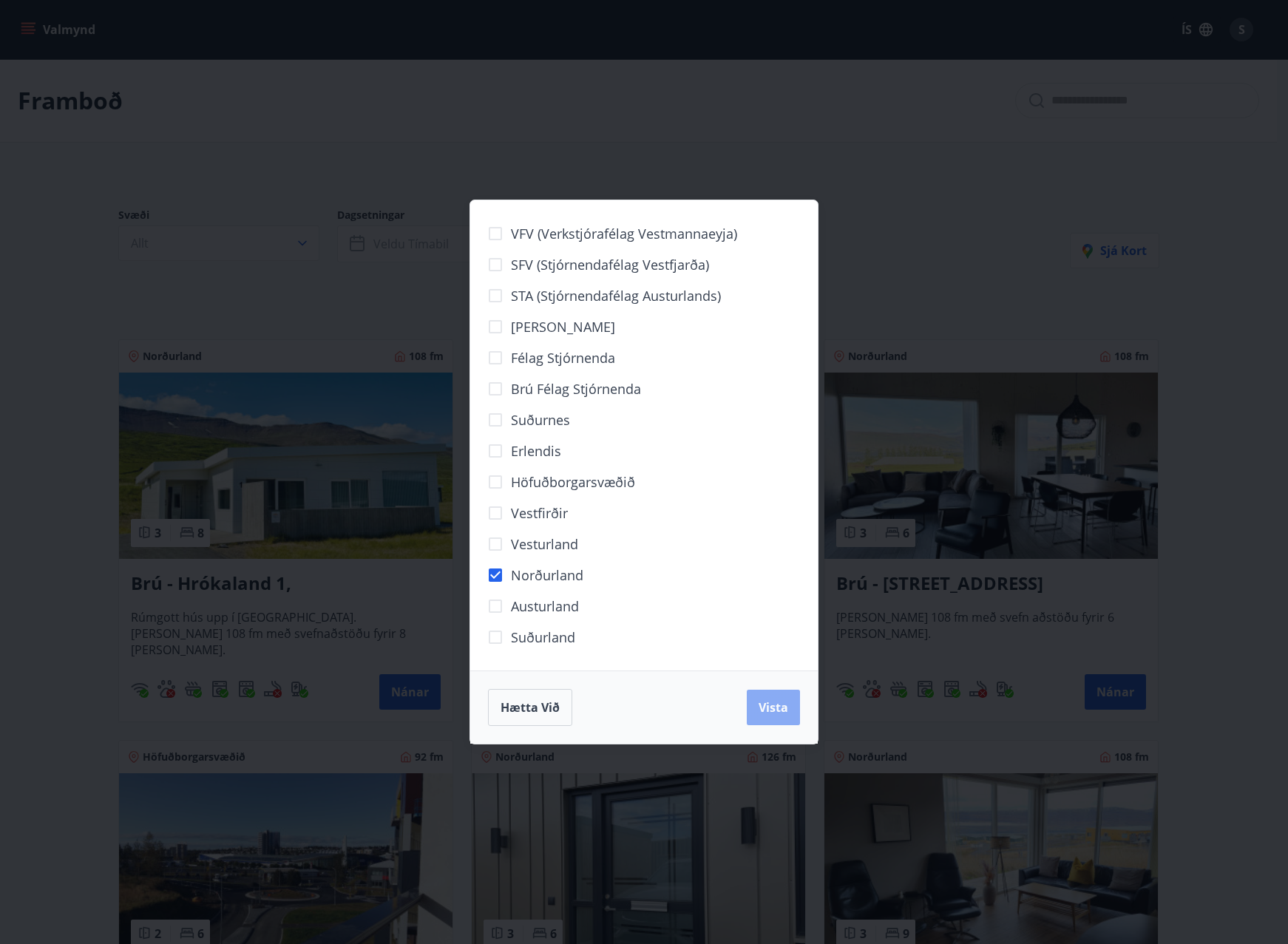
click at [784, 712] on span "Vista" at bounding box center [773, 707] width 29 height 16
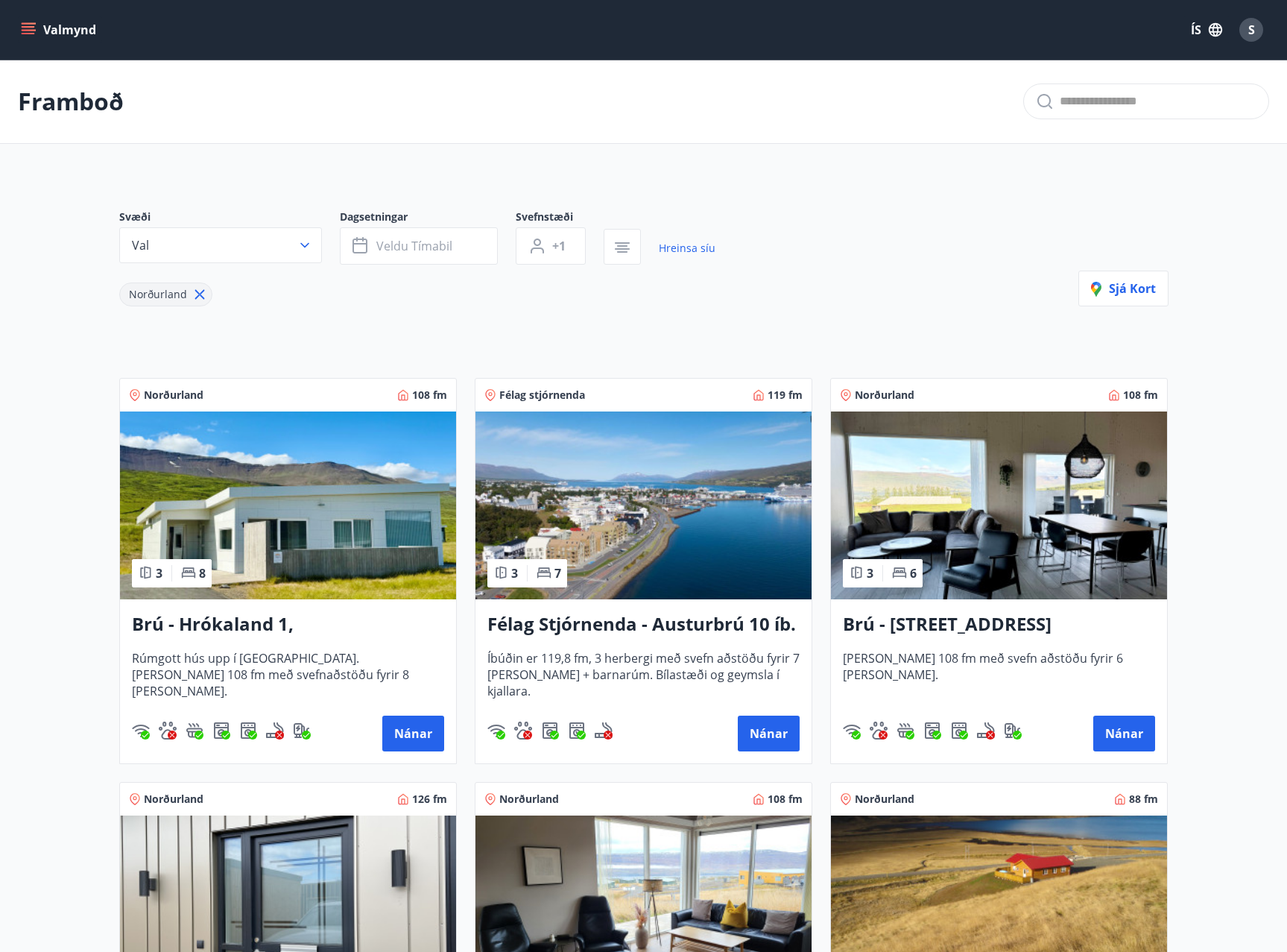
scroll to position [447, 0]
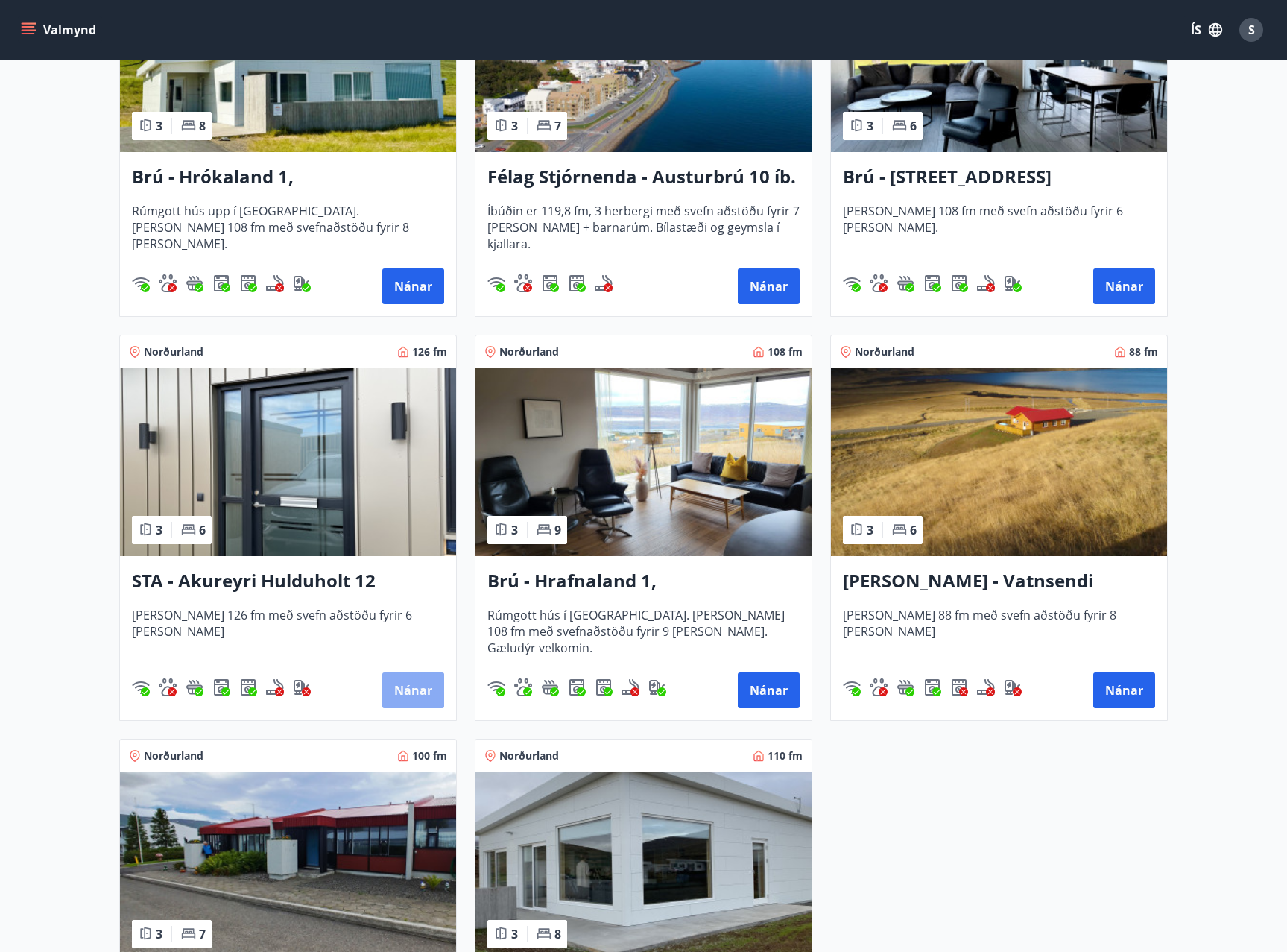
click at [400, 697] on button "Nánar" at bounding box center [414, 690] width 62 height 36
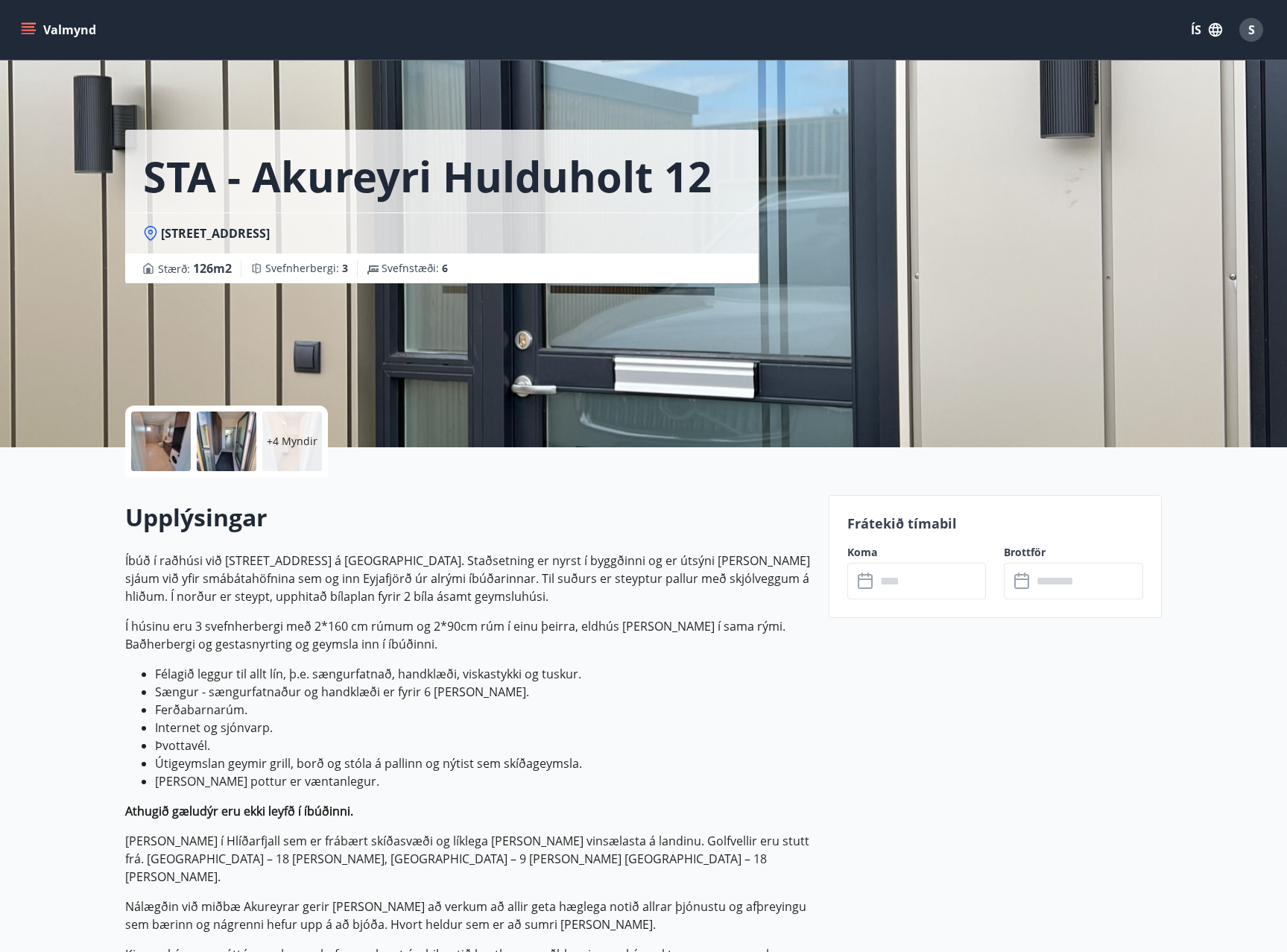
scroll to position [75, 0]
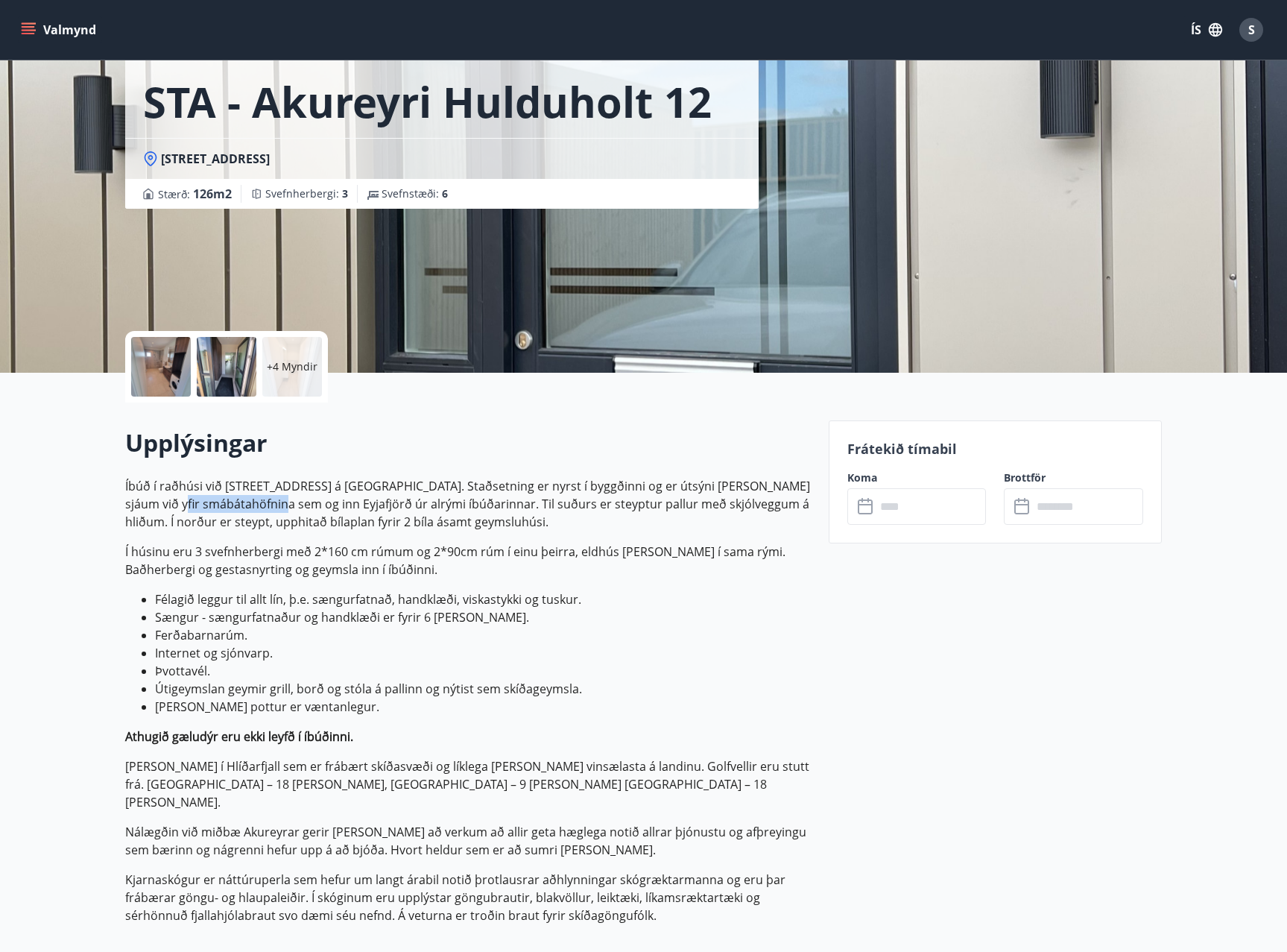
drag, startPoint x: 218, startPoint y: 509, endPoint x: 313, endPoint y: 509, distance: 95.0
click at [313, 509] on p "Íbúð í raðhúsi við Hulduholt 12 á Akureyri. Staðsetning er nyrst í byggðinni og…" at bounding box center [468, 504] width 686 height 54
drag, startPoint x: 274, startPoint y: 553, endPoint x: 312, endPoint y: 551, distance: 38.1
click at [312, 551] on p "Í húsinu eru 3 svefnherbergi með 2*160 cm rúmum og 2*90cm rúm í einu þeirra, el…" at bounding box center [468, 560] width 686 height 36
drag, startPoint x: 349, startPoint y: 684, endPoint x: 418, endPoint y: 683, distance: 69.0
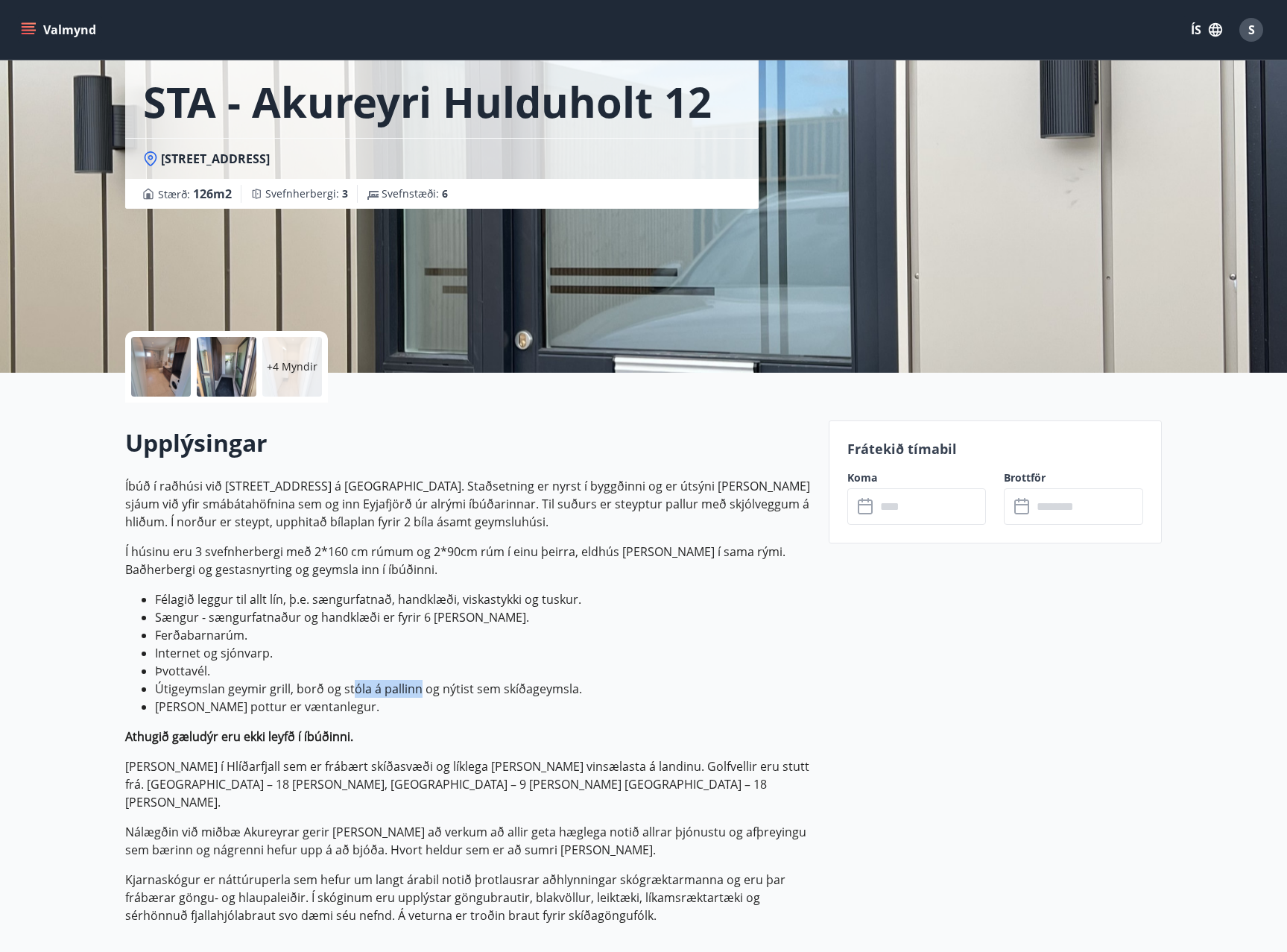
click at [418, 683] on li "Útigeymslan geymir grill, borð og stóla á pallinn og nýtist sem skíðageymsla." at bounding box center [482, 689] width 656 height 18
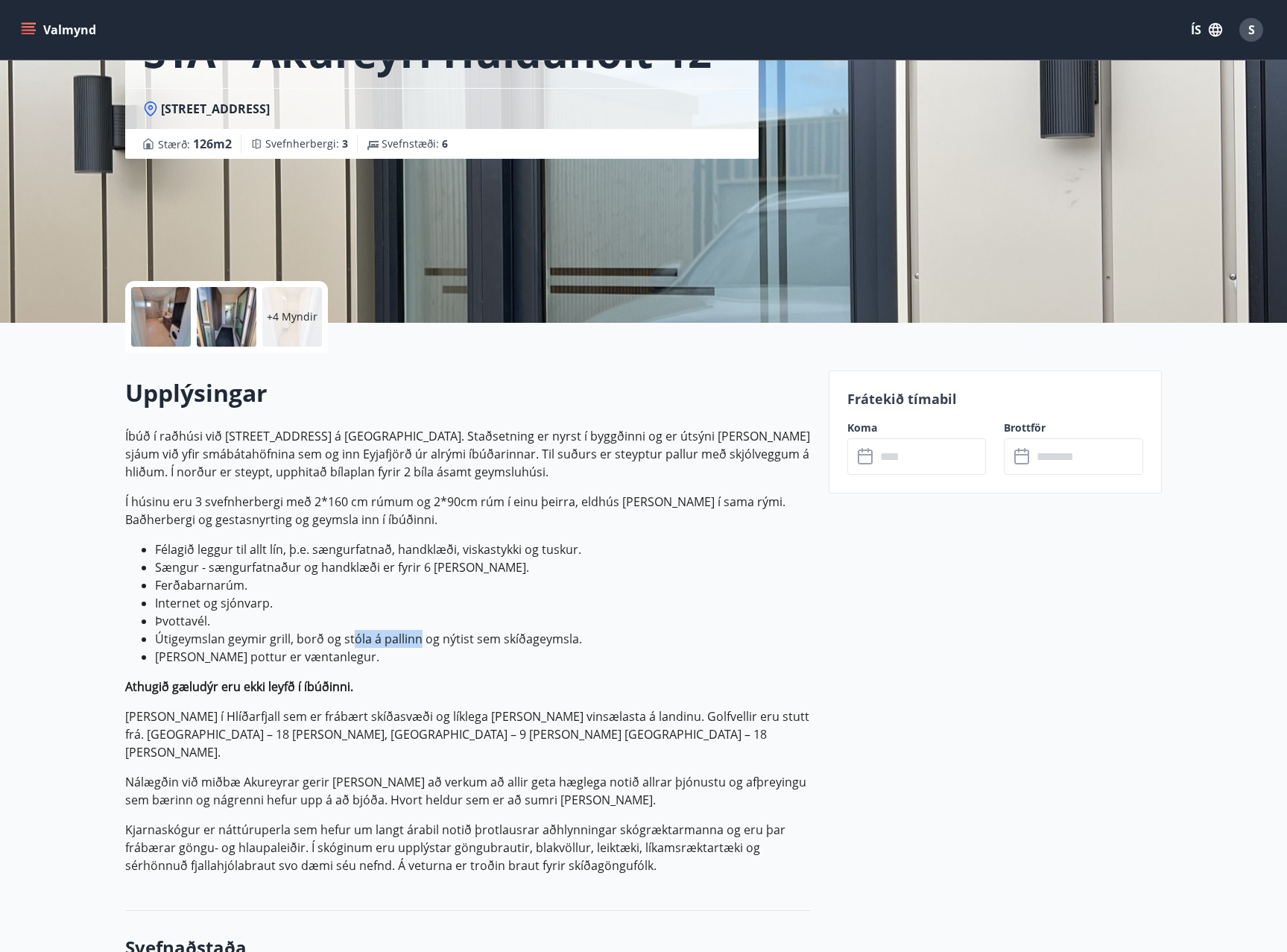
scroll to position [149, 0]
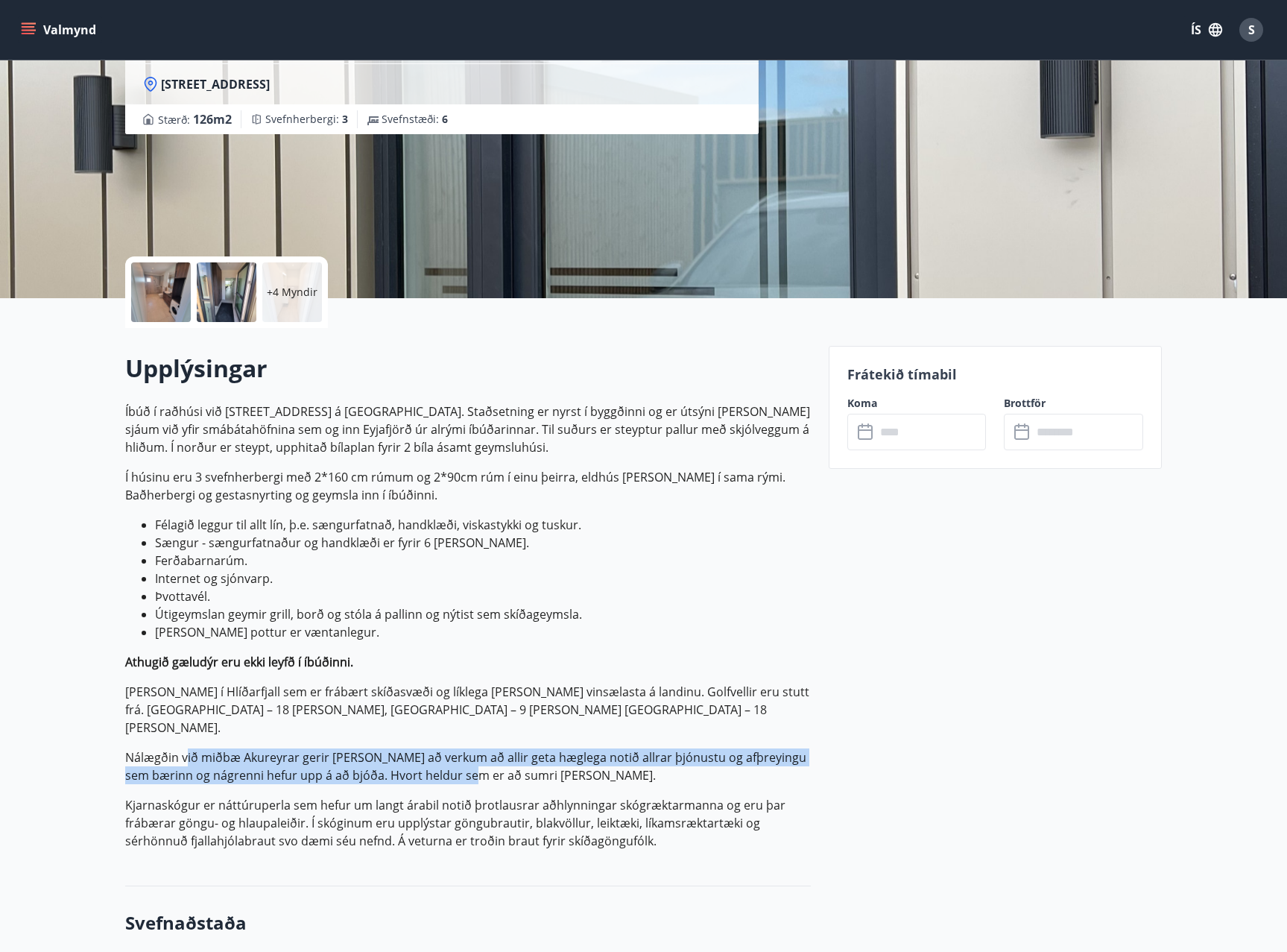
drag, startPoint x: 187, startPoint y: 740, endPoint x: 461, endPoint y: 752, distance: 274.3
click at [461, 752] on p "Nálægðin við miðbæ Akureyrar gerir það að verkum að allir geta hæglega notið al…" at bounding box center [468, 766] width 686 height 36
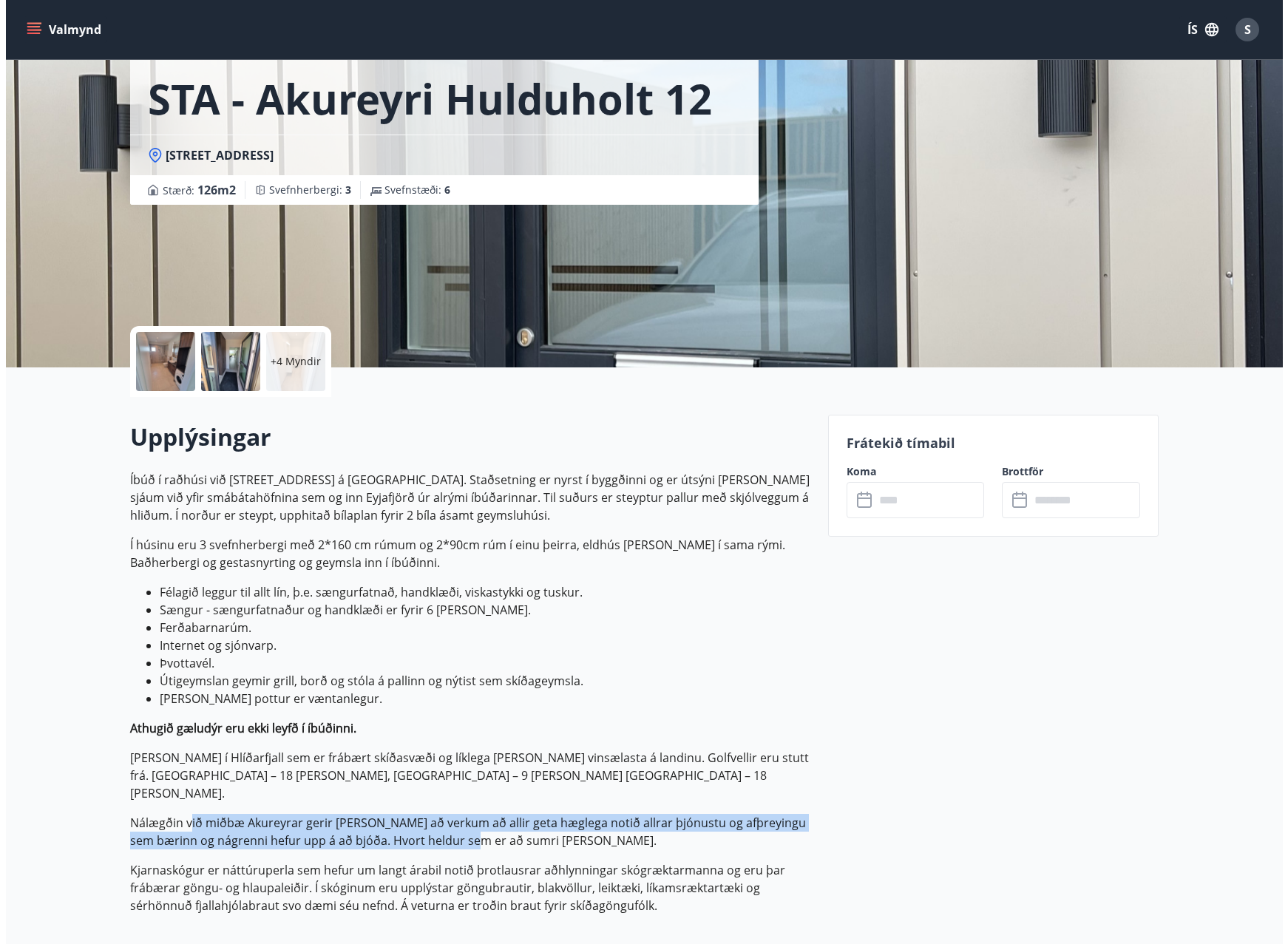
scroll to position [0, 0]
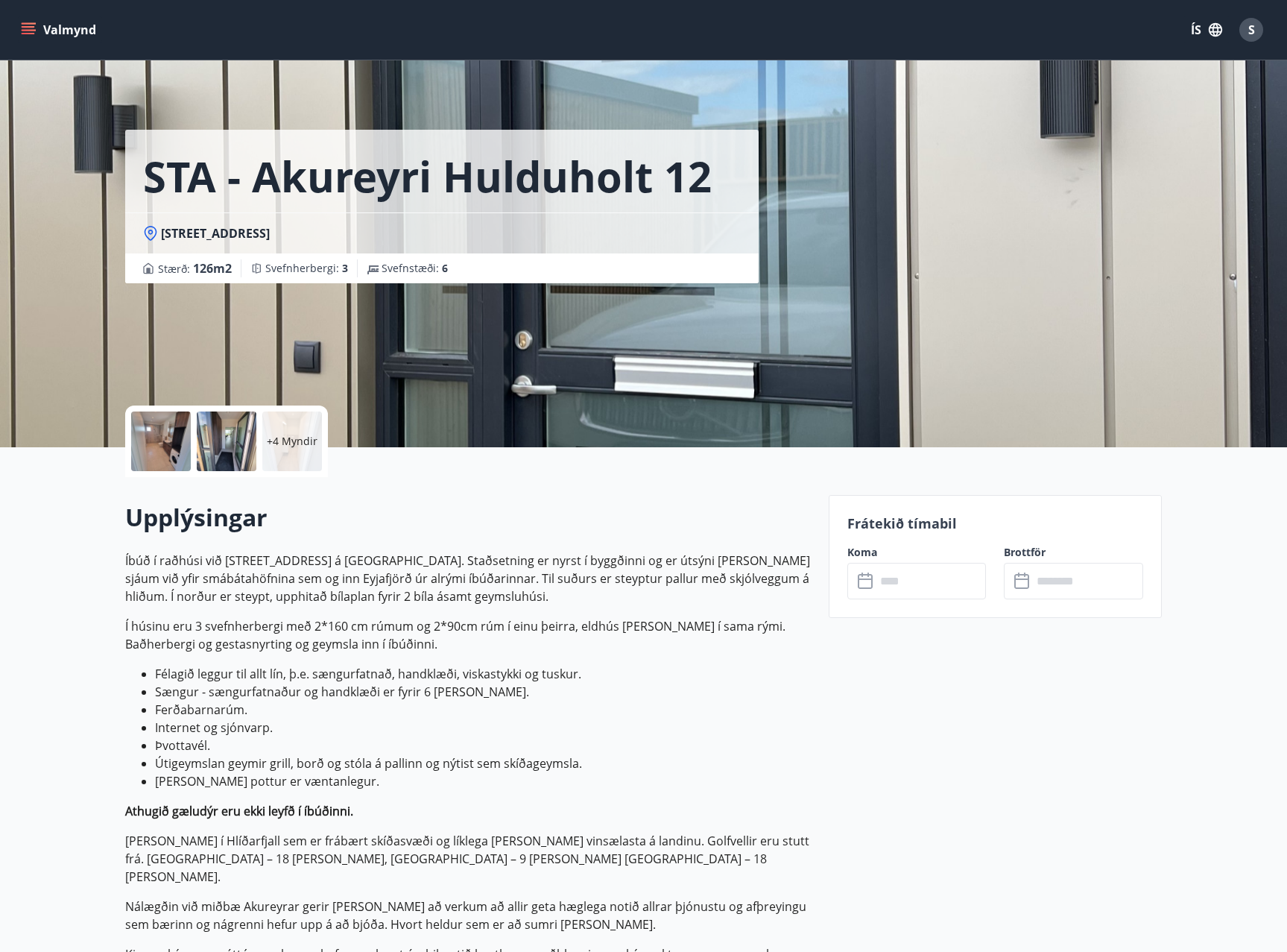
click at [299, 434] on p "+4 Myndir" at bounding box center [292, 442] width 51 height 15
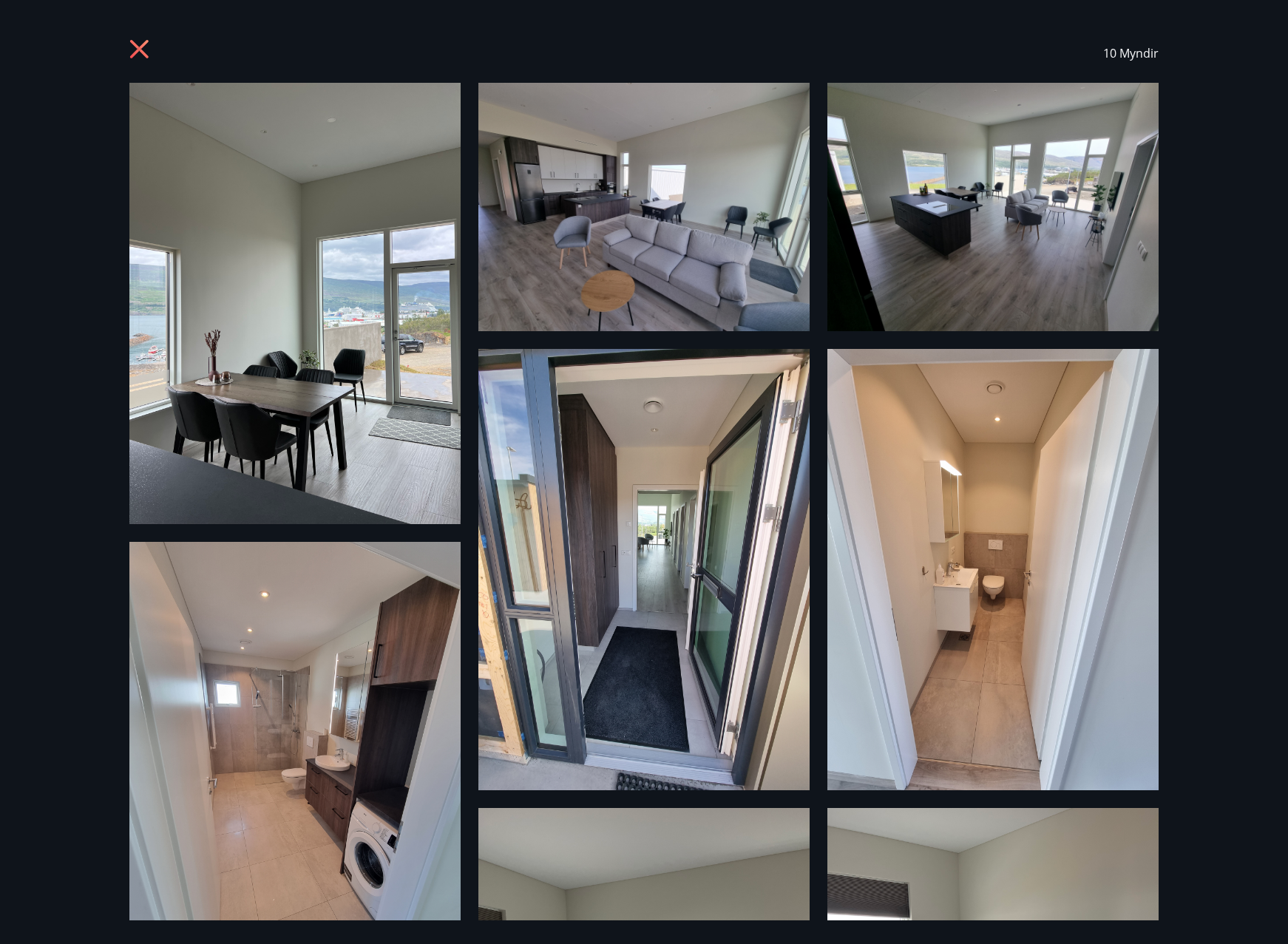
click at [130, 46] on icon at bounding box center [141, 51] width 24 height 24
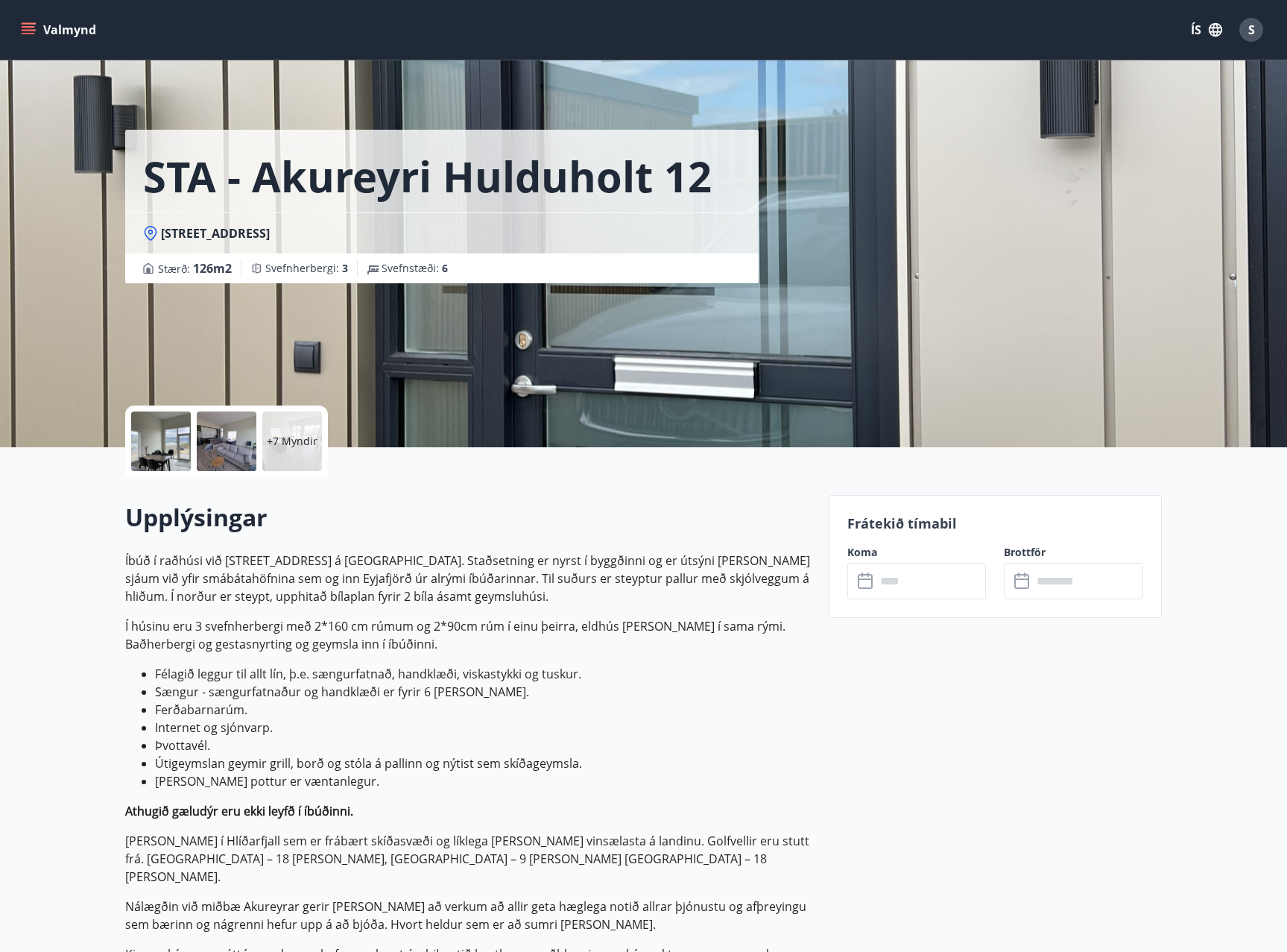
click at [38, 36] on button "Valmynd" at bounding box center [60, 29] width 84 height 26
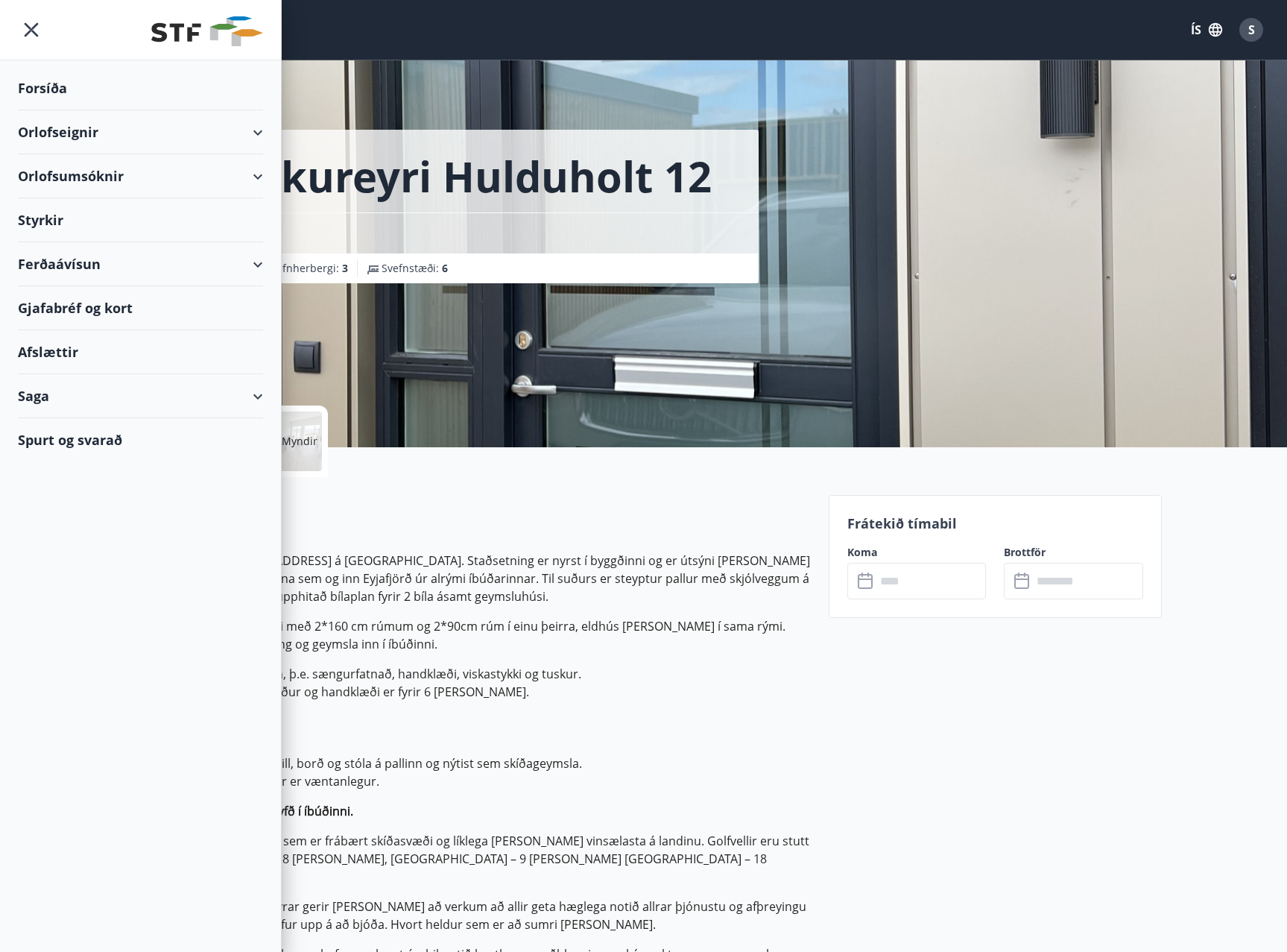
click at [57, 129] on div "Orlofseignir" at bounding box center [141, 132] width 245 height 44
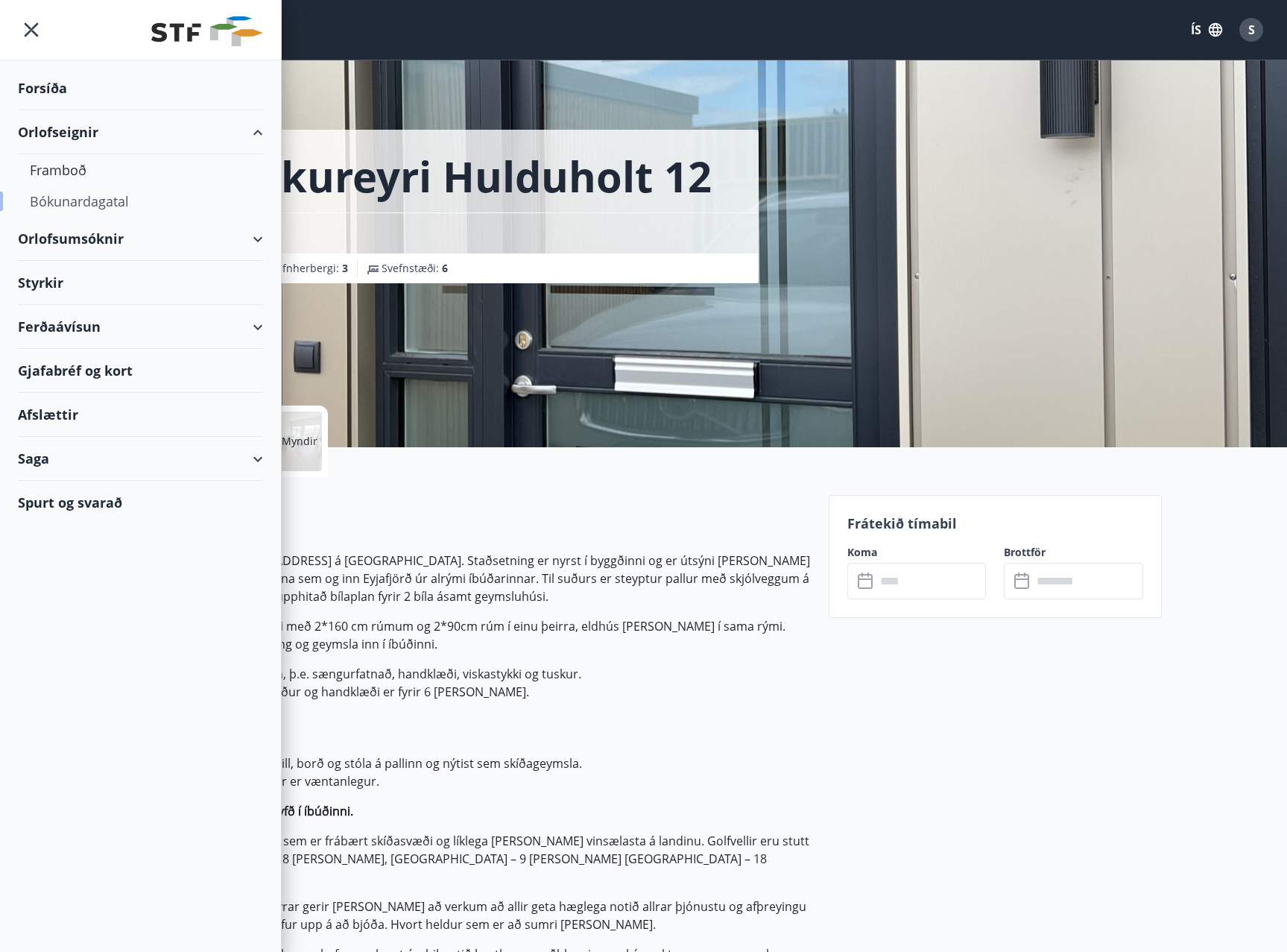
click at [76, 203] on div "Bókunardagatal" at bounding box center [140, 200] width 222 height 31
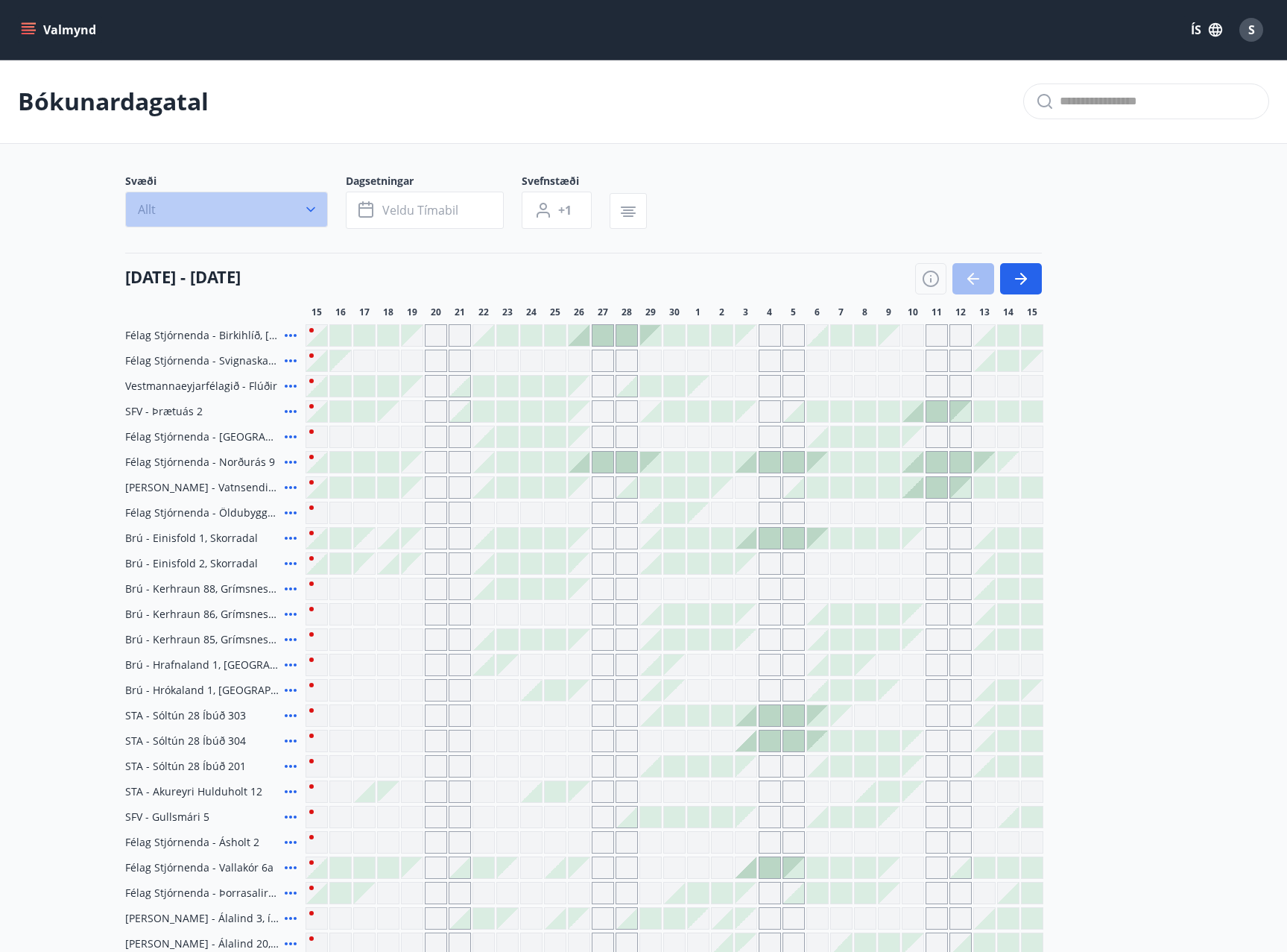
click at [318, 215] on button "Allt" at bounding box center [227, 209] width 203 height 36
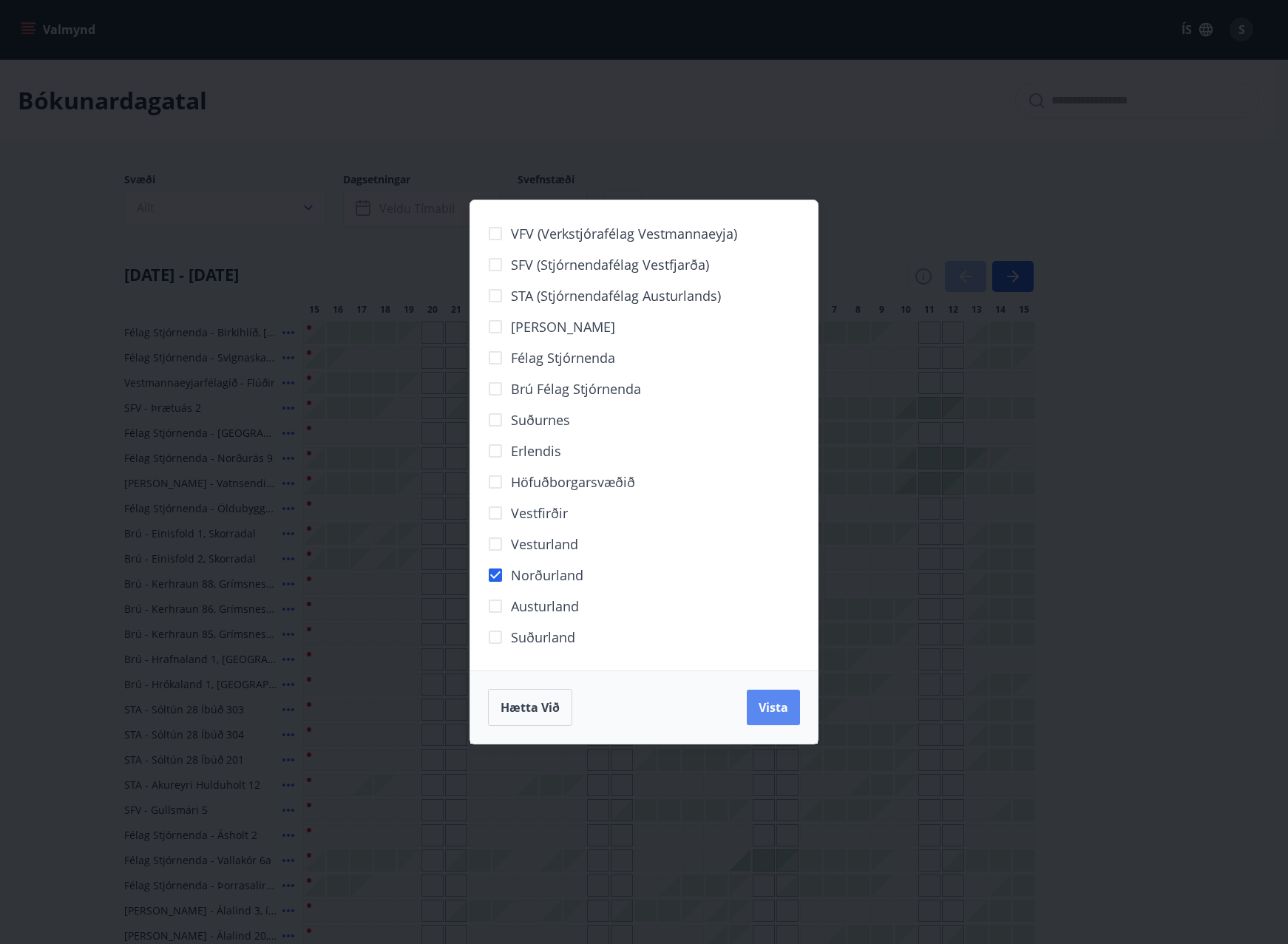
click at [769, 710] on span "Vista" at bounding box center [773, 707] width 29 height 16
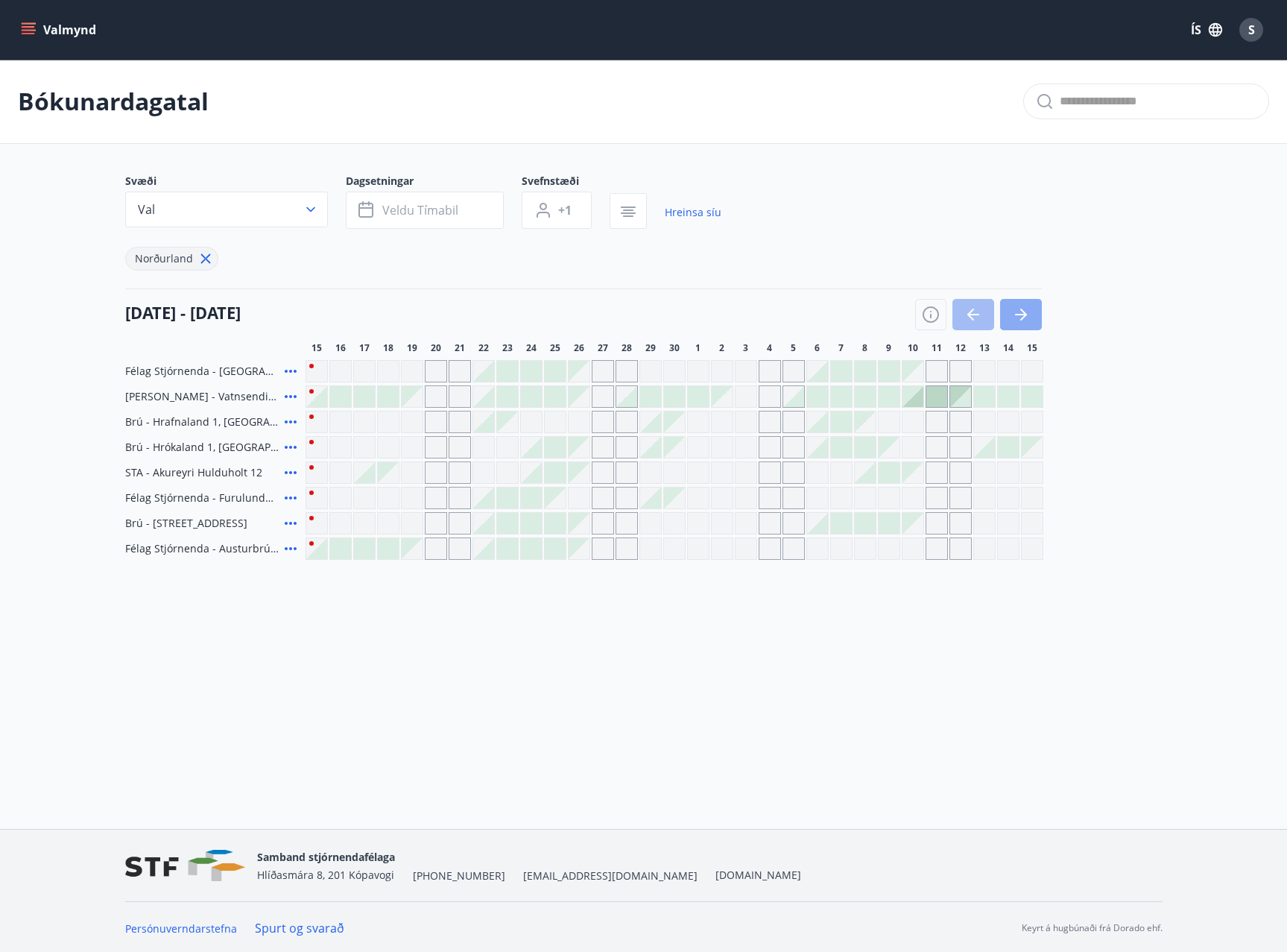
click at [1029, 314] on button "button" at bounding box center [1021, 314] width 42 height 31
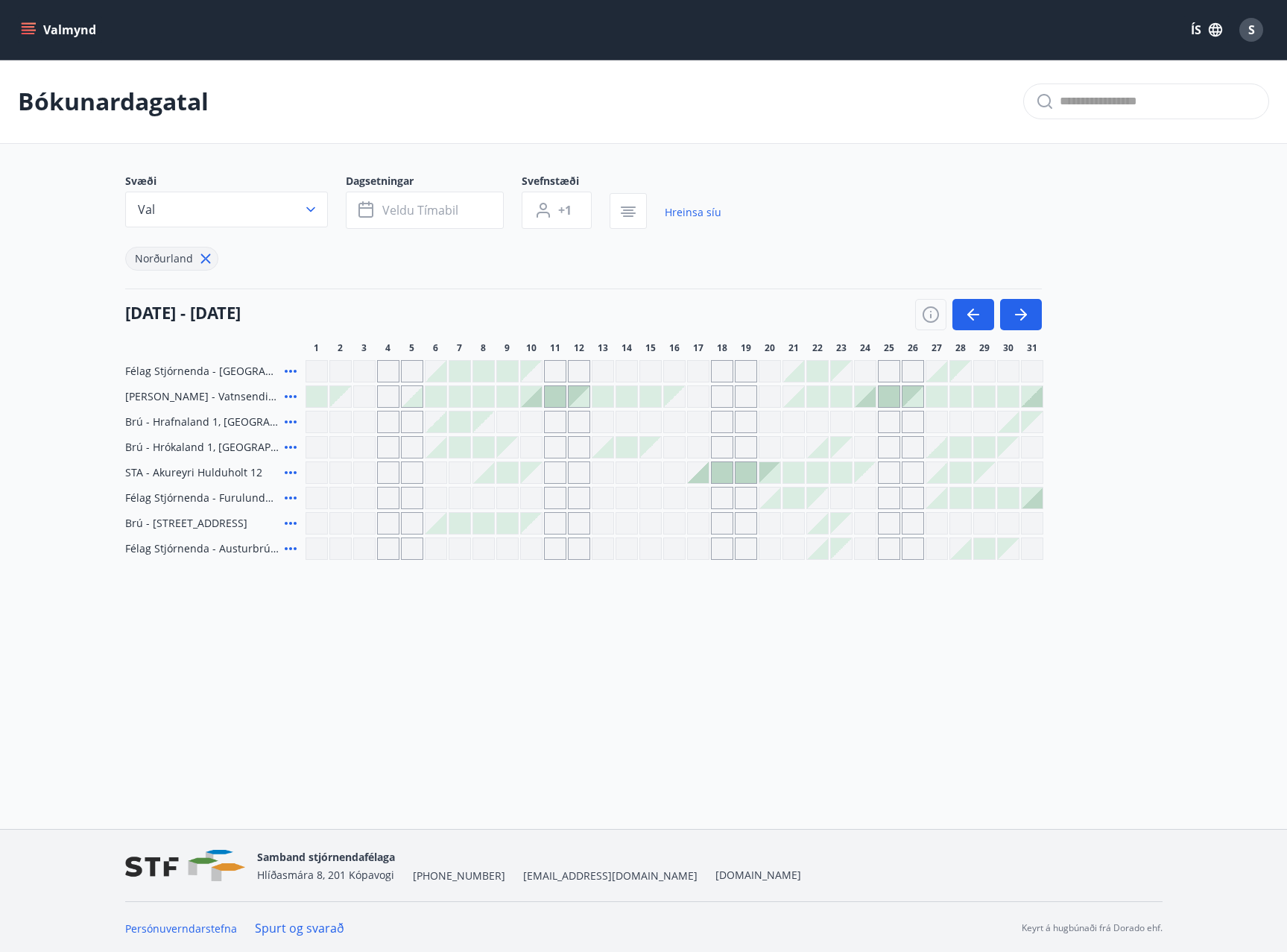
click at [701, 478] on div at bounding box center [699, 473] width 21 height 21
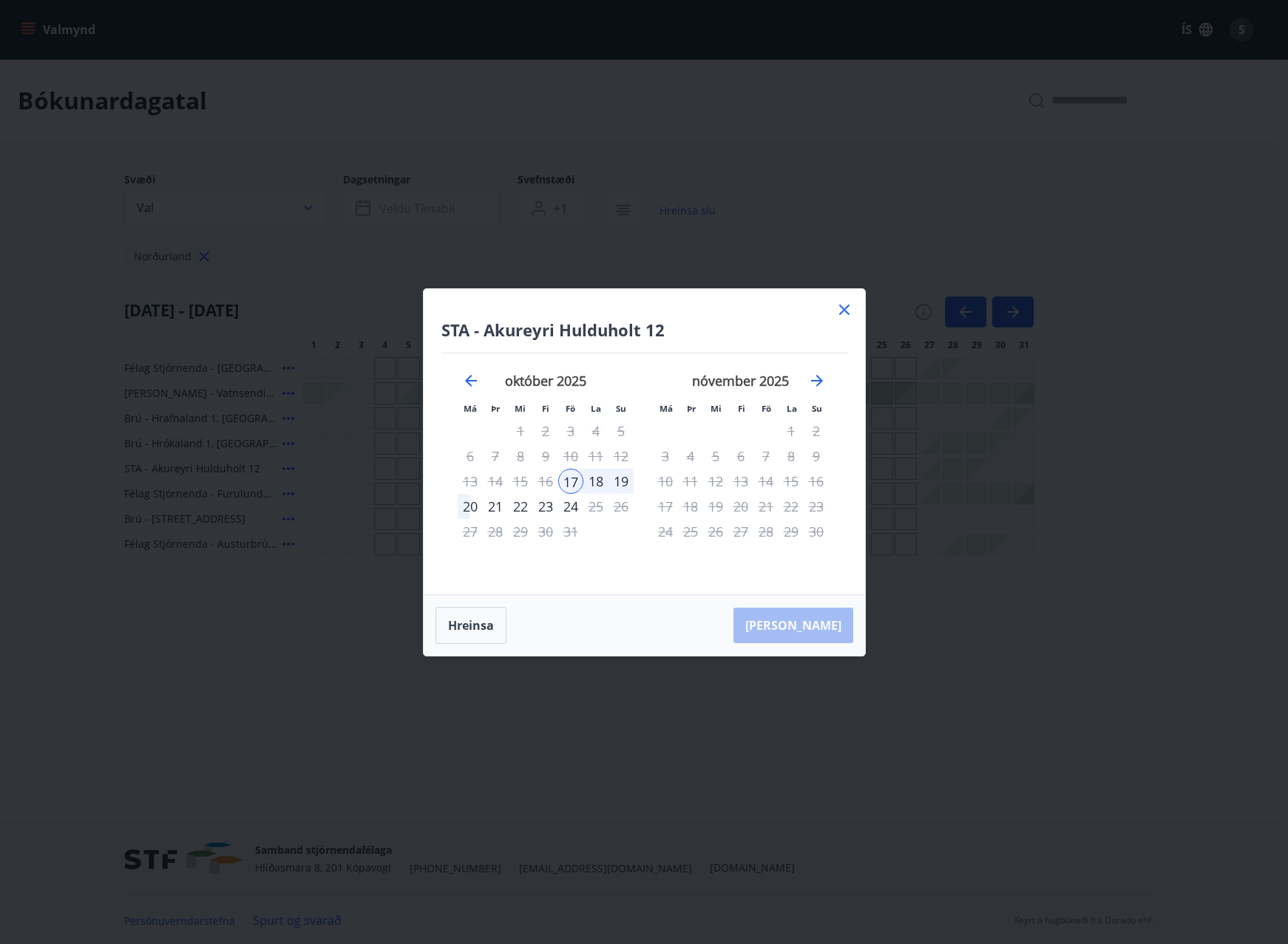
click at [622, 479] on div "19" at bounding box center [621, 481] width 26 height 25
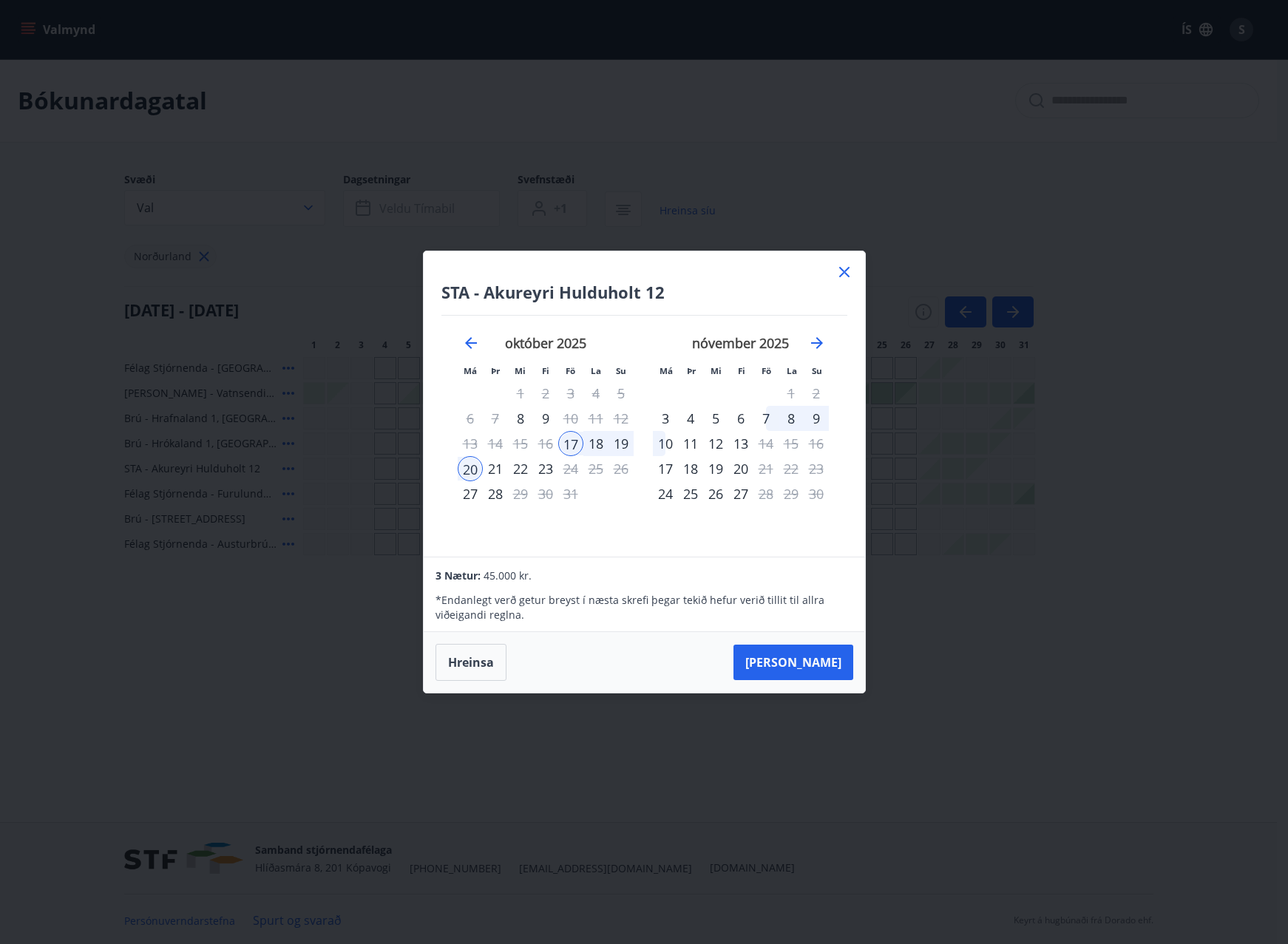
click at [847, 274] on icon at bounding box center [845, 272] width 18 height 18
